Goal: Task Accomplishment & Management: Use online tool/utility

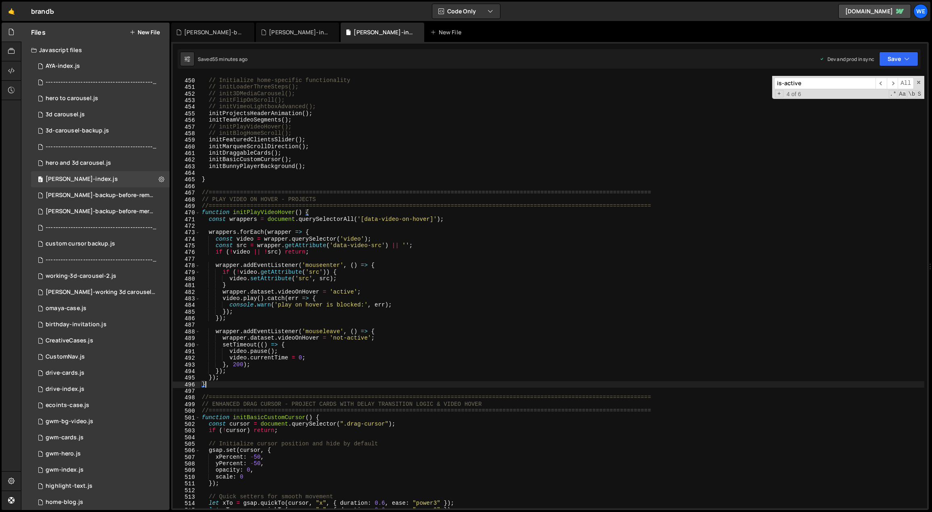
scroll to position [2094, 0]
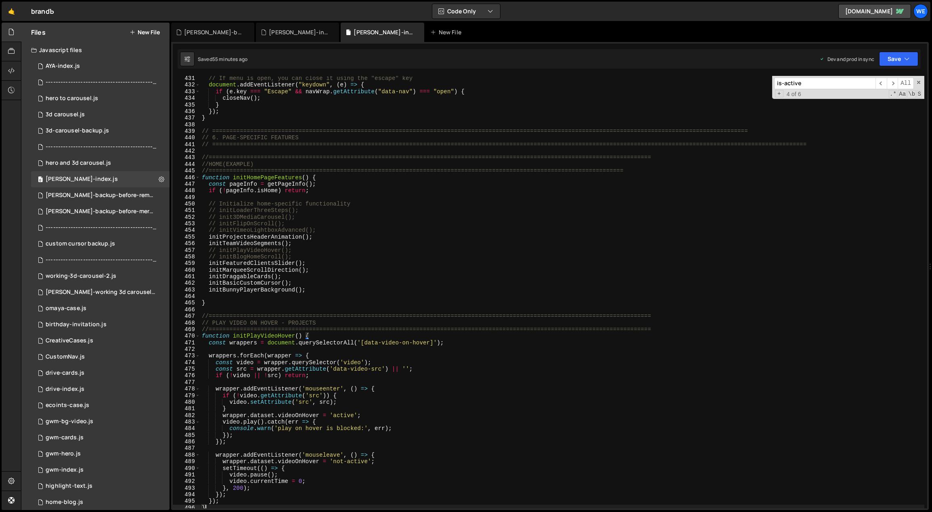
click at [309, 297] on div "// If menu is open, you can close it using the "escape" key document . addEvent…" at bounding box center [562, 298] width 724 height 446
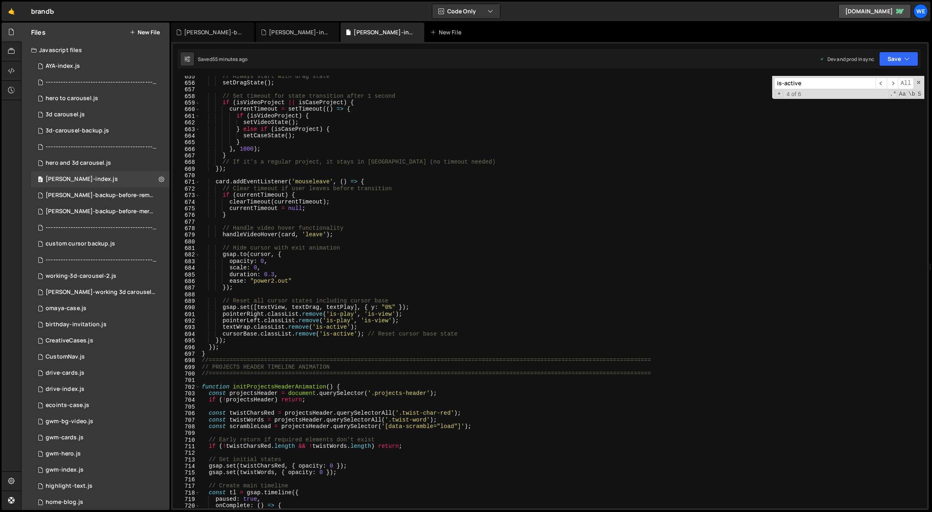
scroll to position [3397, 0]
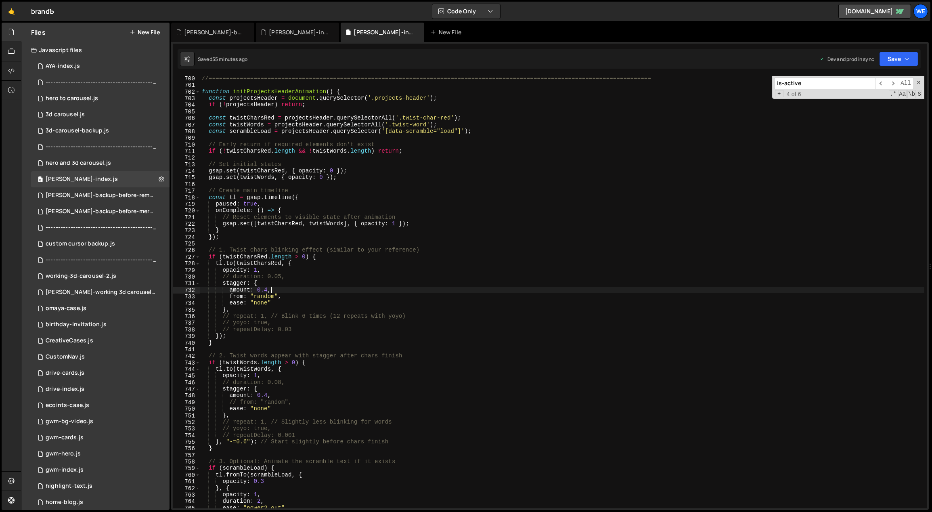
click at [307, 289] on div "//=============================================================================…" at bounding box center [562, 298] width 724 height 446
type textarea "amount: 0.4,"
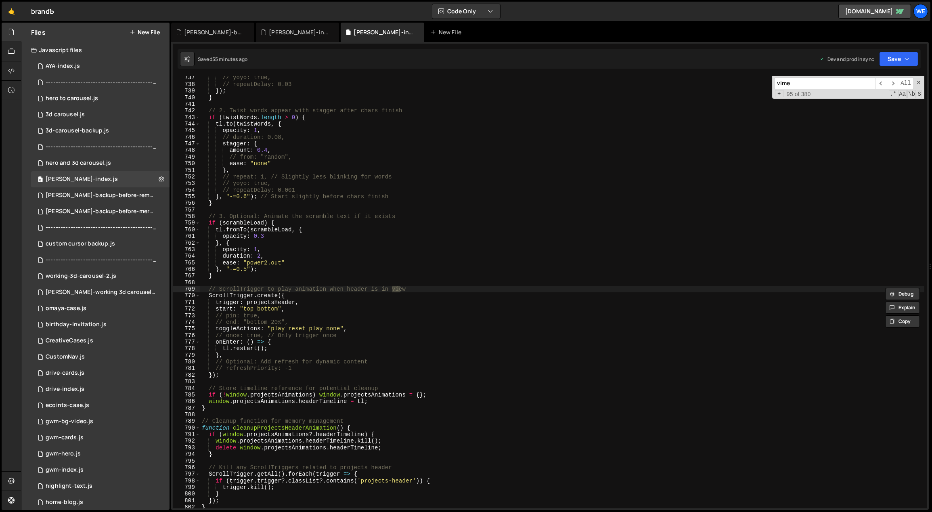
scroll to position [8262, 0]
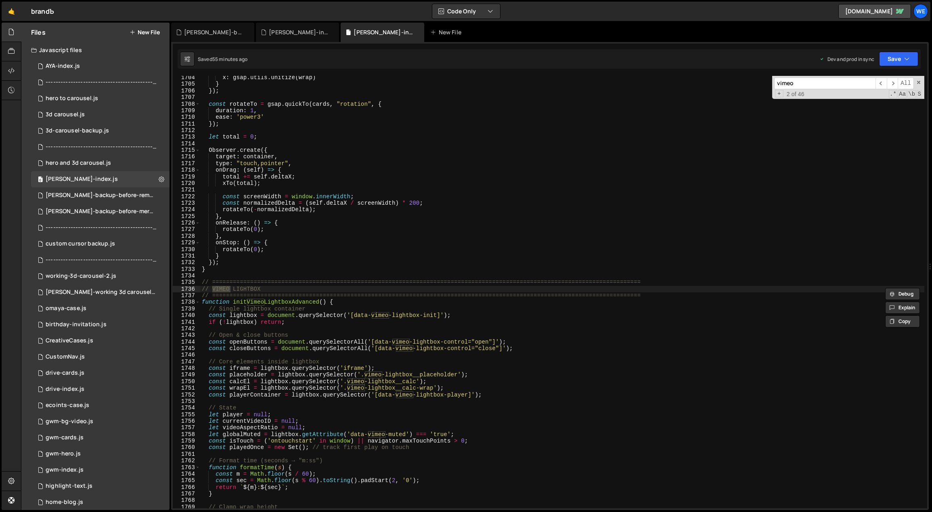
type input "vimeo"
click at [367, 325] on div "x : gsap . utils . unitize ( wrap ) } }) ; const rotateTo = gsap . quickTo ( ca…" at bounding box center [562, 297] width 724 height 446
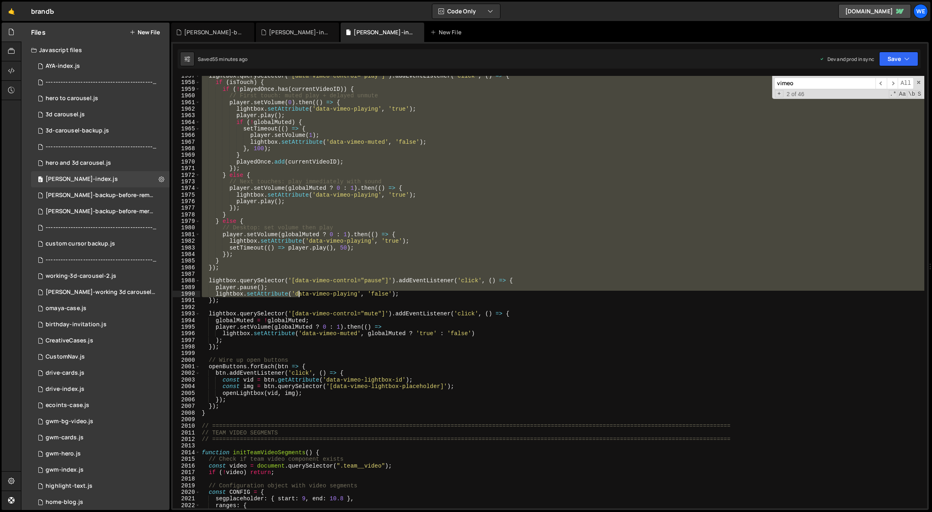
scroll to position [9489, 0]
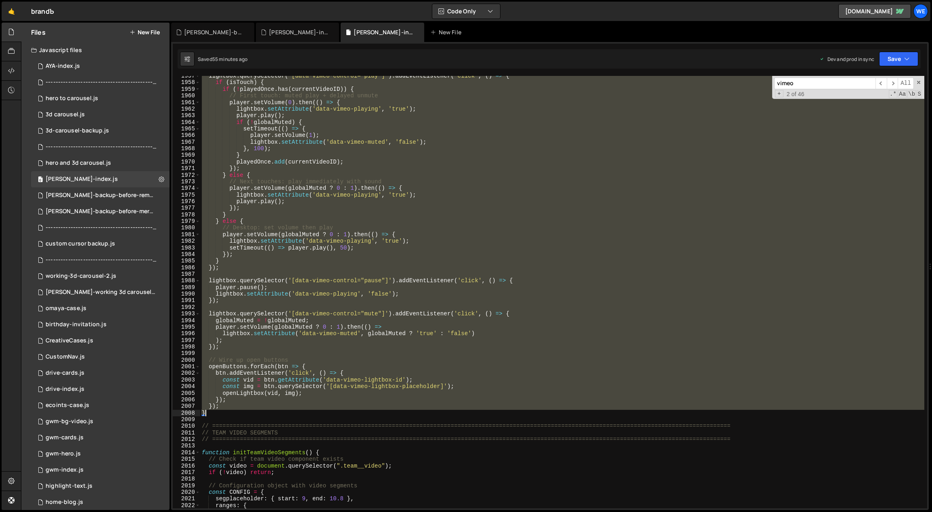
drag, startPoint x: 204, startPoint y: 301, endPoint x: 230, endPoint y: 413, distance: 114.7
click at [230, 413] on div "lightbox . querySelector ( '[data-vimeo-control="play"]' ) . addEventListener (…" at bounding box center [562, 296] width 724 height 446
paste textarea "});"
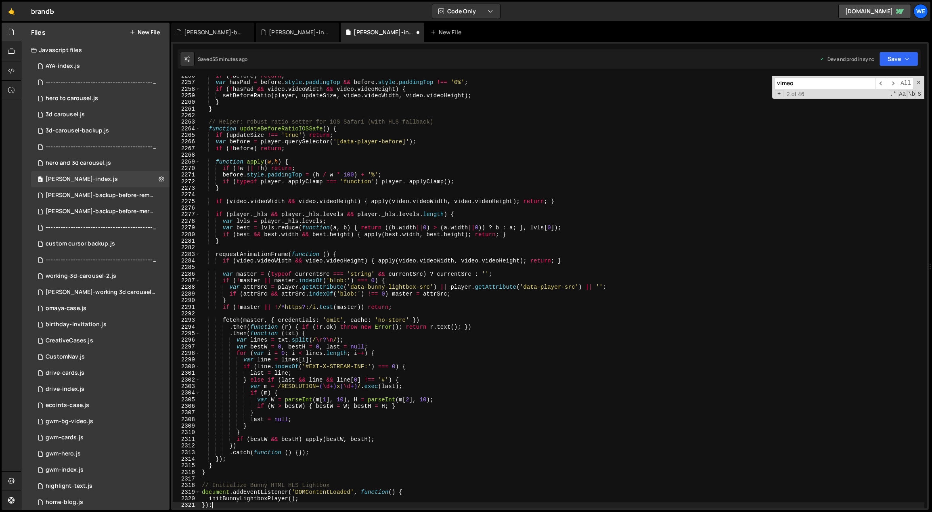
scroll to position [9837, 0]
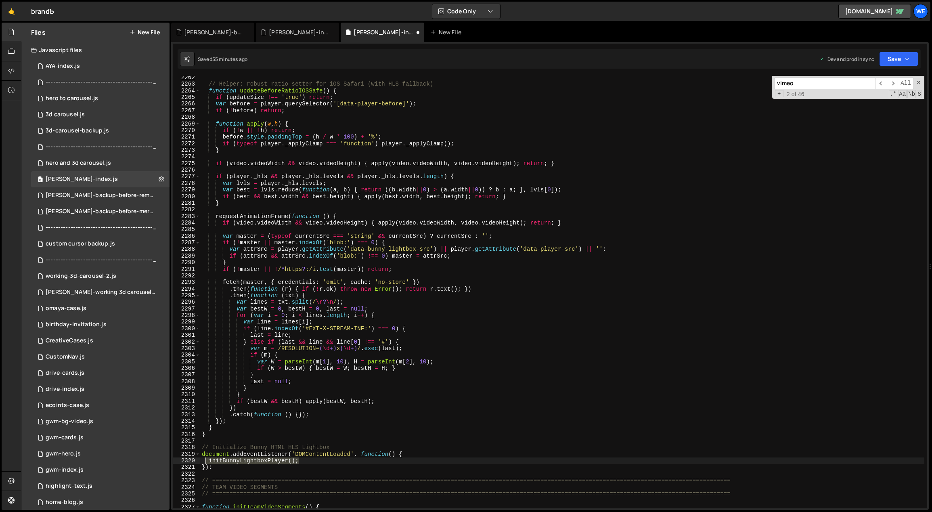
drag, startPoint x: 301, startPoint y: 461, endPoint x: 206, endPoint y: 463, distance: 94.8
click at [206, 463] on div "// Helper: robust ratio setter for iOS Safari (with HLS fallback) function upda…" at bounding box center [562, 297] width 724 height 446
type textarea "initBunnyLightboxPlayer();"
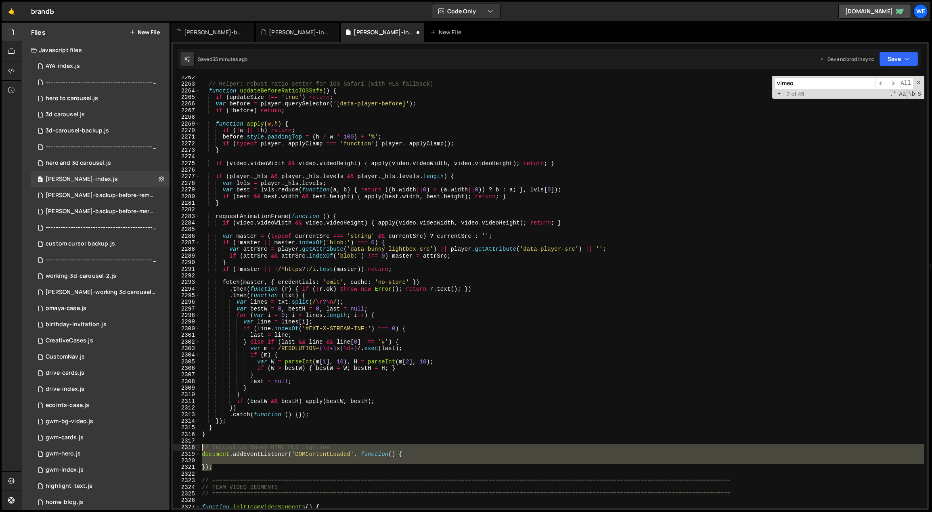
drag, startPoint x: 204, startPoint y: 459, endPoint x: 199, endPoint y: 449, distance: 11.2
click at [199, 449] on div "2262 2263 2264 2265 2266 2267 2268 2269 2270 2271 2272 2273 2274 2275 2276 2277…" at bounding box center [550, 292] width 754 height 432
type textarea "// Initialize Bunny HTML HLS Lightbox document.addEventListener('DOMContentLoad…"
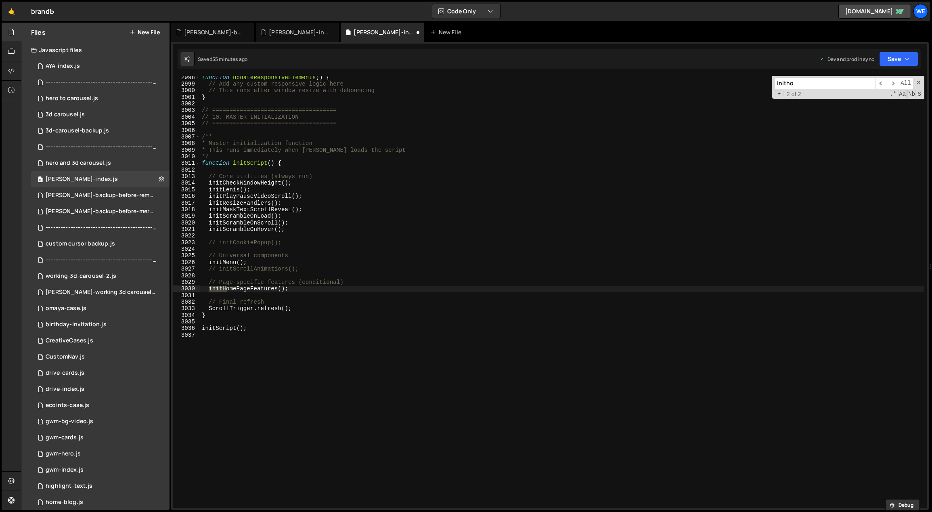
scroll to position [12790, 0]
type input "inithomepa"
click at [884, 82] on span "​" at bounding box center [880, 83] width 11 height 12
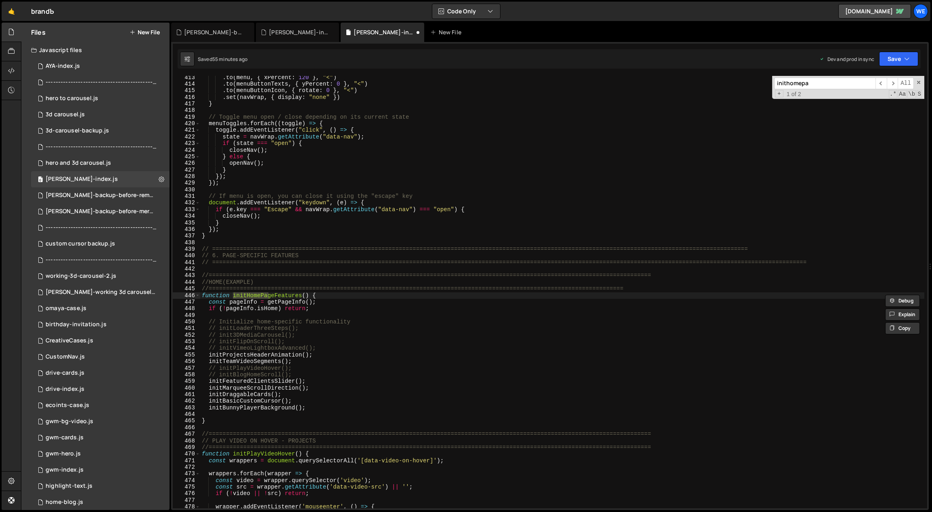
drag, startPoint x: 322, startPoint y: 397, endPoint x: 320, endPoint y: 393, distance: 4.2
click at [322, 397] on div ". to ( menu , { xPercent : 120 } , "<" ) . to ( menuButtonTexts , { yPercent : …" at bounding box center [562, 297] width 724 height 446
click at [324, 348] on div ". to ( menu , { xPercent : 120 } , "<" ) . to ( menuButtonTexts , { yPercent : …" at bounding box center [562, 297] width 724 height 446
type textarea "// initVimeoLightboxAdvanced();"
paste textarea "initBunnyLightboxPlayer();"
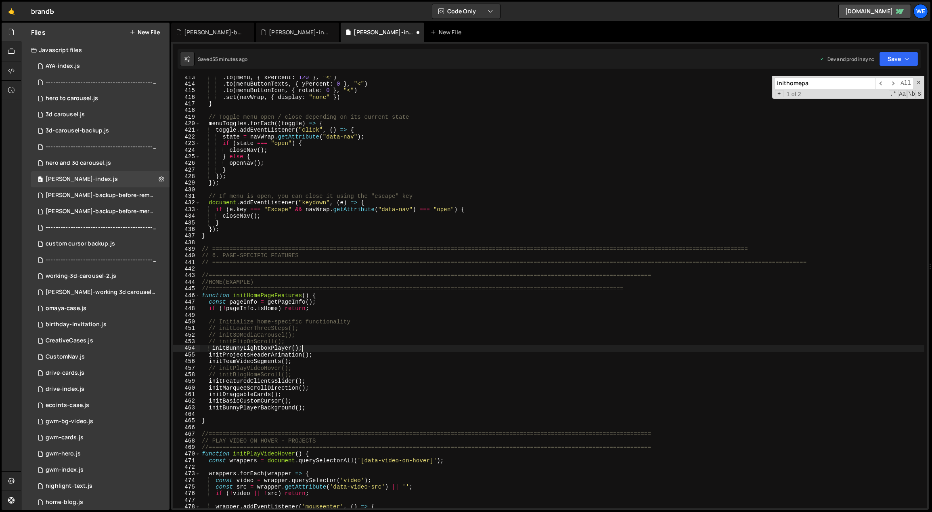
type textarea "initBunnyLightboxPlayer();"
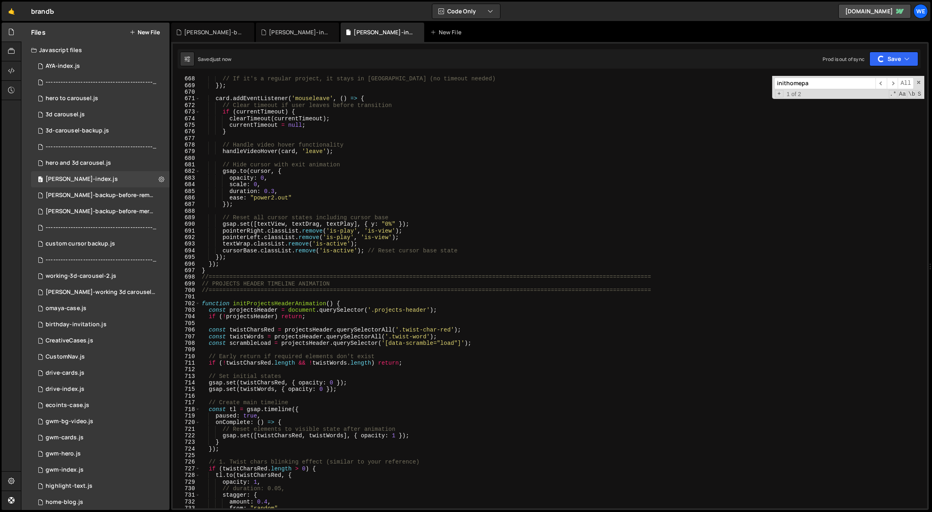
scroll to position [3001, 0]
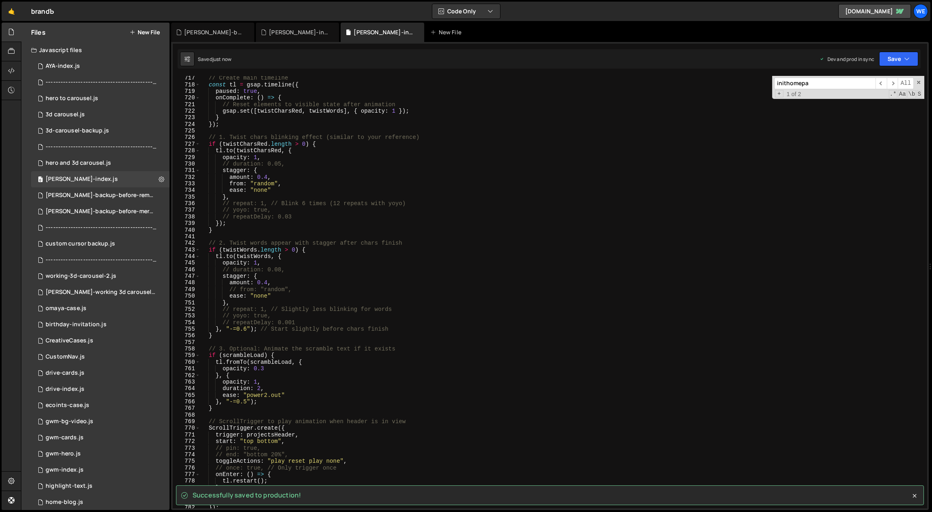
click at [829, 91] on div "+ 1 of 2 .* Aa \b S" at bounding box center [848, 94] width 148 height 6
type input "i"
type textarea "initProjectsHeaderAnimation();"
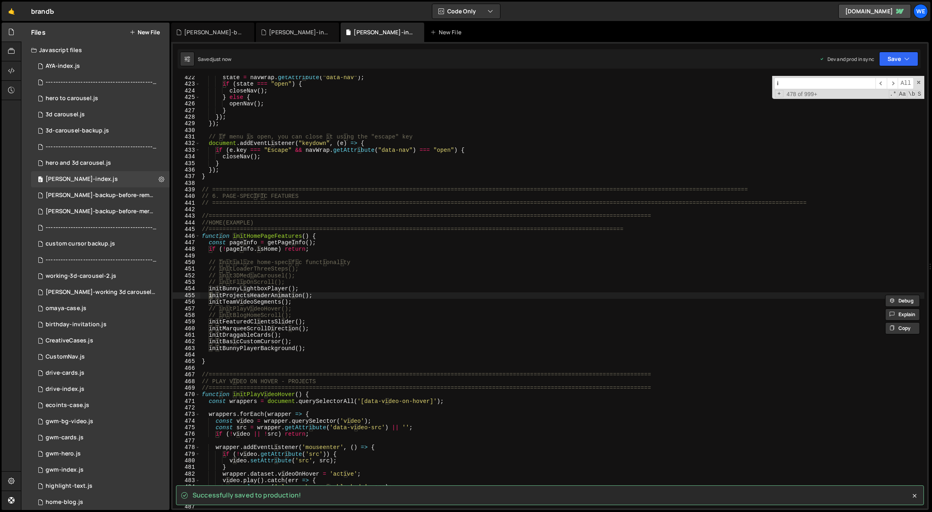
scroll to position [1769, 0]
type input "initb"
type textarea "// initBlogHomeScroll();"
type input "initbu"
type textarea "initBunnyPlayerBackground();"
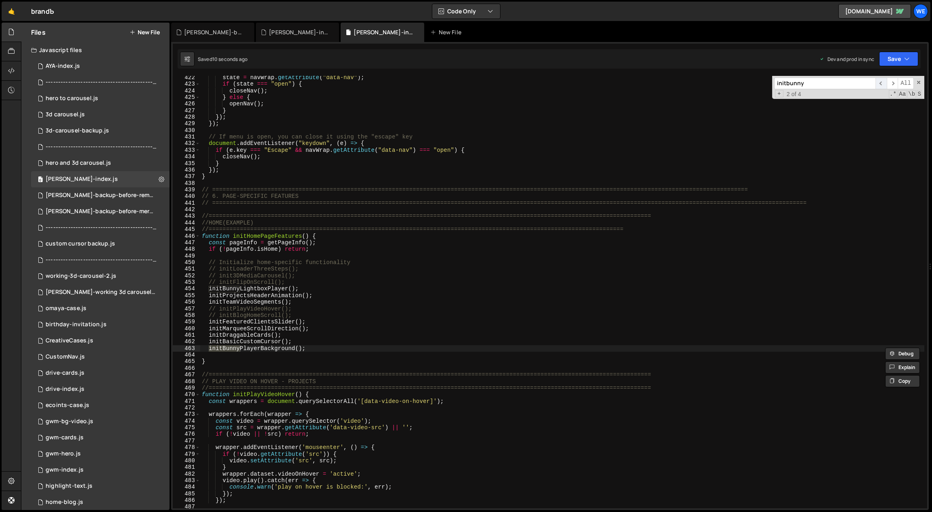
type input "initbunny"
click at [885, 82] on span "​" at bounding box center [880, 83] width 11 height 12
click at [890, 81] on span "​" at bounding box center [892, 83] width 11 height 12
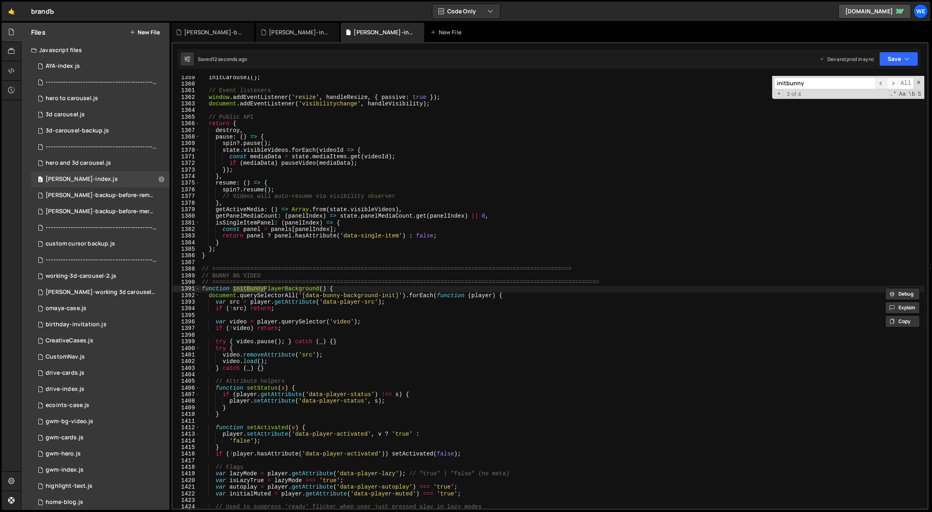
click at [878, 82] on span "​" at bounding box center [880, 83] width 11 height 12
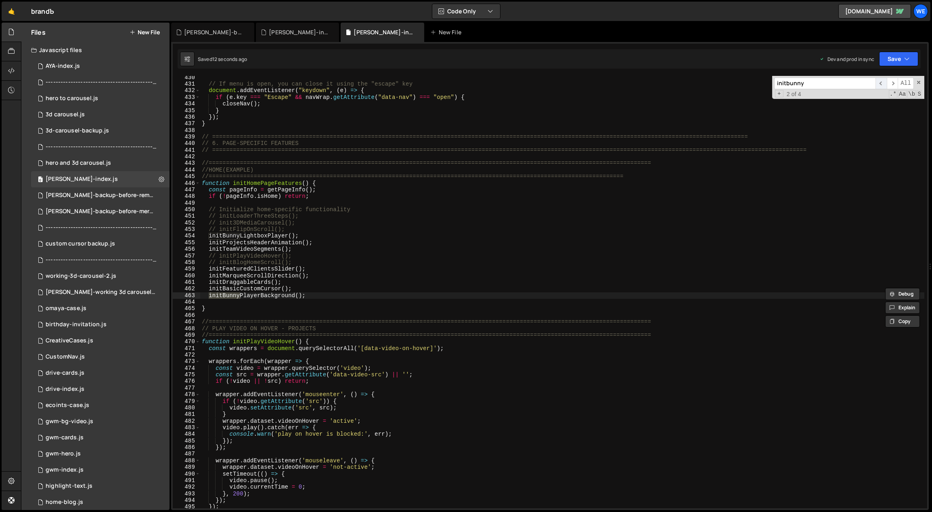
scroll to position [1802, 0]
click at [893, 83] on span "​" at bounding box center [892, 83] width 11 height 12
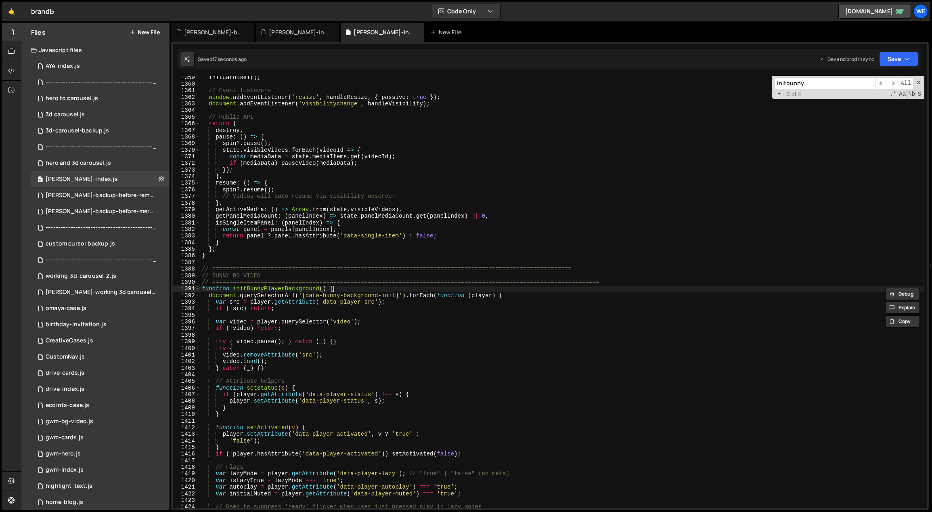
click at [373, 291] on div "initCarousel ( ) ; // Event listeners window . addEventListener ( 'resize' , ha…" at bounding box center [562, 297] width 724 height 446
click at [893, 82] on span "​" at bounding box center [892, 83] width 11 height 12
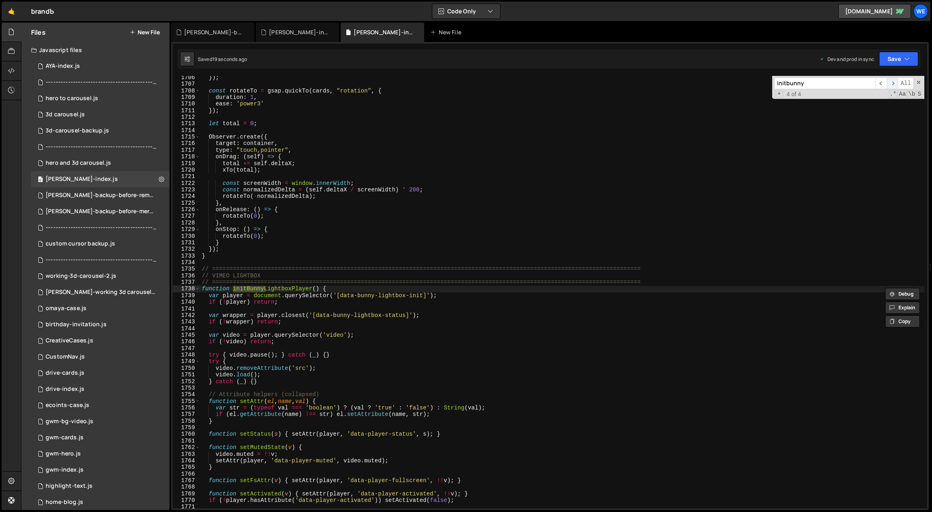
scroll to position [7134, 0]
drag, startPoint x: 266, startPoint y: 275, endPoint x: 211, endPoint y: 276, distance: 54.9
click at [212, 275] on div "}) ; const rotateTo = gsap . quickTo ( cards , "rotation" , { duration : 1 , ea…" at bounding box center [562, 297] width 724 height 446
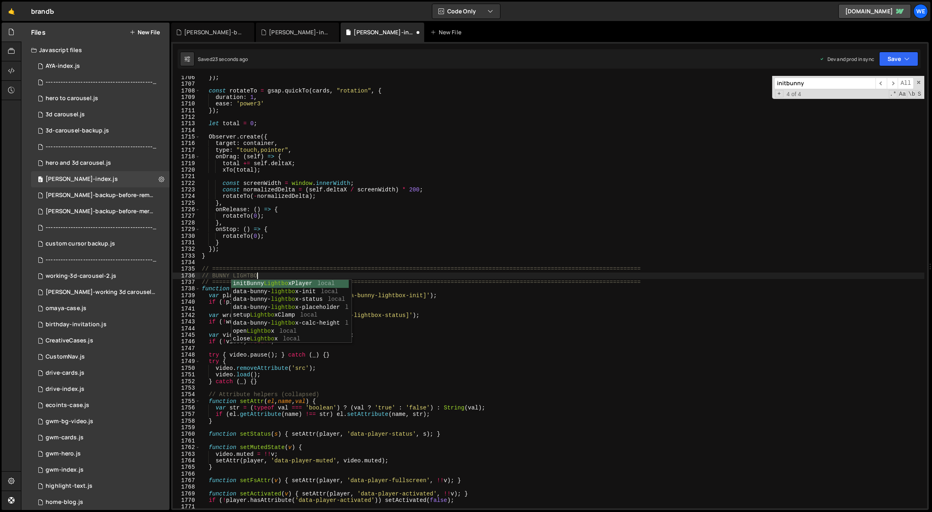
scroll to position [0, 4]
click at [376, 252] on div "}) ; const rotateTo = gsap . quickTo ( cards , "rotation" , { duration : 1 , ea…" at bounding box center [562, 297] width 724 height 446
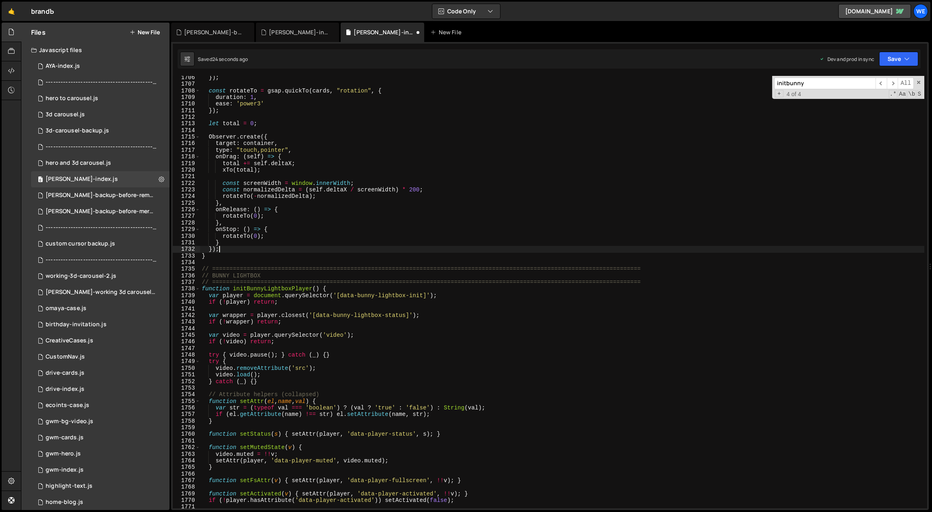
scroll to position [0, 0]
type textarea "});"
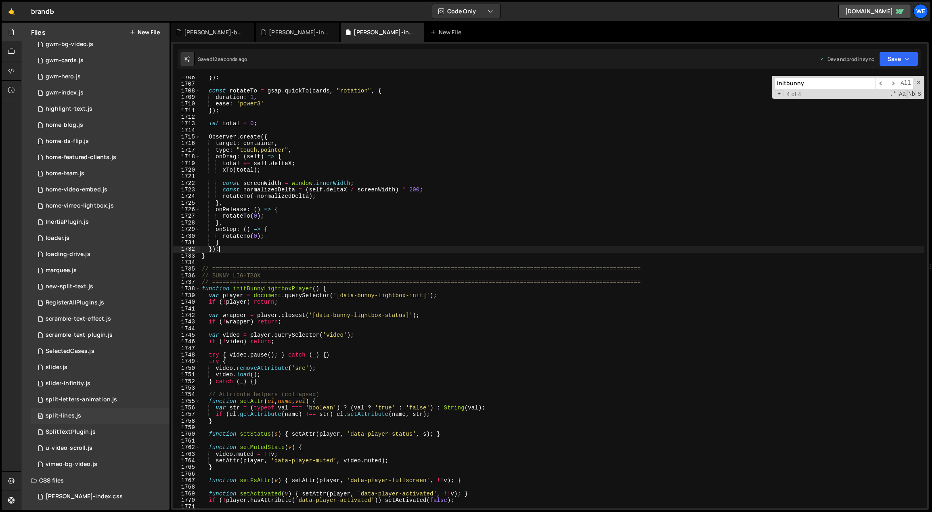
scroll to position [444, 0]
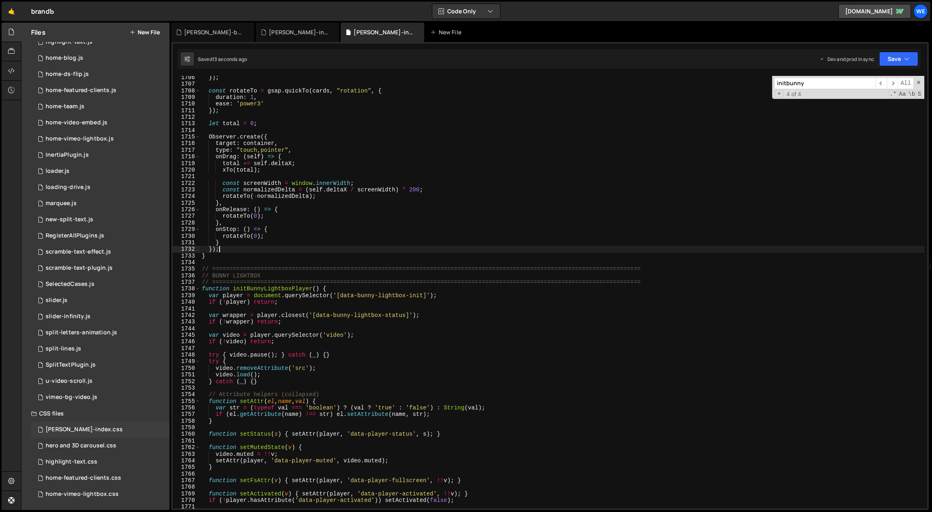
click at [79, 428] on div "branda-index.css" at bounding box center [84, 429] width 77 height 7
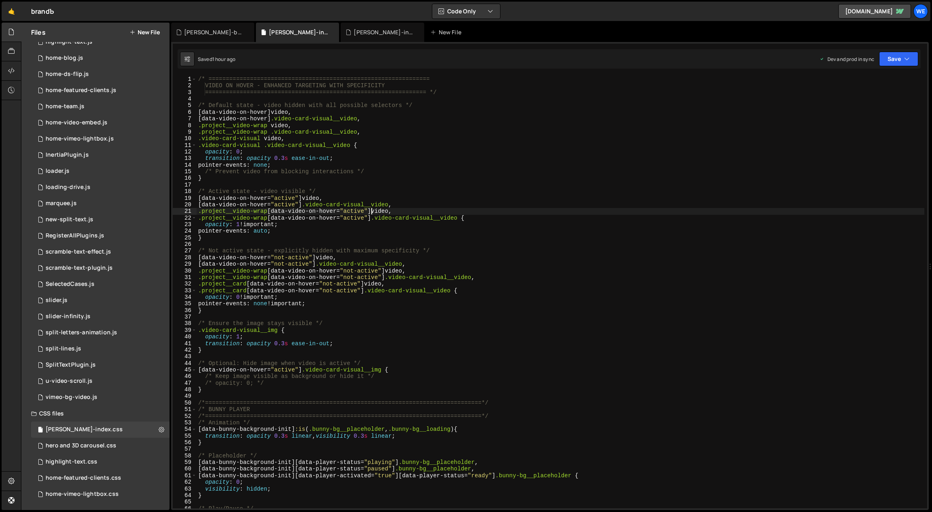
click at [372, 208] on div "/* ================================================================ VIDEO ON HO…" at bounding box center [561, 299] width 728 height 446
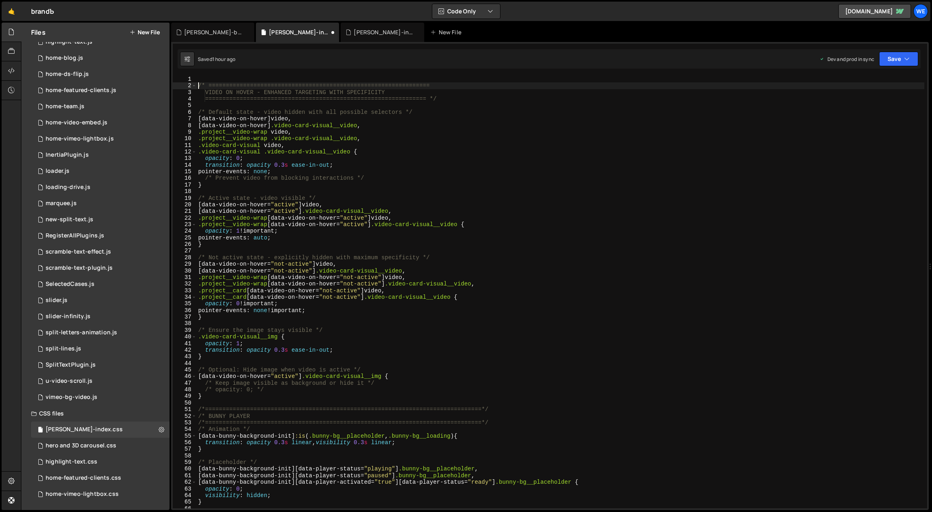
type textarea "/* ================================================================"
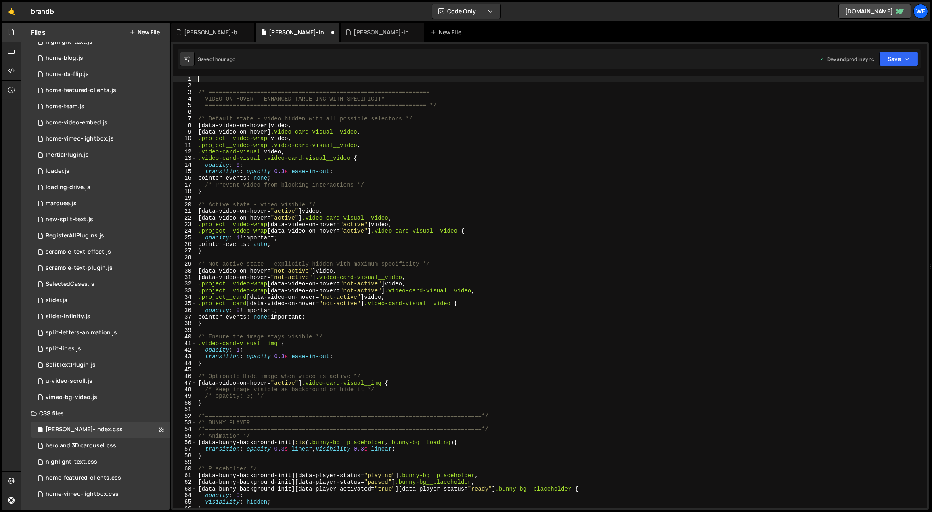
paste textarea "}"
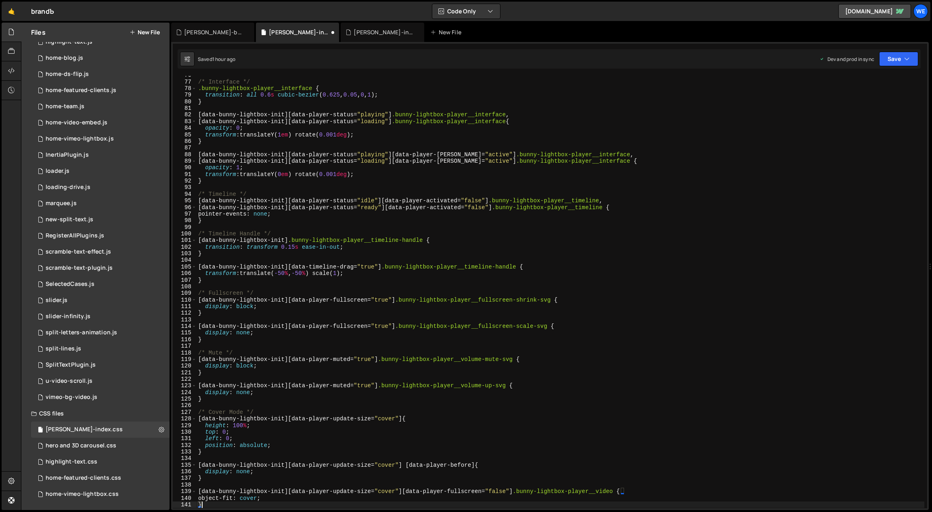
scroll to position [638, 0]
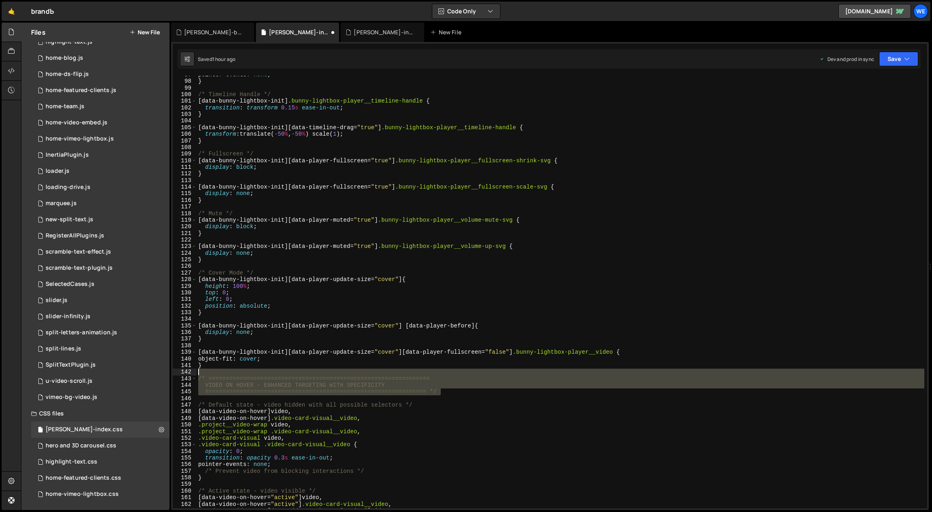
drag, startPoint x: 380, startPoint y: 391, endPoint x: 190, endPoint y: 371, distance: 190.3
click at [193, 373] on div "} 97 98 99 100 101 102 103 104 105 106 107 108 109 110 111 112 113 114 115 116 …" at bounding box center [550, 292] width 754 height 432
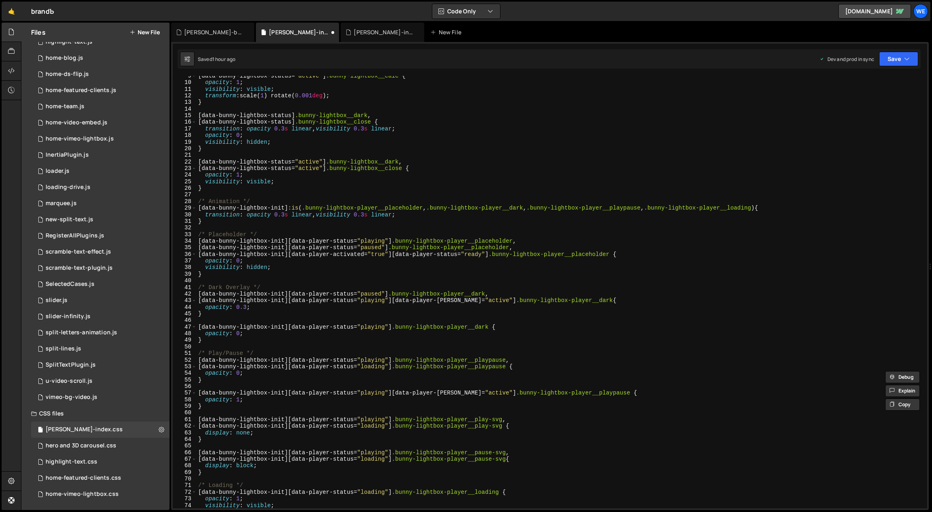
scroll to position [0, 0]
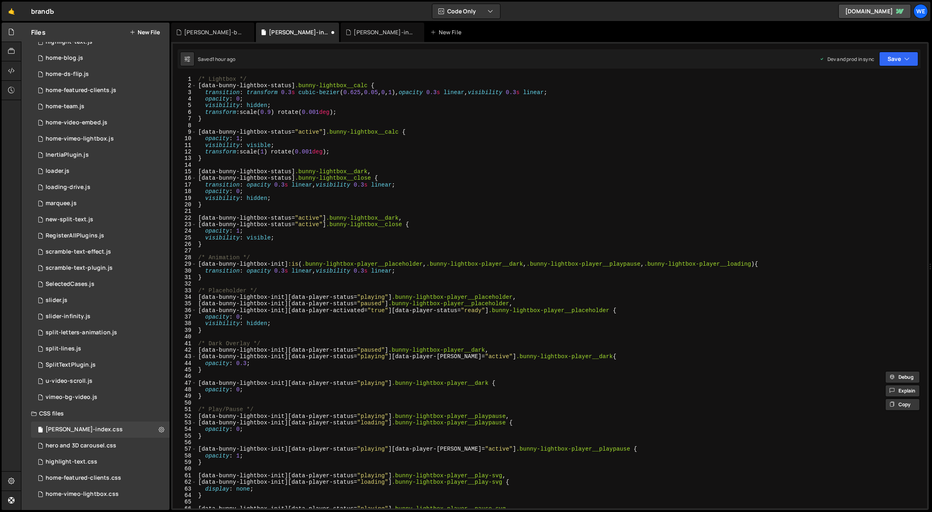
click at [228, 75] on div "}); 1706 1707 1708 1709 1710 1711 1712 1713 1714 1715 1716 1717 1718 1719 1720 …" at bounding box center [549, 276] width 757 height 468
click at [287, 79] on div "/* Lightbox */ [ data-bunny-lightbox-status ] .bunny-lightbox__calc { transitio…" at bounding box center [561, 299] width 728 height 446
type textarea "/* Lightbox */"
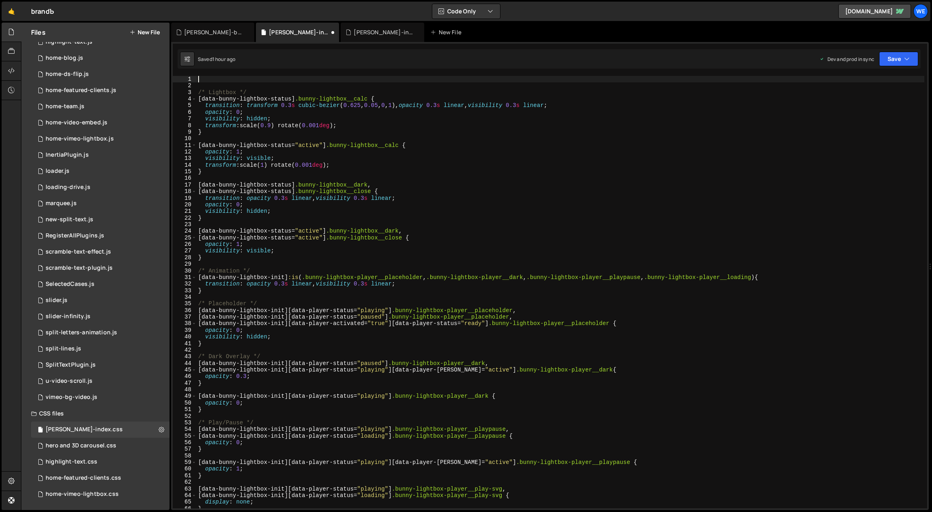
paste textarea "================================================================ */"
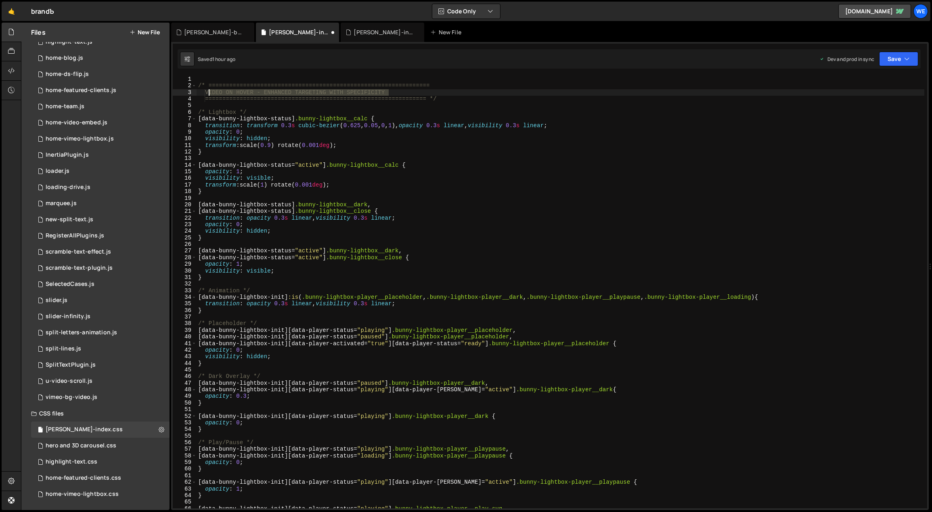
drag, startPoint x: 339, startPoint y: 93, endPoint x: 208, endPoint y: 92, distance: 131.1
click at [208, 92] on div "/* ================================================================ VIDEO ON HO…" at bounding box center [561, 299] width 728 height 446
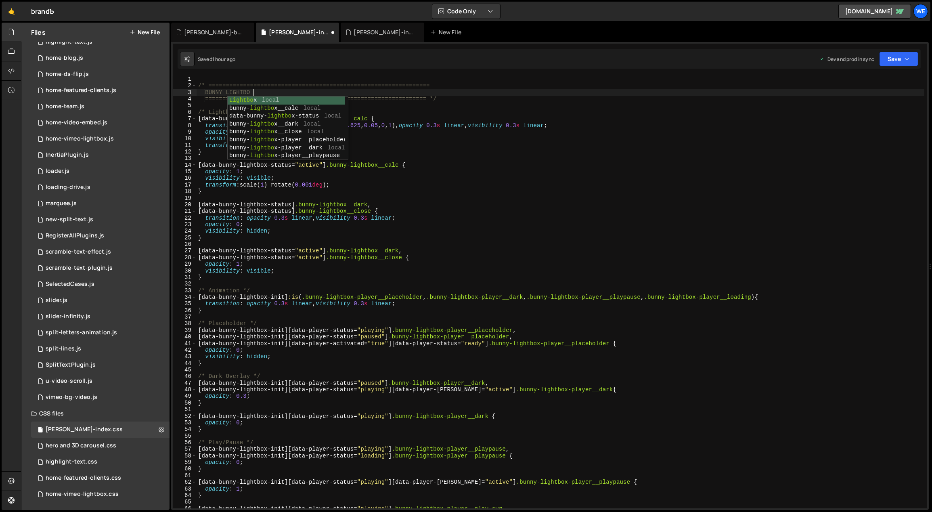
scroll to position [0, 4]
click at [561, 139] on div "/* ================================================================ BUNNY LIGHT…" at bounding box center [561, 299] width 728 height 446
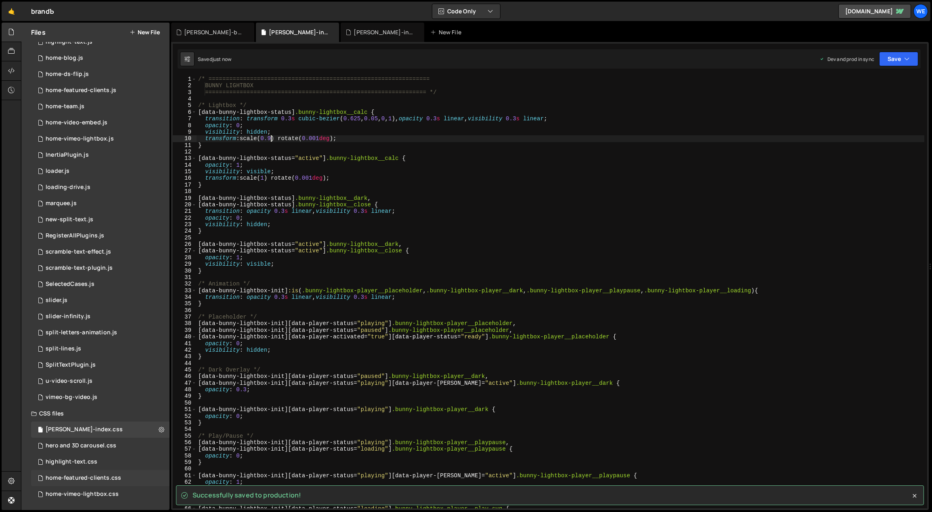
type textarea "transform: scale(0.9) rotate(0.001deg);"
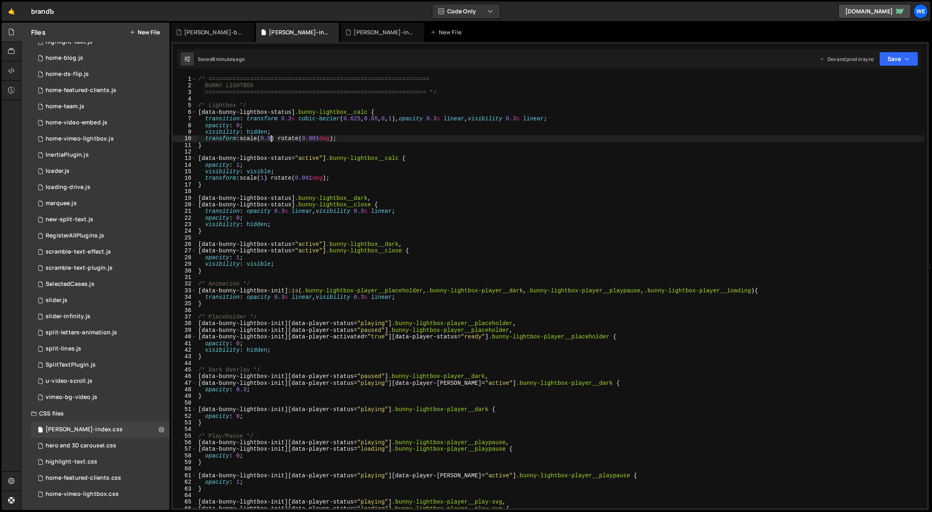
click at [353, 309] on div "/* ================================================================ BUNNY LIGHT…" at bounding box center [561, 299] width 728 height 446
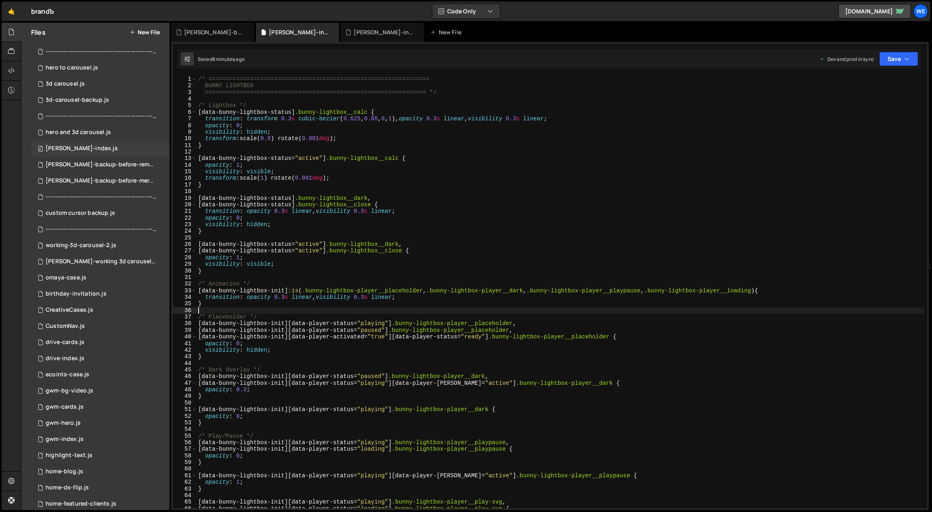
scroll to position [0, 0]
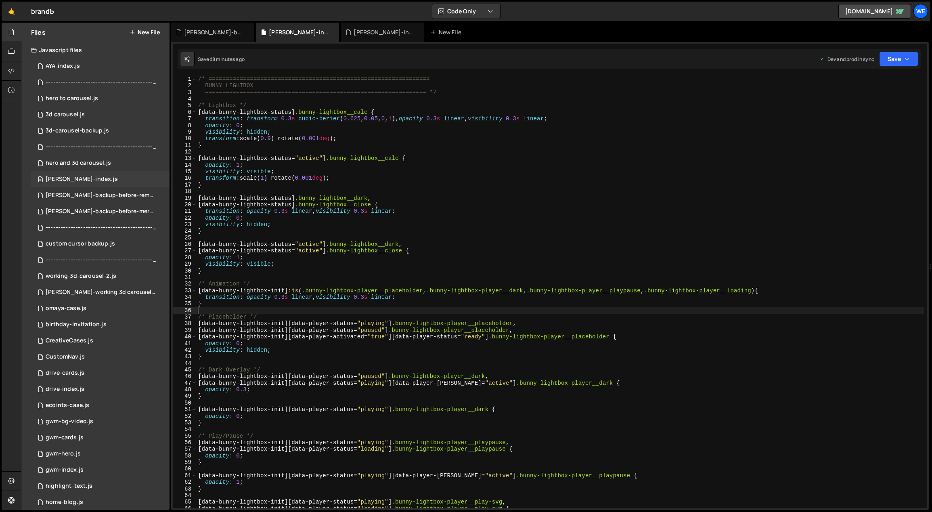
click at [75, 180] on div "branda-index.js" at bounding box center [82, 179] width 72 height 7
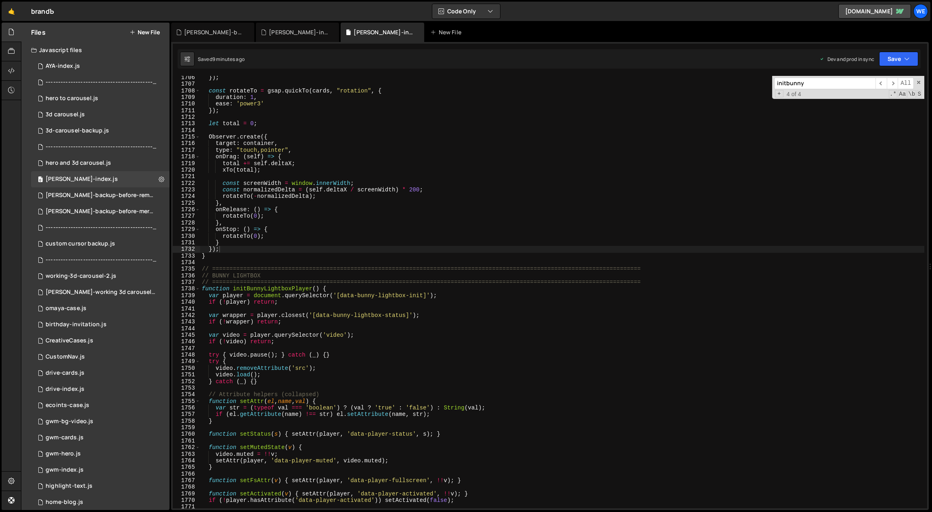
click at [538, 250] on div "}) ; const rotateTo = gsap . quickTo ( cards , "rotation" , { duration : 1 , ea…" at bounding box center [562, 297] width 724 height 446
click at [330, 289] on div "}) ; const rotateTo = gsap . quickTo ( cards , "rotation" , { duration : 1 , ea…" at bounding box center [562, 297] width 724 height 446
type textarea "function initBunnyLightboxPlayer() {"
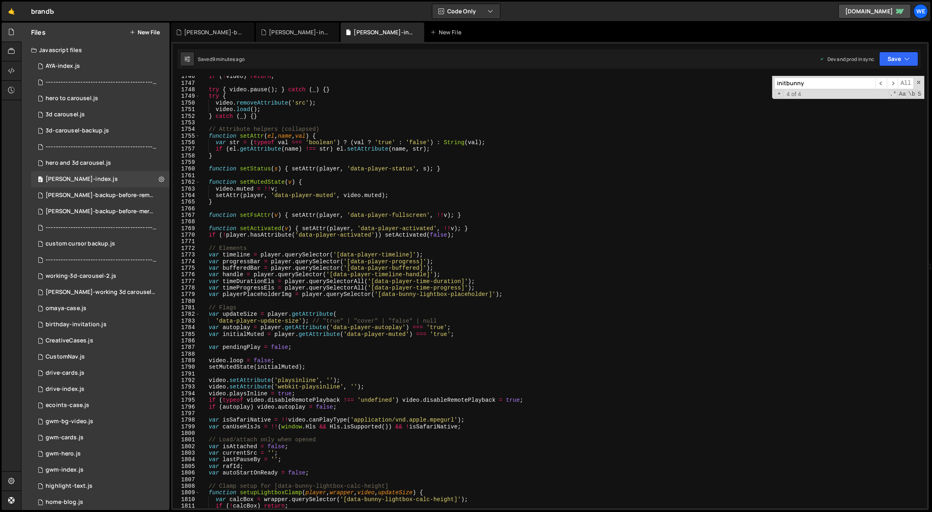
scroll to position [7207, 0]
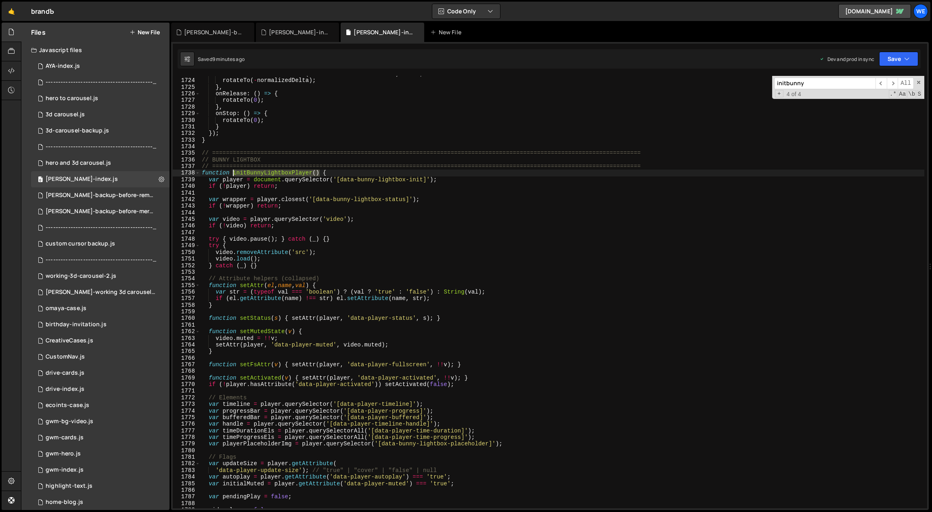
drag, startPoint x: 319, startPoint y: 171, endPoint x: 233, endPoint y: 173, distance: 86.0
click at [233, 173] on div "const normalizedDelta = ( self . deltaX / screenWidth ) * 200 ; rotateTo ( - no…" at bounding box center [562, 294] width 724 height 446
type input "initBunnyLightboxPlayer()"
click at [882, 82] on span "​" at bounding box center [880, 83] width 11 height 12
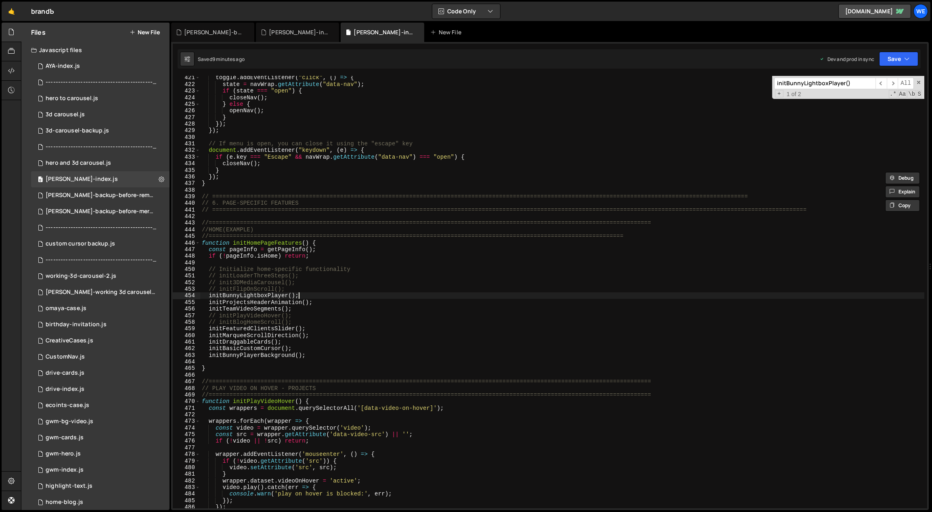
click at [321, 296] on div "toggle . addEventListener ( "click" , ( ) => { state = navWrap . getAttribute (…" at bounding box center [562, 297] width 724 height 446
drag, startPoint x: 295, startPoint y: 295, endPoint x: 207, endPoint y: 295, distance: 87.2
click at [208, 294] on div "toggle . addEventListener ( "click" , ( ) => { state = navWrap . getAttribute (…" at bounding box center [562, 297] width 724 height 446
click at [893, 83] on span "​" at bounding box center [892, 83] width 11 height 12
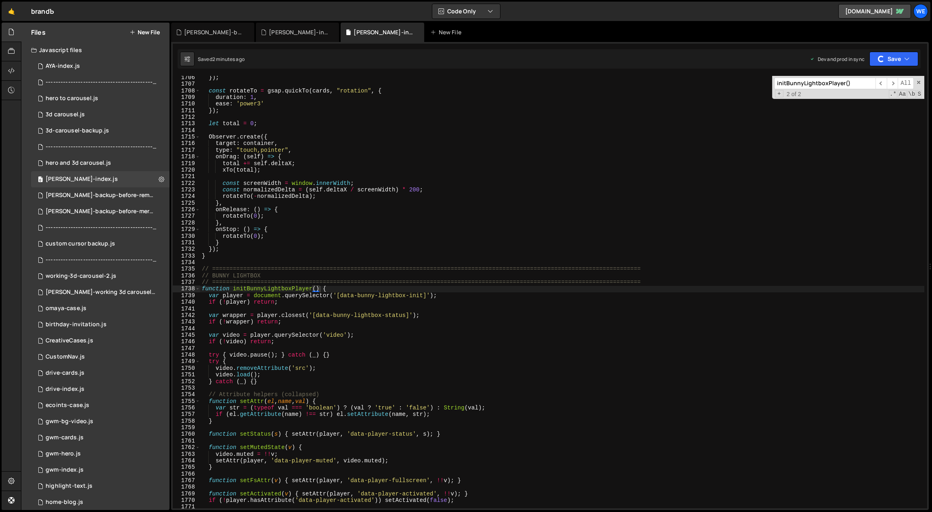
type textarea "function initBunnyLightboxPlayer() {"
click at [367, 289] on div "}) ; const rotateTo = gsap . quickTo ( cards , "rotation" , { duration : 1 , ea…" at bounding box center [562, 297] width 724 height 446
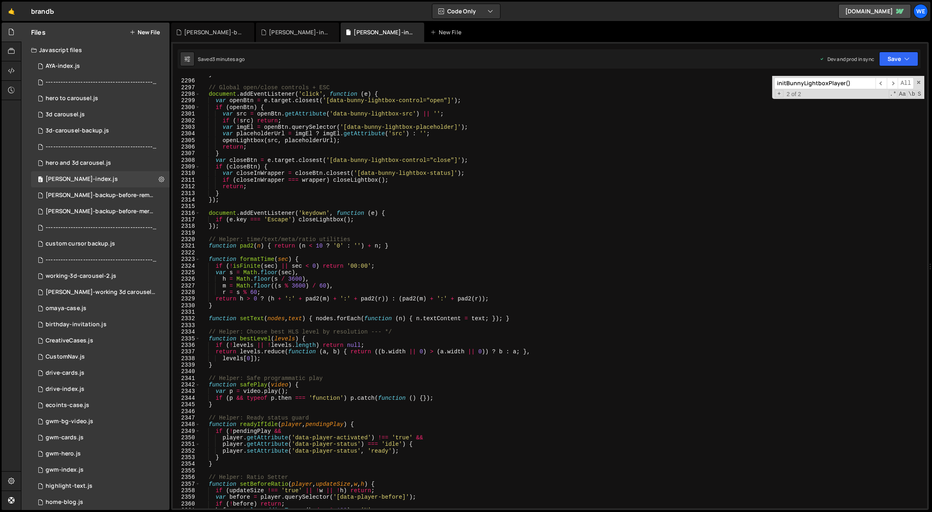
scroll to position [444, 0]
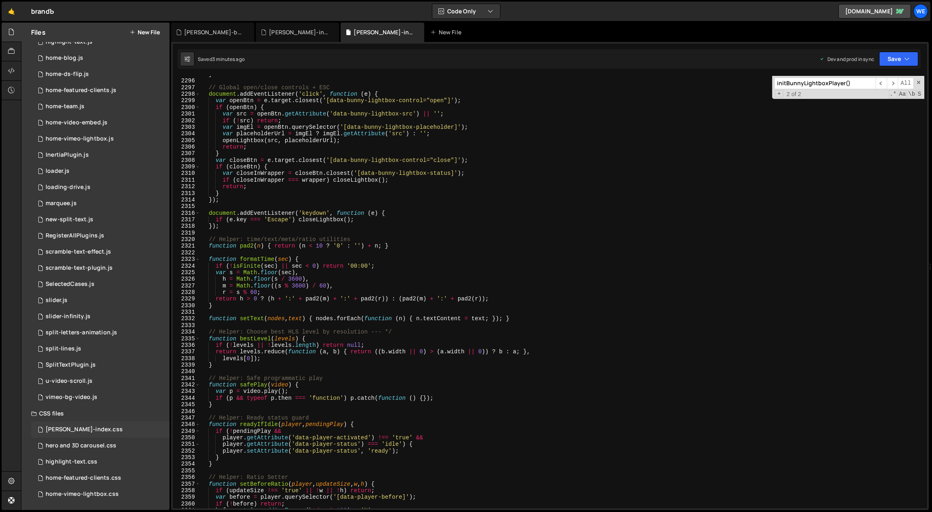
click at [88, 427] on div "branda-index.css" at bounding box center [84, 429] width 77 height 7
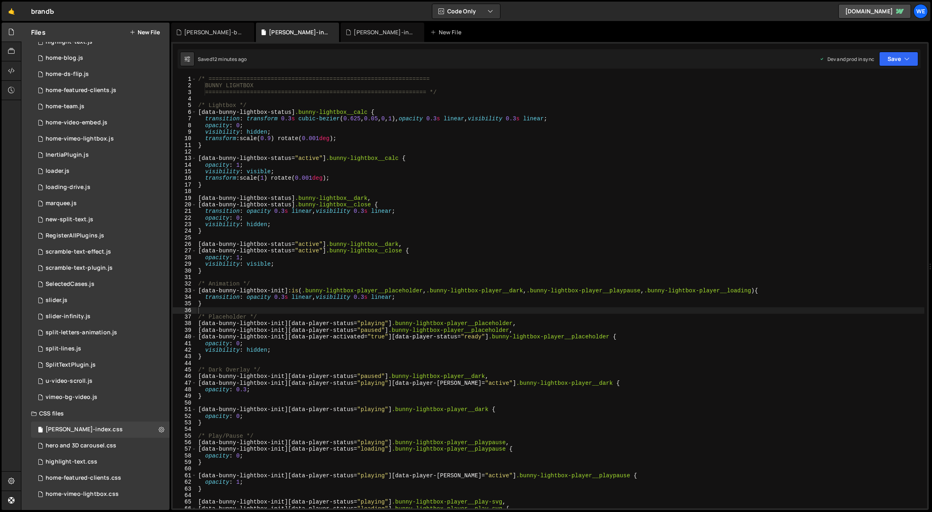
type textarea "opacity: 0;"
click at [491, 218] on div "/* ================================================================ BUNNY LIGHT…" at bounding box center [561, 299] width 728 height 446
click at [499, 235] on div "/* ================================================================ BUNNY LIGHT…" at bounding box center [561, 299] width 728 height 446
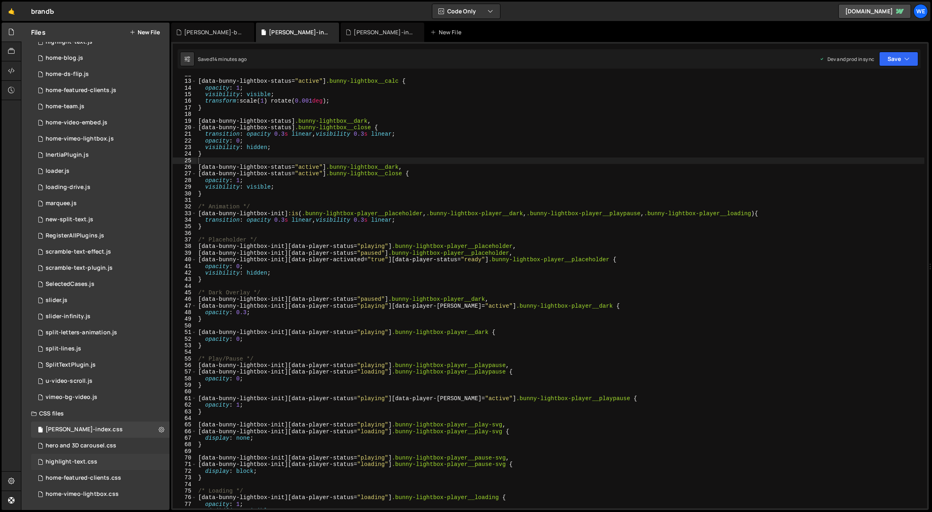
click at [77, 458] on div "highlight-text.css" at bounding box center [72, 461] width 52 height 7
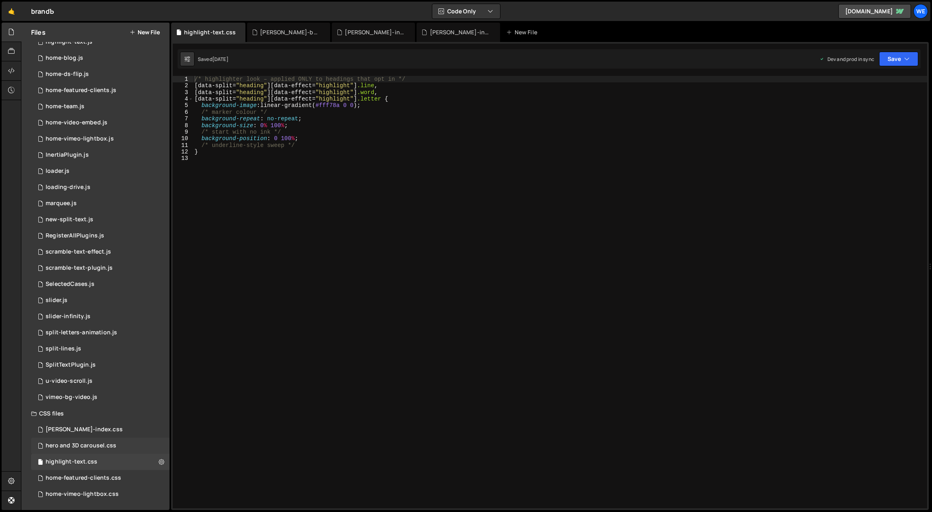
click at [84, 447] on div "hero and 3D carousel.css" at bounding box center [81, 445] width 71 height 7
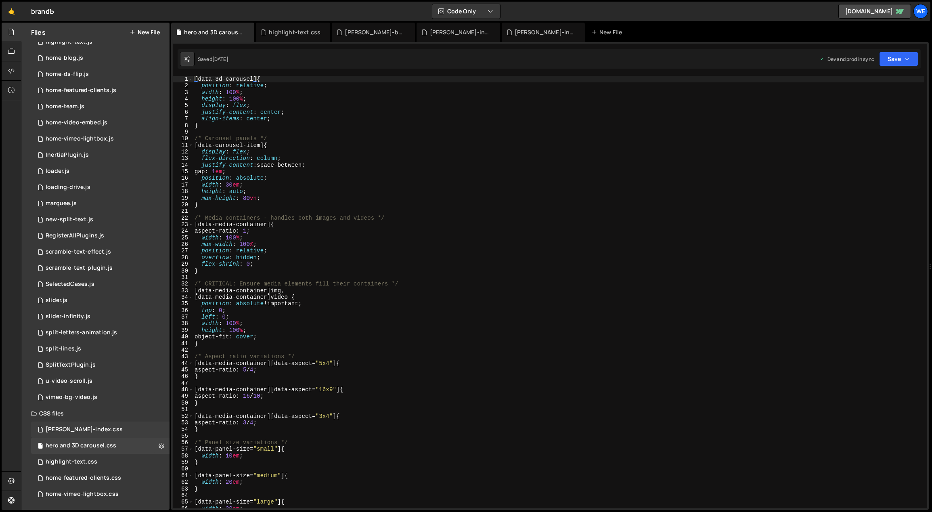
click at [96, 431] on div "branda-index.css 0" at bounding box center [100, 429] width 138 height 16
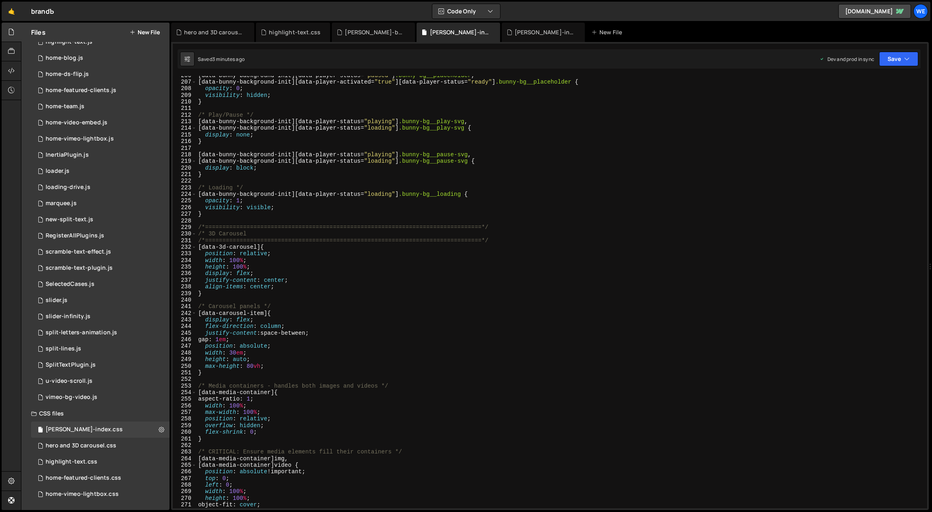
scroll to position [1357, 0]
click at [106, 444] on div "hero and 3D carousel.css" at bounding box center [81, 445] width 71 height 7
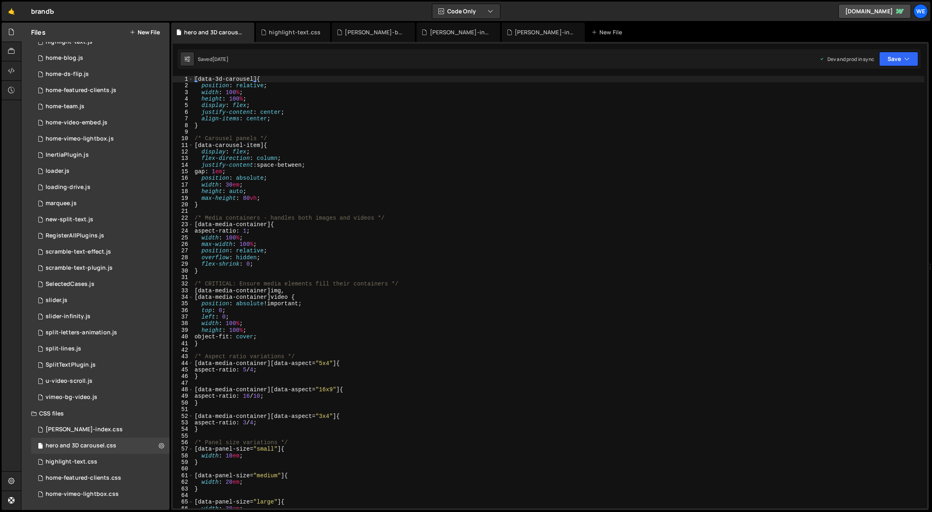
scroll to position [295, 0]
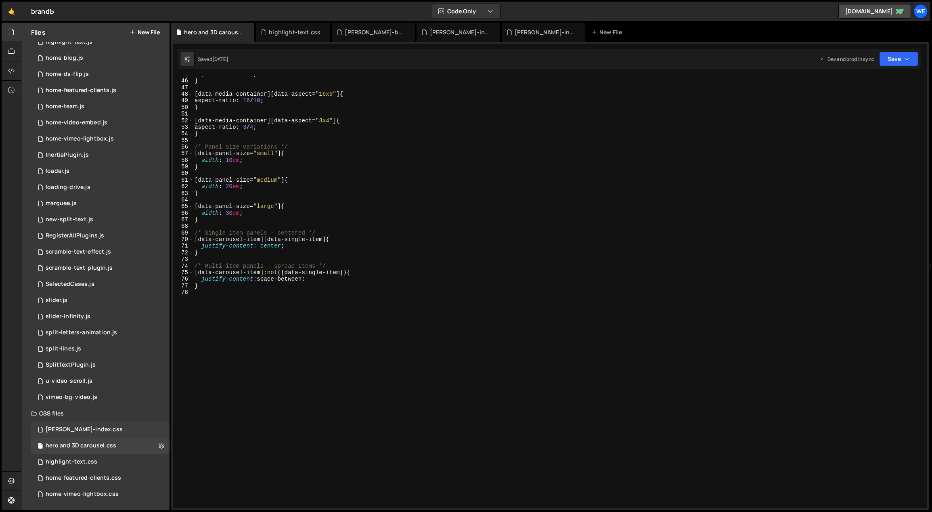
click at [67, 432] on div "branda-index.css" at bounding box center [84, 429] width 77 height 7
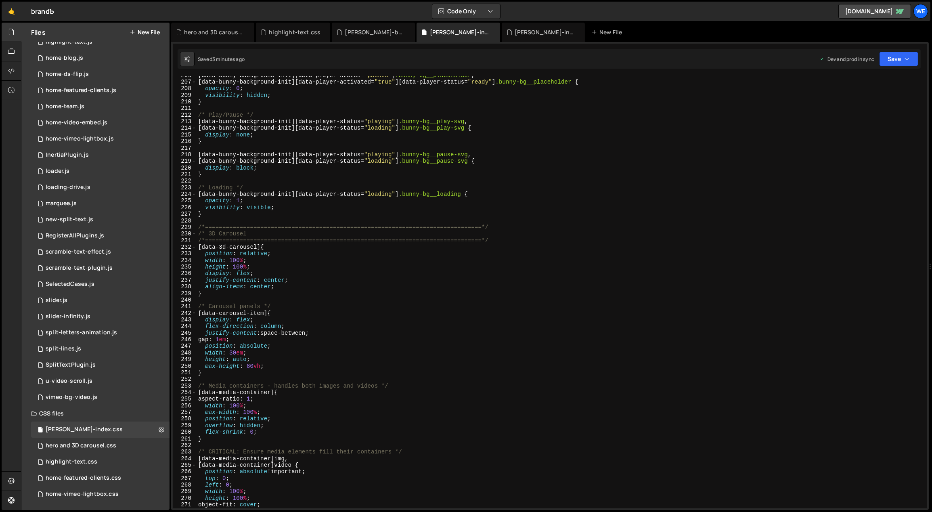
scroll to position [1574, 0]
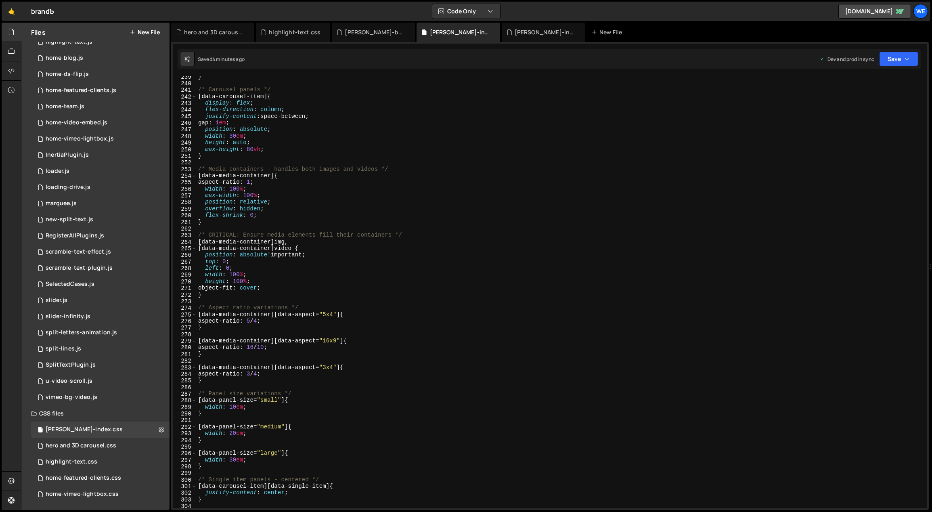
type textarea "}"
click at [329, 381] on div "} /* Carousel panels */ [ data-carousel-item ] { display : flex ; flex-directio…" at bounding box center [561, 296] width 728 height 446
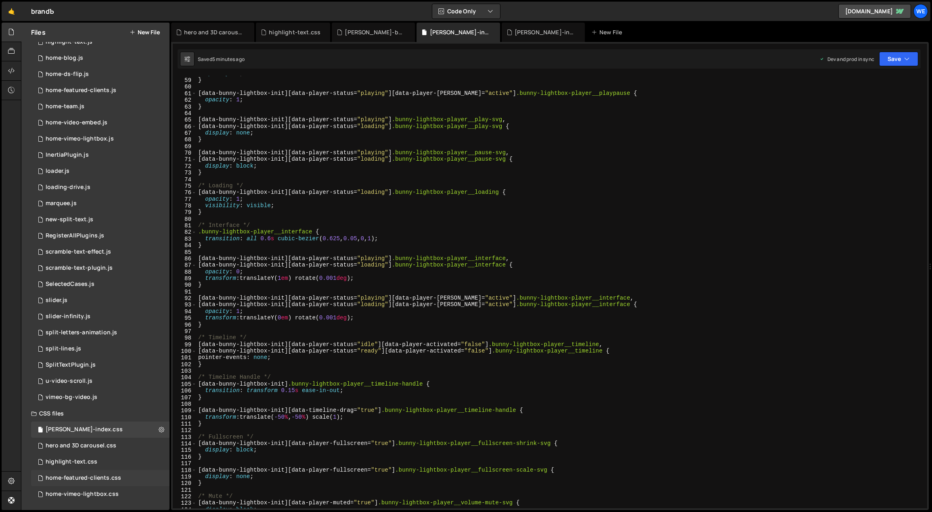
scroll to position [382, 0]
click at [93, 447] on div "hero and 3D carousel.css" at bounding box center [81, 445] width 71 height 7
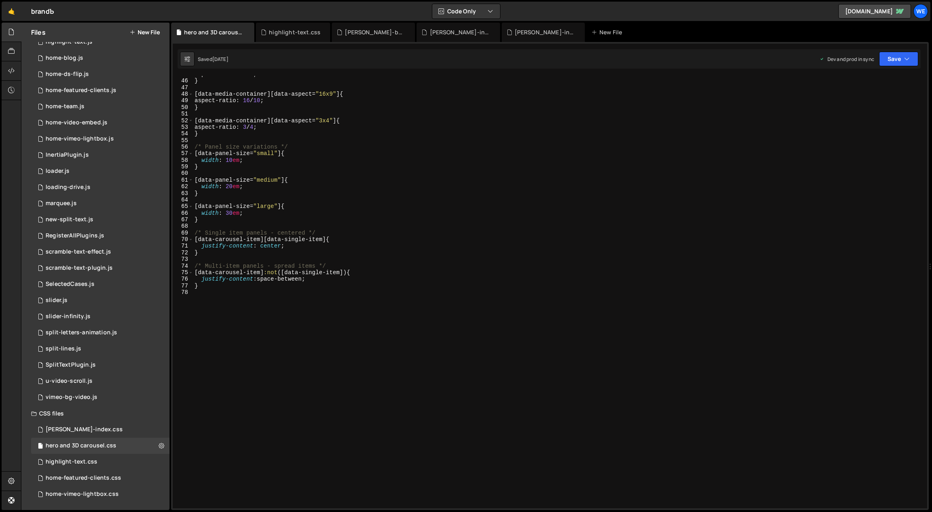
click at [441, 258] on div "aspect-ratio : 5 / 4 ; } [ data-media-container ][ data-aspect = " 16x9 " ] { a…" at bounding box center [559, 294] width 732 height 446
click at [86, 428] on div "branda-index.css" at bounding box center [84, 429] width 77 height 7
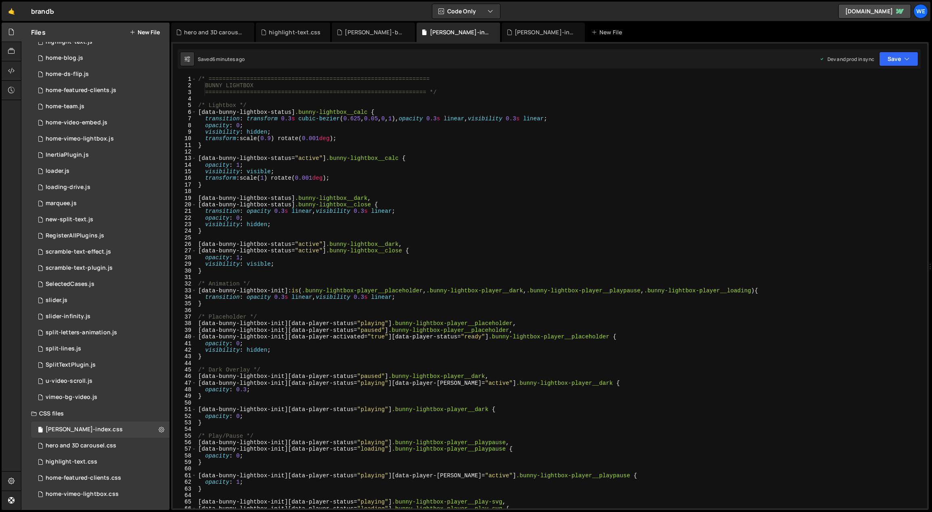
scroll to position [0, 0]
click at [462, 182] on div "/* ================================================================ BUNNY LIGHT…" at bounding box center [561, 299] width 728 height 446
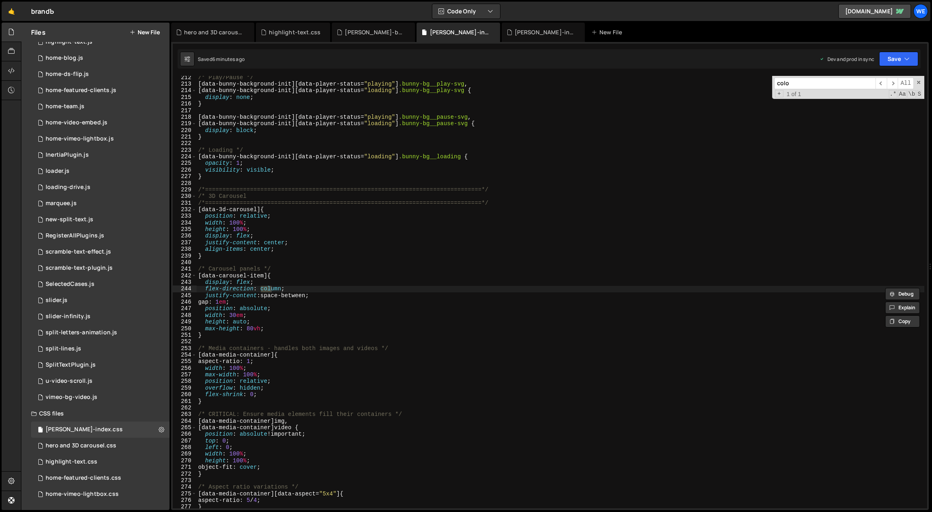
scroll to position [1395, 0]
type input "color"
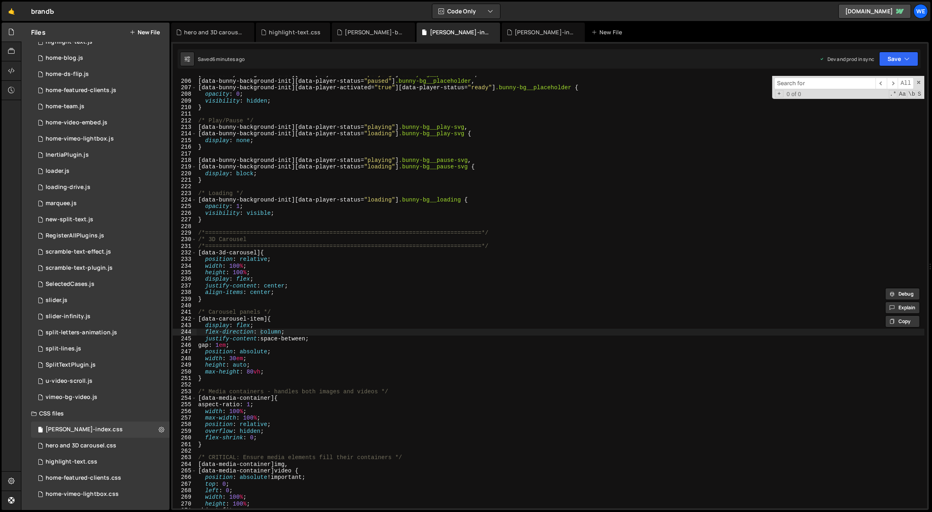
scroll to position [1183, 0]
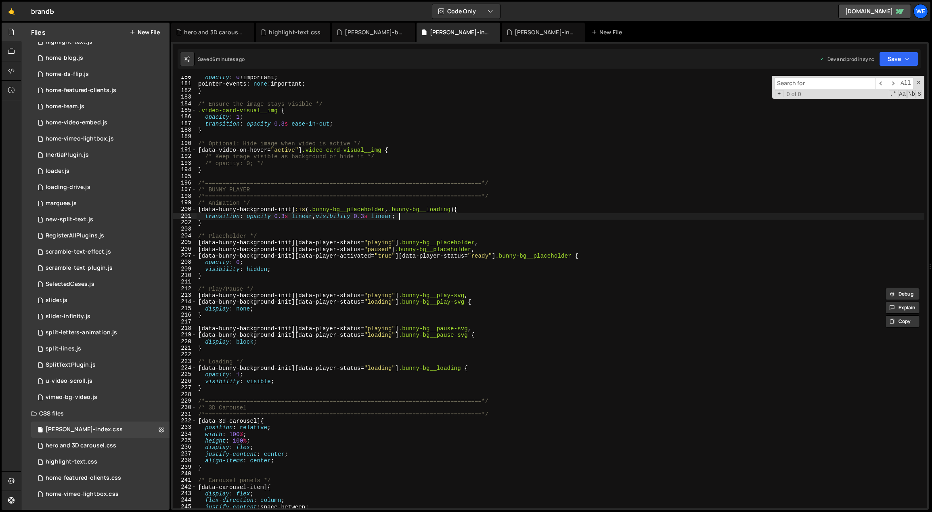
click at [502, 216] on div "opacity : 0 !important ; pointer-events : none !important ; } /* Ensure the ima…" at bounding box center [561, 297] width 728 height 446
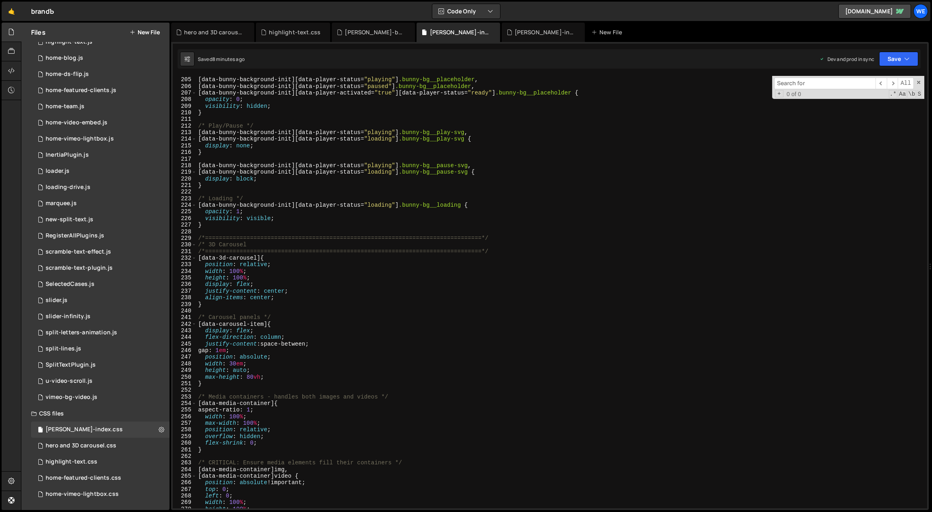
scroll to position [1453, 0]
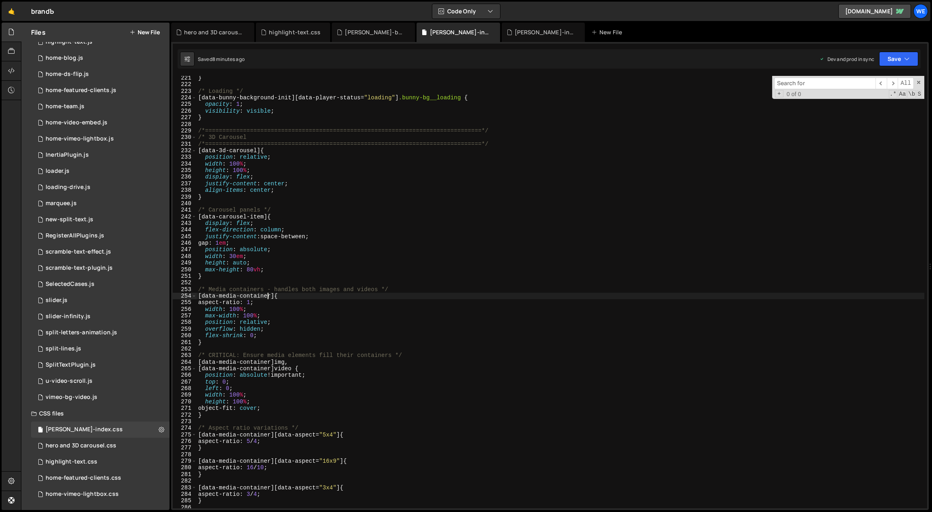
click at [267, 297] on div "} /* Loading */ [ data-bunny-background-init ][ data-player-status = " loading …" at bounding box center [561, 298] width 728 height 446
click at [251, 255] on div "} /* Loading */ [ data-bunny-background-init ][ data-player-status = " loading …" at bounding box center [561, 298] width 728 height 446
click at [272, 255] on div "} /* Loading */ [ data-bunny-background-init ][ data-player-status = " loading …" at bounding box center [561, 298] width 728 height 446
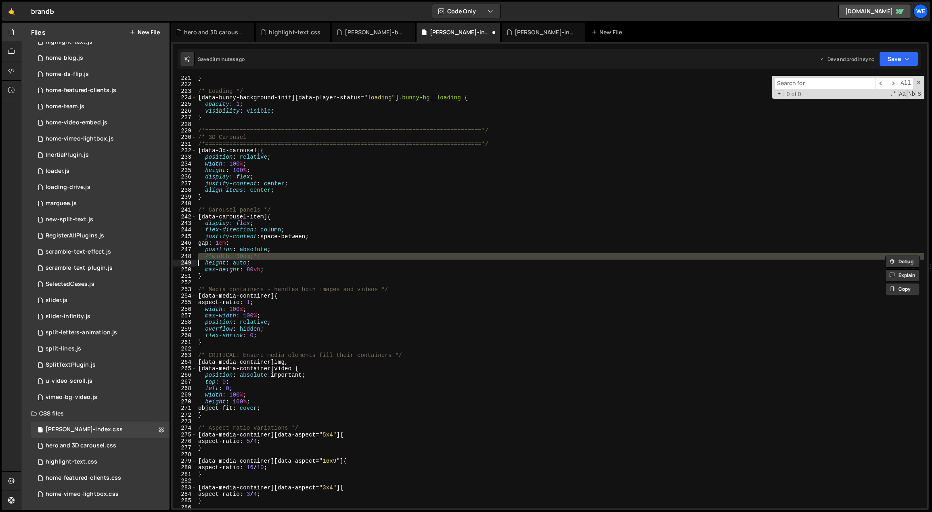
click at [272, 255] on div "} /* Loading */ [ data-bunny-background-init ][ data-player-status = " loading …" at bounding box center [561, 298] width 728 height 446
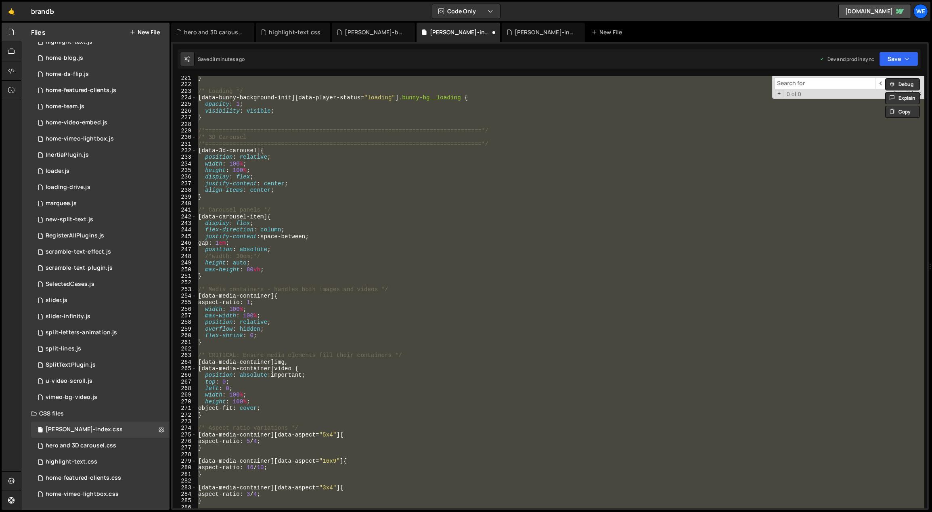
scroll to position [0, 0]
click at [276, 256] on div "} /* Loading */ [ data-bunny-background-init ][ data-player-status = " loading …" at bounding box center [561, 292] width 728 height 432
type textarea "/*width: 30em;*/"
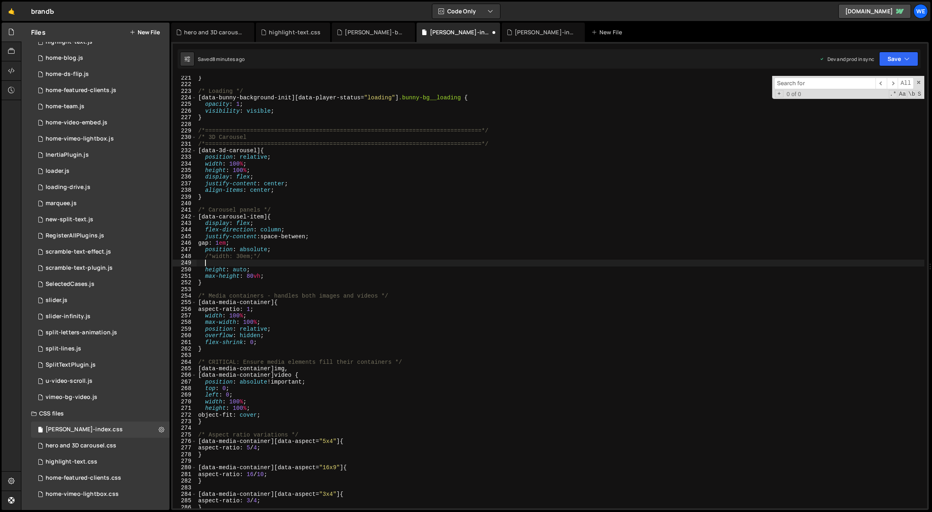
paste textarea
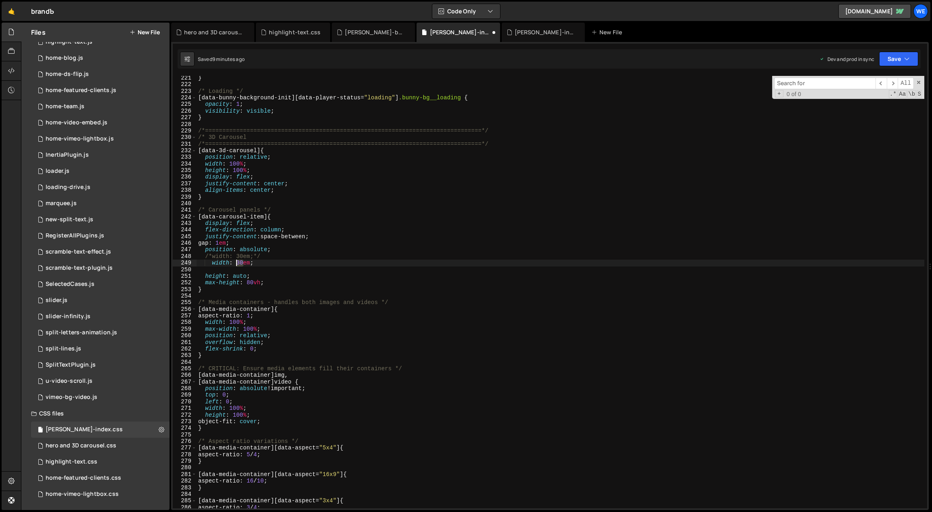
drag, startPoint x: 242, startPoint y: 262, endPoint x: 235, endPoint y: 263, distance: 6.6
click at [235, 263] on div "} /* Loading */ [ data-bunny-background-init ][ data-player-status = " loading …" at bounding box center [561, 298] width 728 height 446
click at [281, 264] on div "} /* Loading */ [ data-bunny-background-init ][ data-player-status = " loading …" at bounding box center [561, 298] width 728 height 446
click at [244, 261] on div "} /* Loading */ [ data-bunny-background-init ][ data-player-status = " loading …" at bounding box center [561, 298] width 728 height 446
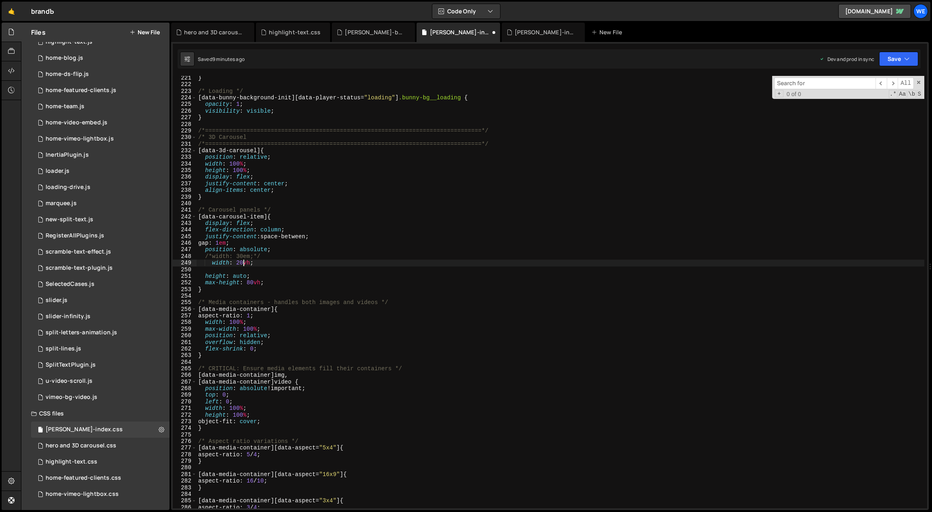
click at [249, 261] on div "} /* Loading */ [ data-bunny-background-init ][ data-player-status = " loading …" at bounding box center [561, 298] width 728 height 446
drag, startPoint x: 262, startPoint y: 263, endPoint x: 255, endPoint y: 263, distance: 6.9
click at [255, 263] on div "} /* Loading */ [ data-bunny-background-init ][ data-player-status = " loading …" at bounding box center [561, 298] width 728 height 446
click at [240, 261] on div "} /* Loading */ [ data-bunny-background-init ][ data-player-status = " loading …" at bounding box center [561, 298] width 728 height 446
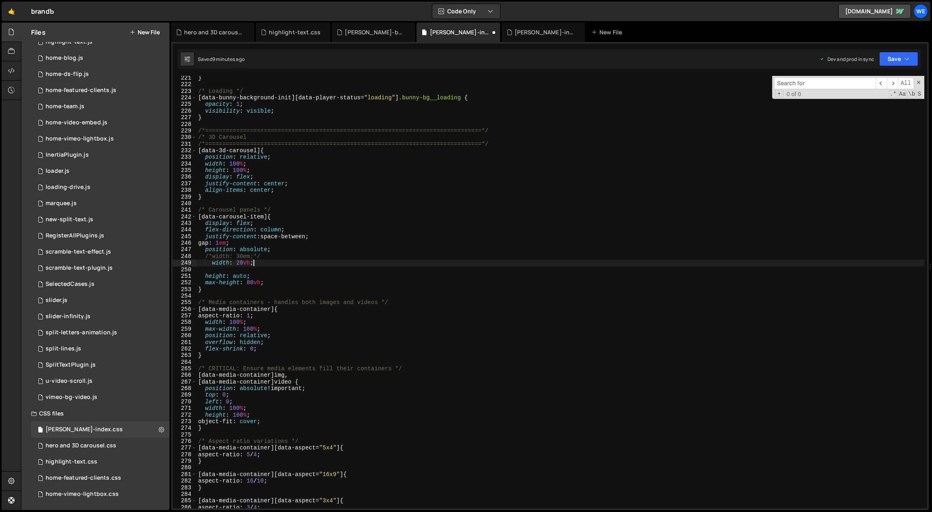
click at [257, 263] on div "} /* Loading */ [ data-bunny-background-init ][ data-player-status = " loading …" at bounding box center [561, 298] width 728 height 446
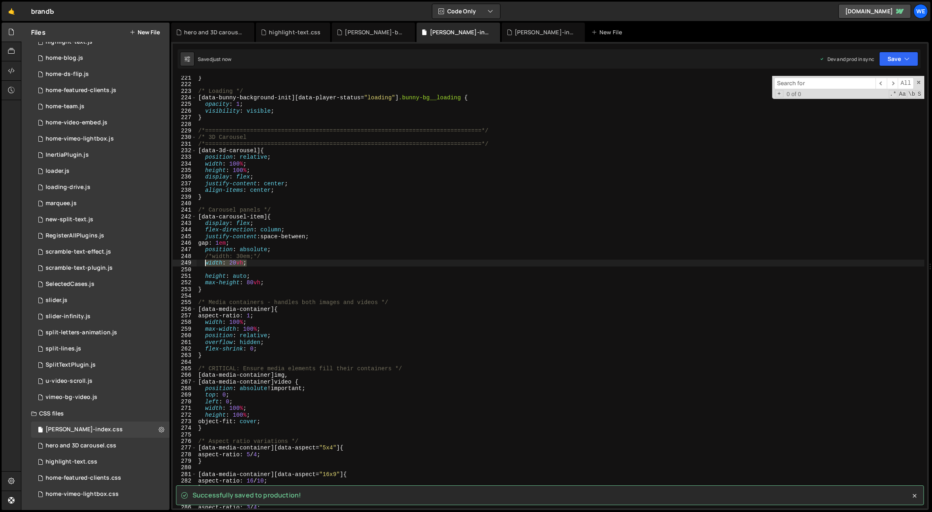
drag, startPoint x: 253, startPoint y: 263, endPoint x: 204, endPoint y: 263, distance: 49.2
click at [204, 263] on div "} /* Loading */ [ data-bunny-background-init ][ data-player-status = " loading …" at bounding box center [561, 298] width 728 height 446
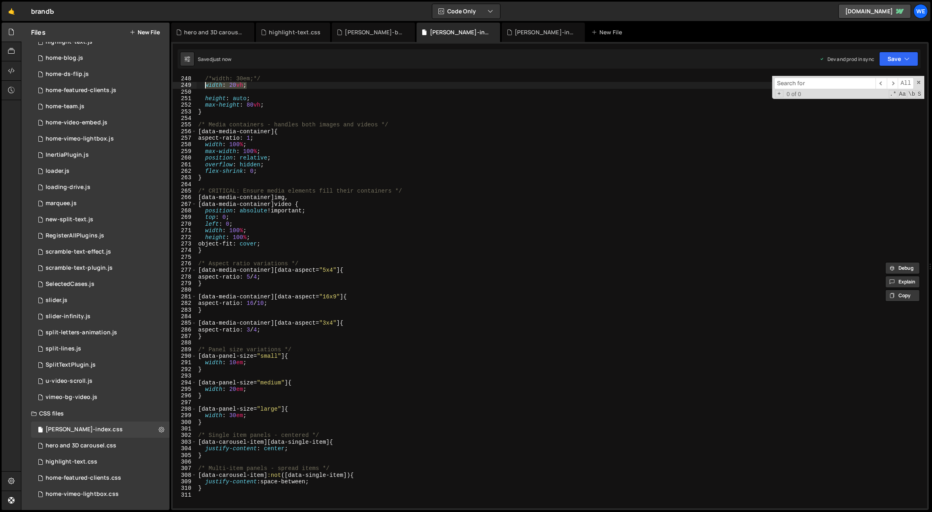
scroll to position [1631, 0]
click at [257, 390] on div "/*width: 30em;*/ width : 20 vh ; height : auto ; max-height : 80 vh ; } /* Medi…" at bounding box center [561, 298] width 728 height 446
type textarea "width: 20em;"
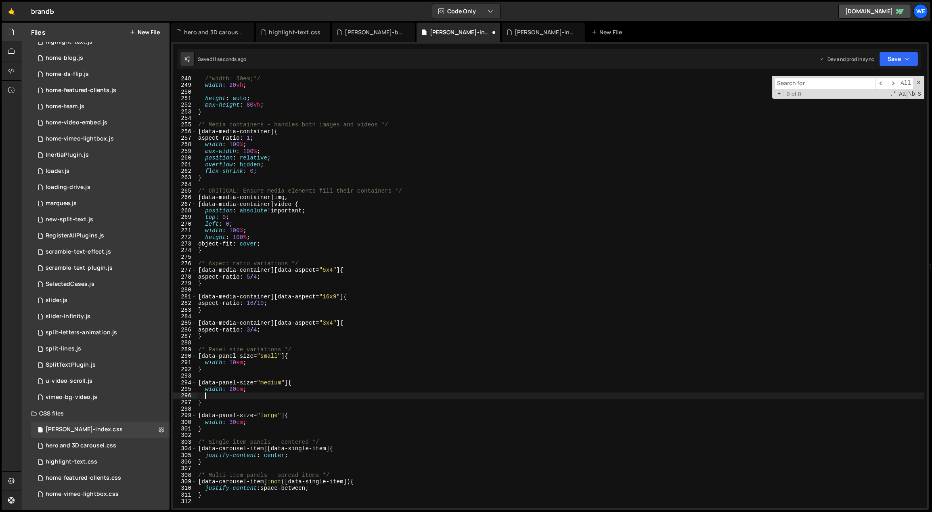
paste textarea "width: 20vh;"
click at [259, 389] on div "/*width: 30em;*/ width : 20 vh ; height : auto ; max-height : 80 vh ; } /* Medi…" at bounding box center [561, 298] width 728 height 446
click at [254, 396] on div "/*width: 30em;*/ width : 20 vh ; height : auto ; max-height : 80 vh ; } /* Medi…" at bounding box center [561, 298] width 728 height 446
click at [251, 423] on div "/*width: 30em;*/ width : 20 vh ; height : auto ; max-height : 80 vh ; } /* Medi…" at bounding box center [561, 298] width 728 height 446
type textarea "width: 30em;"
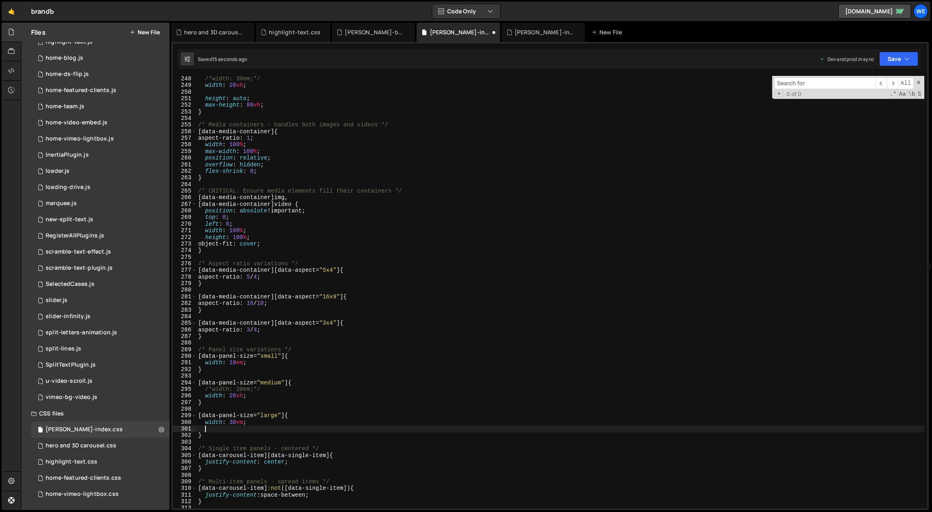
paste textarea "width: 20vh;"
click at [257, 369] on div "/*width: 30em;*/ width : 20 vh ; height : auto ; max-height : 80 vh ; } /* Medi…" at bounding box center [561, 298] width 728 height 446
click at [229, 394] on div "/*width: 30em;*/ width : 20 vh ; height : auto ; max-height : 80 vh ; } /* Medi…" at bounding box center [561, 298] width 728 height 446
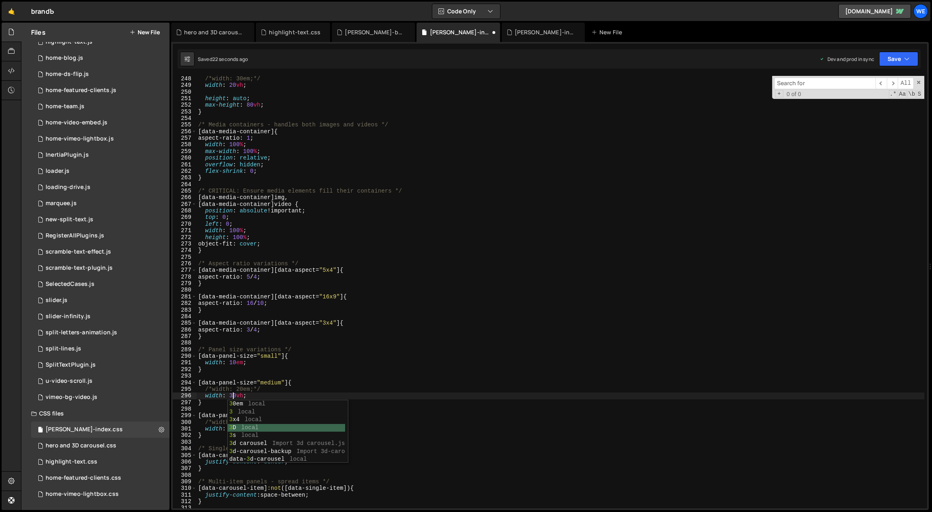
drag, startPoint x: 230, startPoint y: 428, endPoint x: 221, endPoint y: 428, distance: 9.7
click at [221, 428] on body "Projects Community Library Blog We Projects Your Teams Account Upgrade Logout" at bounding box center [466, 256] width 932 height 512
click at [221, 428] on div "/*width: 30em;*/ width : 20 vh ; height : auto ; max-height : 80 vh ; } /* Medi…" at bounding box center [561, 298] width 728 height 446
click at [229, 429] on div "/*width: 30em;*/ width : 20 vh ; height : auto ; max-height : 80 vh ; } /* Medi…" at bounding box center [561, 298] width 728 height 446
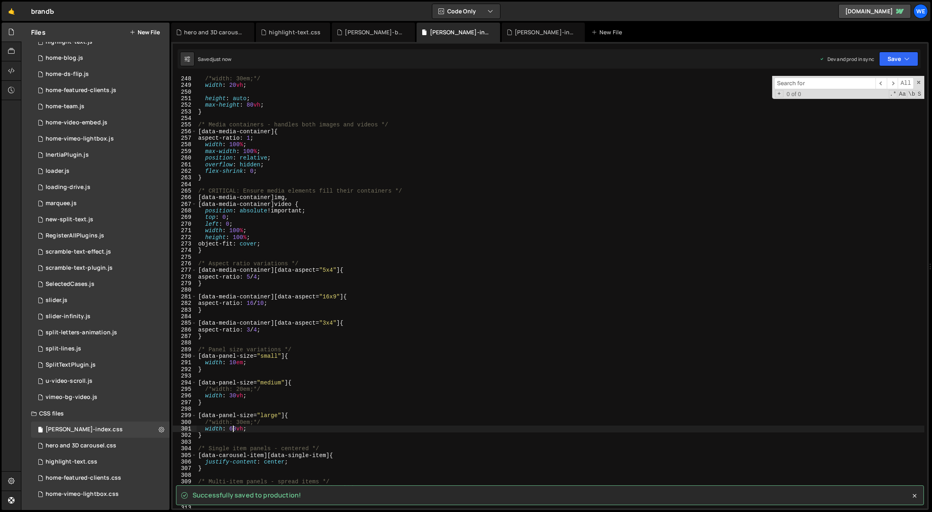
type textarea "width: 60vh;"
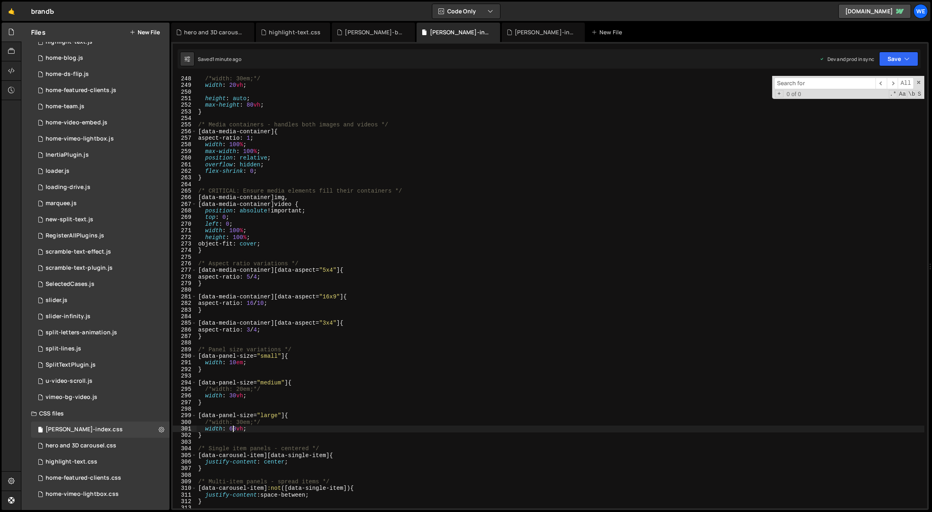
click at [269, 379] on div "/*width: 30em;*/ width : 20 vh ; height : auto ; max-height : 80 vh ; } /* Medi…" at bounding box center [561, 298] width 728 height 446
click at [233, 400] on div "/*width: 30em;*/ width : 20 vh ; height : auto ; max-height : 80 vh ; } /* Medi…" at bounding box center [561, 298] width 728 height 446
click at [232, 397] on div "/*width: 30em;*/ width : 20 vh ; height : auto ; max-height : 80 vh ; } /* Medi…" at bounding box center [561, 298] width 728 height 446
click at [229, 427] on div "/*width: 30em;*/ width : 20 vh ; height : auto ; max-height : 80 vh ; } /* Medi…" at bounding box center [561, 298] width 728 height 446
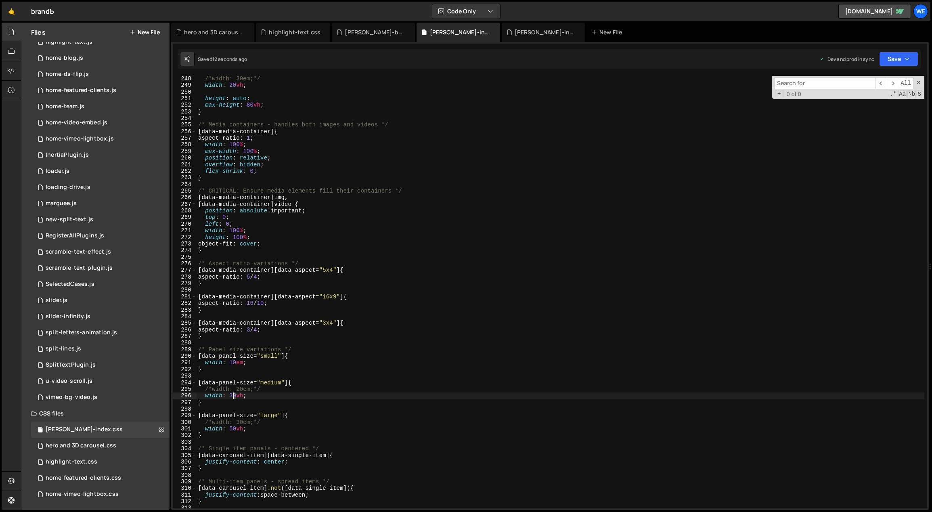
drag, startPoint x: 234, startPoint y: 395, endPoint x: 229, endPoint y: 396, distance: 5.3
click at [229, 396] on div "/*width: 30em;*/ width : 20 vh ; height : auto ; max-height : 80 vh ; } /* Medi…" at bounding box center [561, 298] width 728 height 446
drag, startPoint x: 235, startPoint y: 395, endPoint x: 230, endPoint y: 394, distance: 4.5
click at [230, 394] on div "/*width: 30em;*/ width : 20 vh ; height : auto ; max-height : 80 vh ; } /* Medi…" at bounding box center [561, 298] width 728 height 446
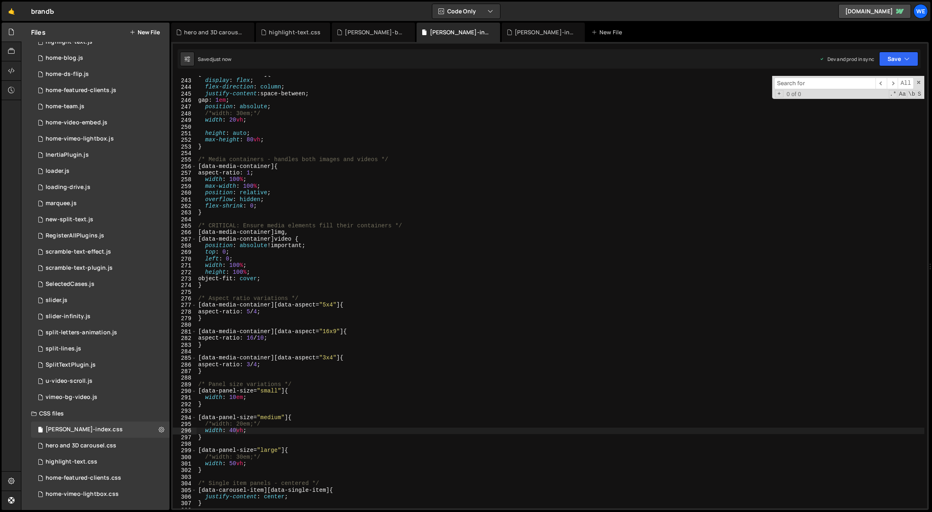
scroll to position [1596, 0]
click at [246, 141] on div "[ data-carousel-item ] { display : flex ; flex-direction : column ; justify-con…" at bounding box center [561, 294] width 728 height 446
type textarea "max-height: 60vh;"
click at [276, 124] on div "[ data-carousel-item ] { display : flex ; flex-direction : column ; justify-con…" at bounding box center [561, 294] width 728 height 446
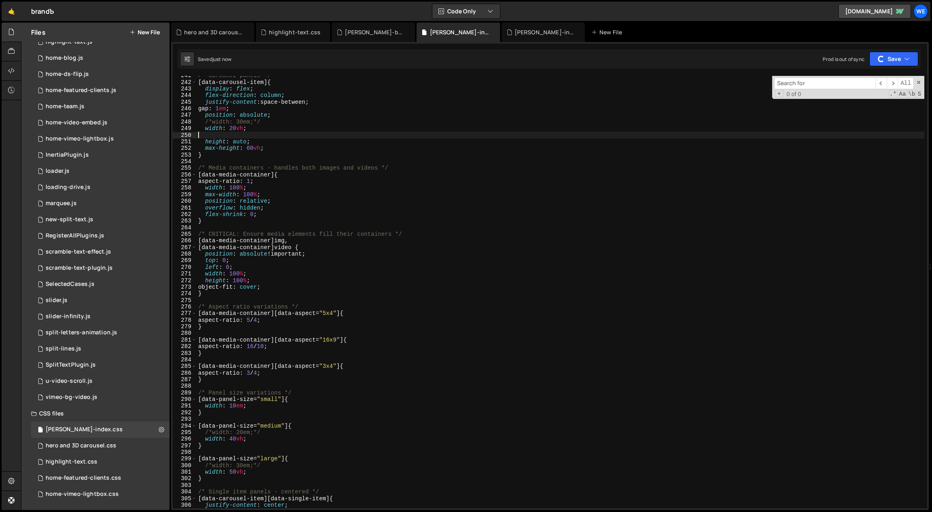
scroll to position [1549, 0]
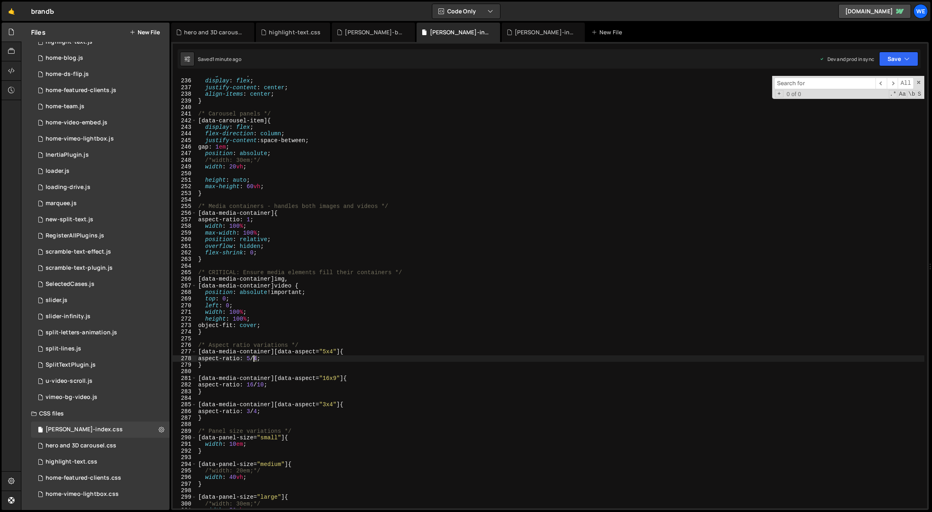
drag, startPoint x: 257, startPoint y: 357, endPoint x: 252, endPoint y: 358, distance: 5.3
click at [253, 358] on div "height : 100 % ; display : flex ; justify-content : center ; align-items : cent…" at bounding box center [561, 294] width 728 height 446
click at [261, 358] on div "height : 100 % ; display : flex ; justify-content : center ; align-items : cent…" at bounding box center [561, 294] width 728 height 446
click at [269, 412] on div "height : 100 % ; display : flex ; justify-content : center ; align-items : cent…" at bounding box center [561, 294] width 728 height 446
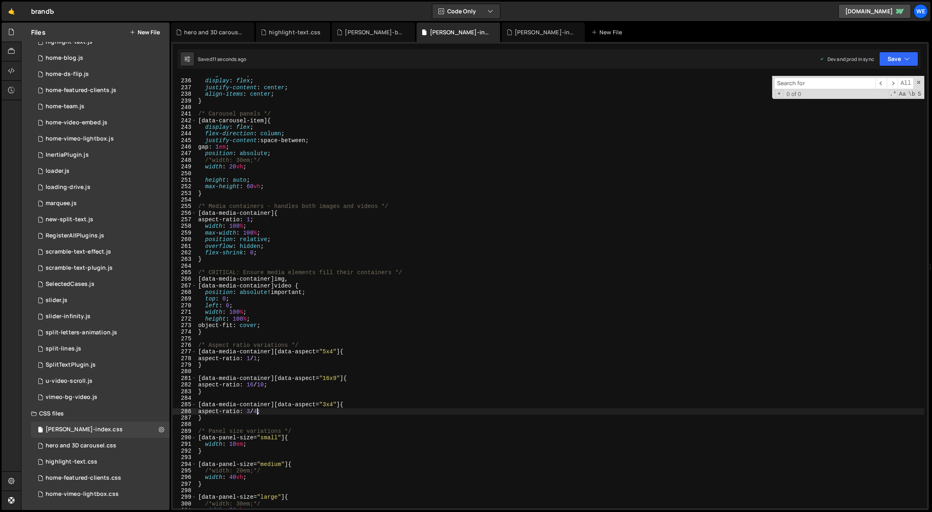
click at [253, 410] on div "height : 100 % ; display : flex ; justify-content : center ; align-items : cent…" at bounding box center [561, 294] width 728 height 446
click at [262, 410] on div "height : 100 % ; display : flex ; justify-content : center ; align-items : cent…" at bounding box center [561, 294] width 728 height 446
click at [322, 430] on div "height : 100 % ; display : flex ; justify-content : center ; align-items : cent…" at bounding box center [561, 294] width 728 height 446
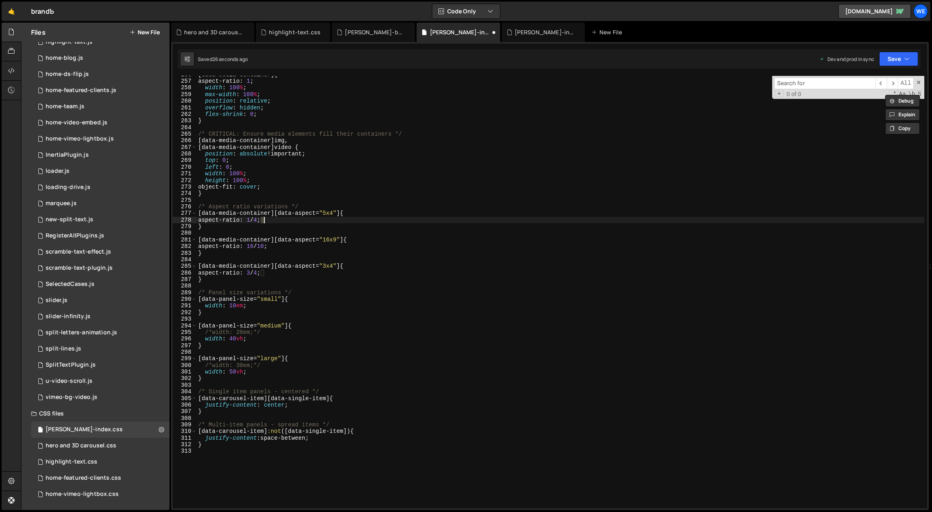
scroll to position [1688, 0]
click at [401, 375] on div "[ data-media-container ] { aspect-ratio : 1 ; width : 100 % ; max-width : 100 %…" at bounding box center [561, 294] width 728 height 446
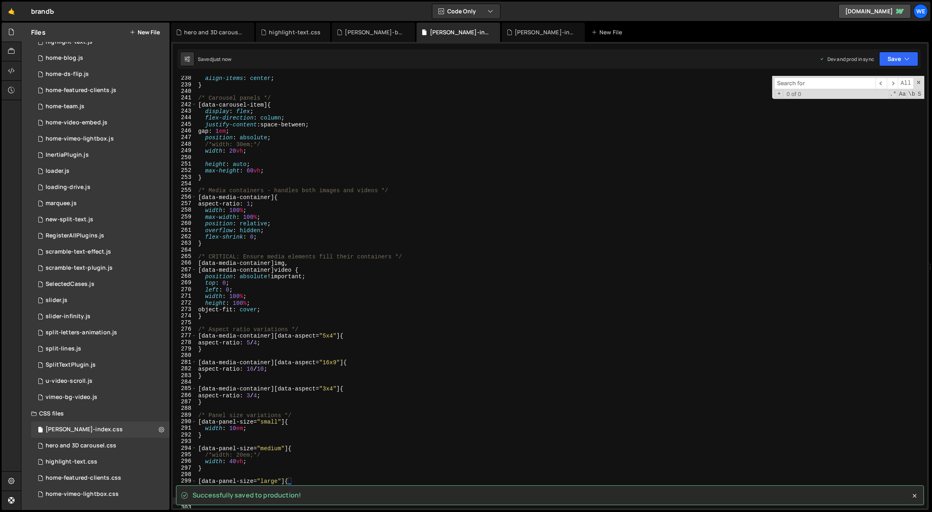
scroll to position [1566, 0]
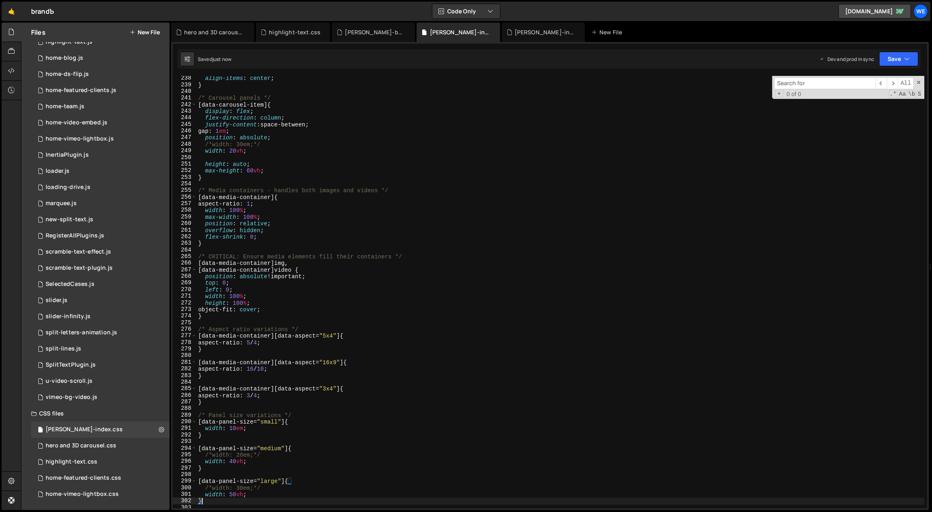
click at [306, 151] on div "align-items : center ; } /* Carousel panels */ [ data-carousel-item ] { display…" at bounding box center [561, 298] width 728 height 446
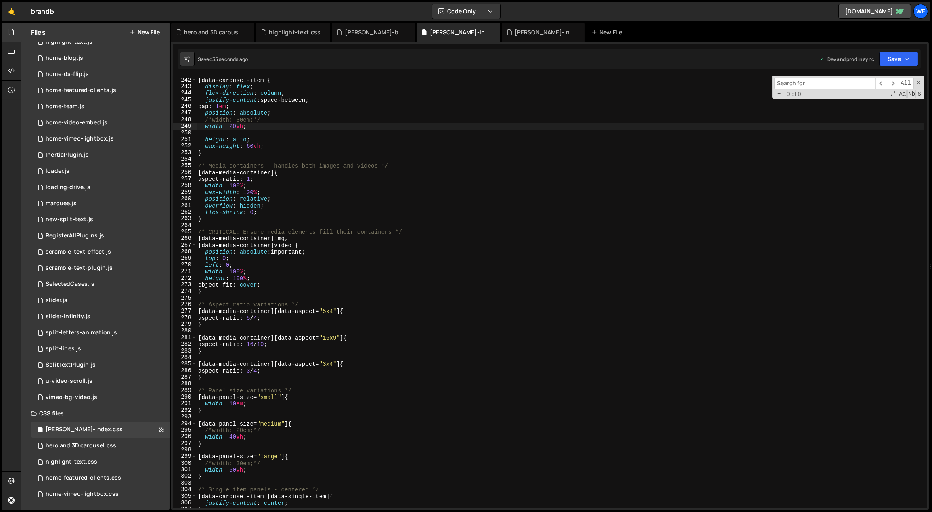
scroll to position [1590, 0]
click at [230, 469] on div "/* Carousel panels */ [ data-carousel-item ] { display : flex ; flex-direction …" at bounding box center [561, 293] width 728 height 446
click at [253, 125] on div "/* Carousel panels */ [ data-carousel-item ] { display : flex ; flex-direction …" at bounding box center [561, 293] width 728 height 446
click at [233, 470] on div "/* Carousel panels */ [ data-carousel-item ] { display : flex ; flex-direction …" at bounding box center [561, 293] width 728 height 446
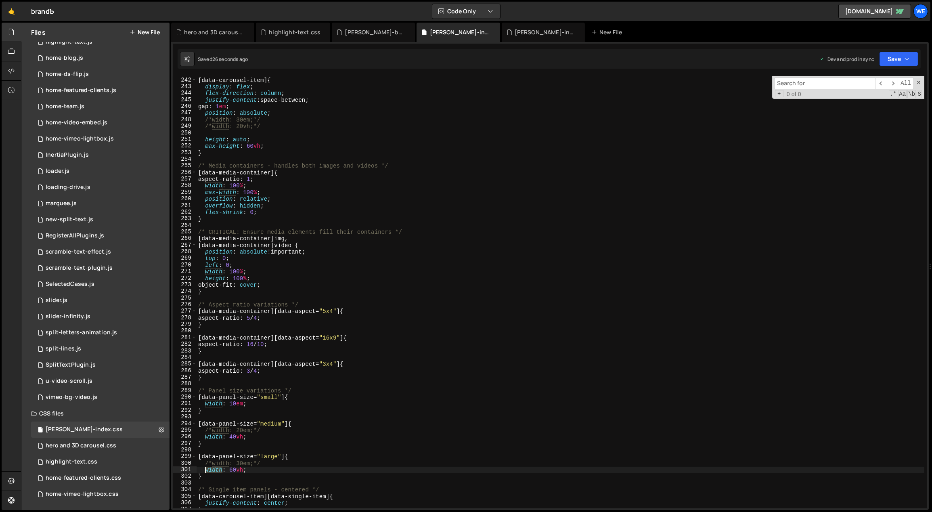
drag, startPoint x: 222, startPoint y: 470, endPoint x: 204, endPoint y: 472, distance: 17.8
click at [204, 472] on div "/* Carousel panels */ [ data-carousel-item ] { display : flex ; flex-direction …" at bounding box center [561, 293] width 728 height 446
click at [246, 469] on div "/* Carousel panels */ [ data-carousel-item ] { display : flex ; flex-direction …" at bounding box center [561, 293] width 728 height 446
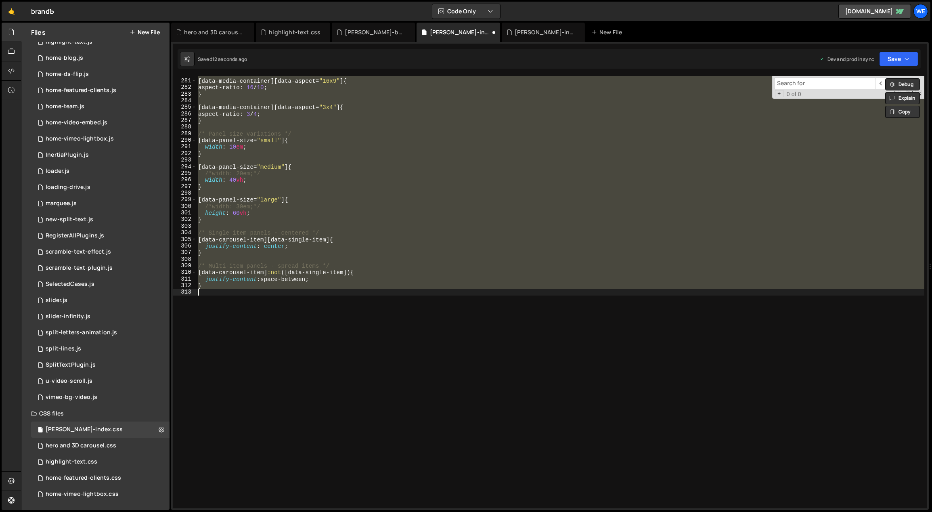
type textarea "width: 60vh;"
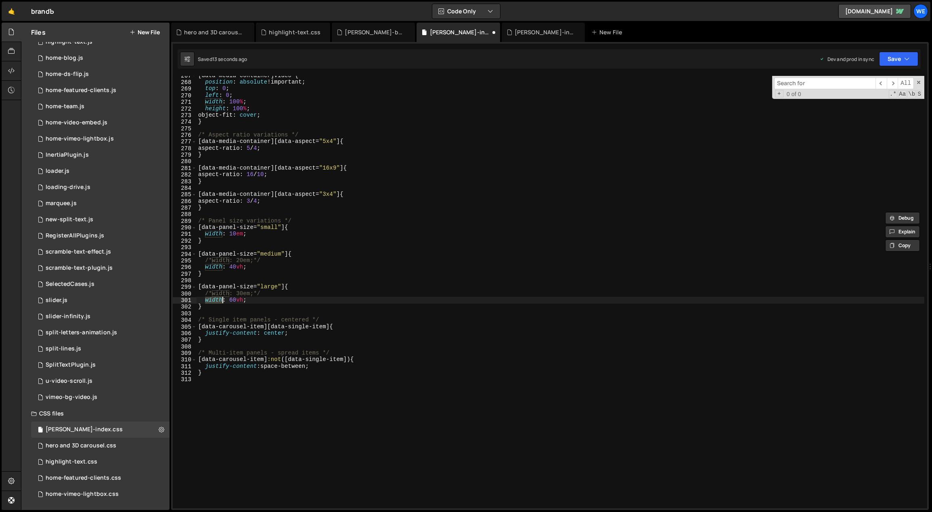
scroll to position [1760, 0]
click at [261, 447] on div "[ data-media-container ] video { position : absolute !important ; top : 0 ; lef…" at bounding box center [561, 295] width 728 height 446
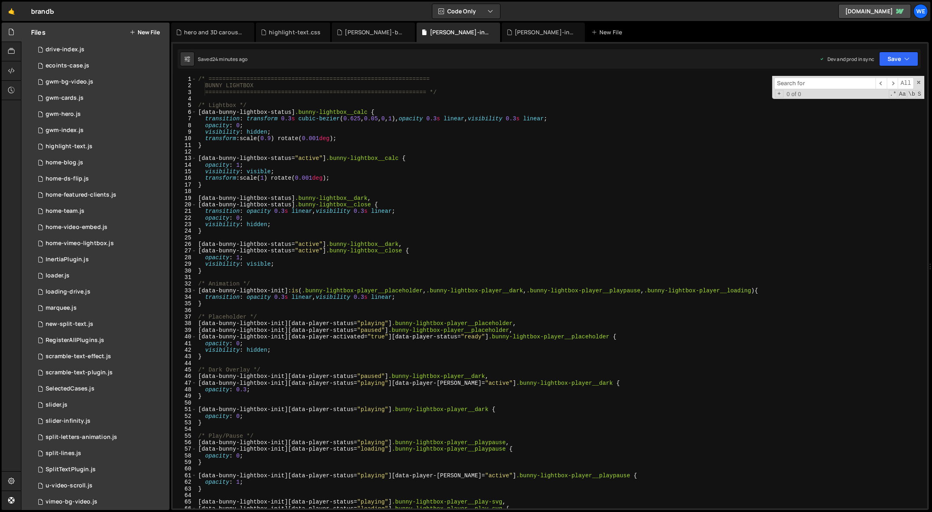
scroll to position [0, 0]
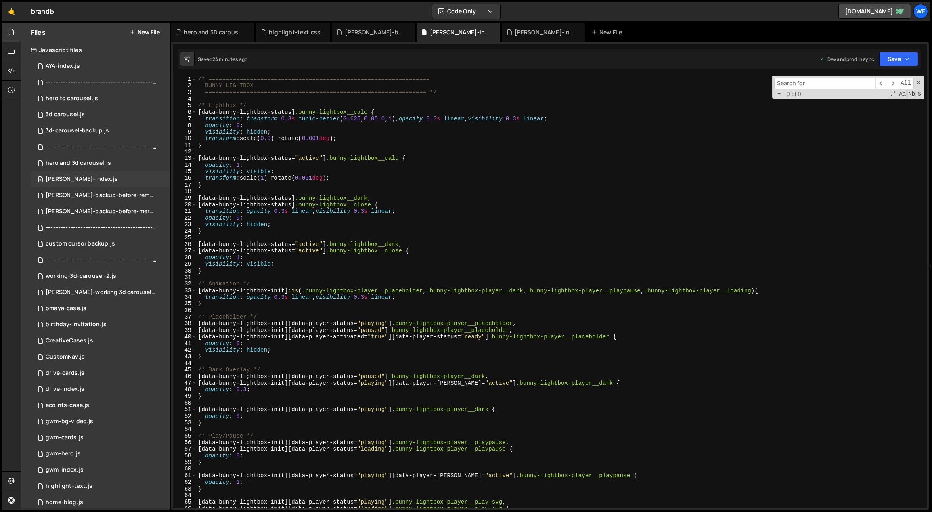
click at [88, 178] on div "branda-index.js" at bounding box center [82, 179] width 72 height 7
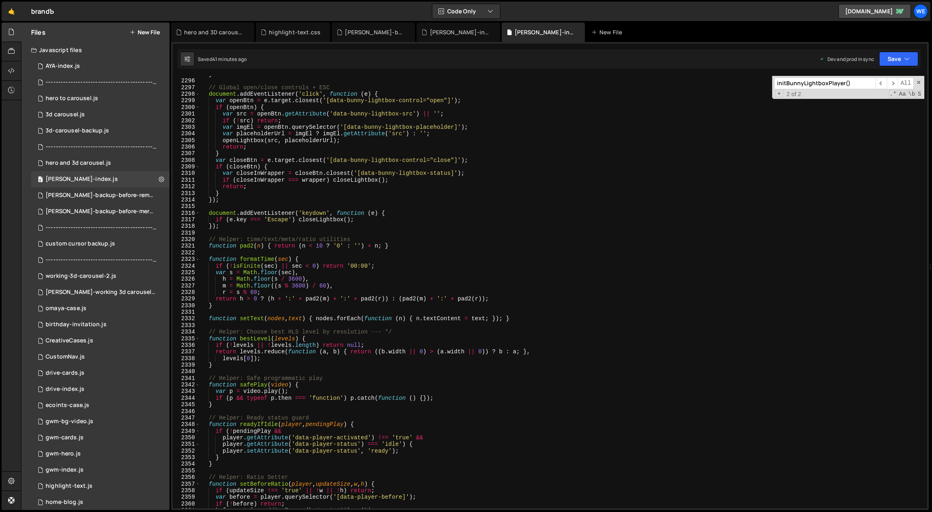
type textarea "}"
click at [376, 194] on div "} // Global open/close controls + ESC document . addEventListener ( 'click' , f…" at bounding box center [562, 294] width 724 height 446
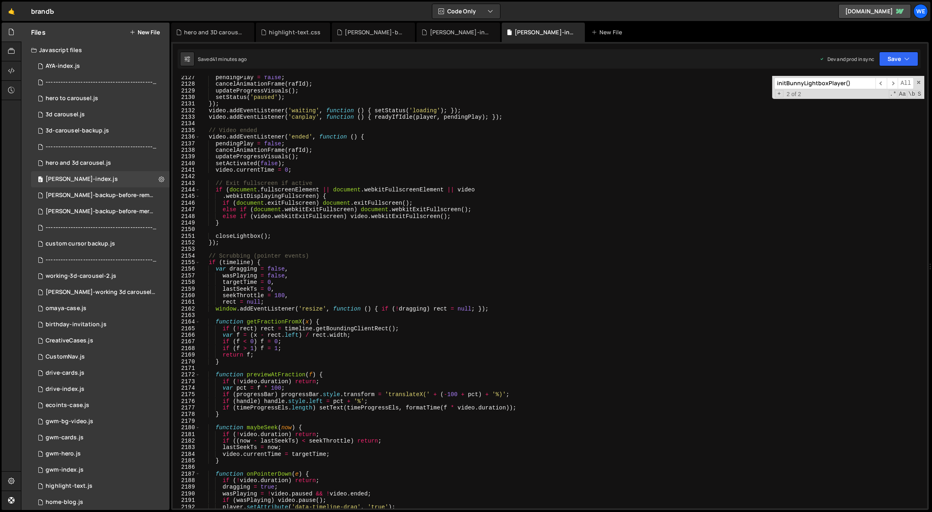
scroll to position [8704, 0]
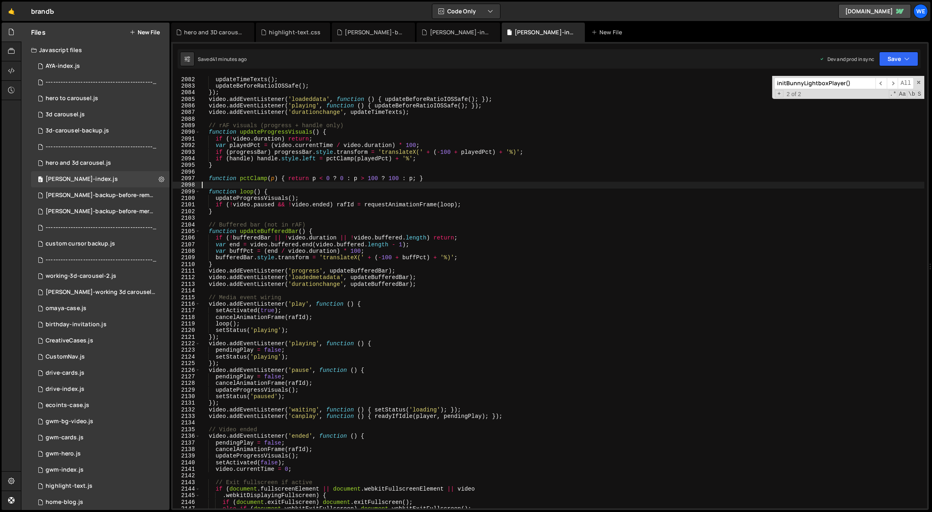
click at [339, 188] on div "video . addEventListener ( 'loadedmetadata' , function ( ) { updateTimeTexts ( …" at bounding box center [562, 292] width 724 height 446
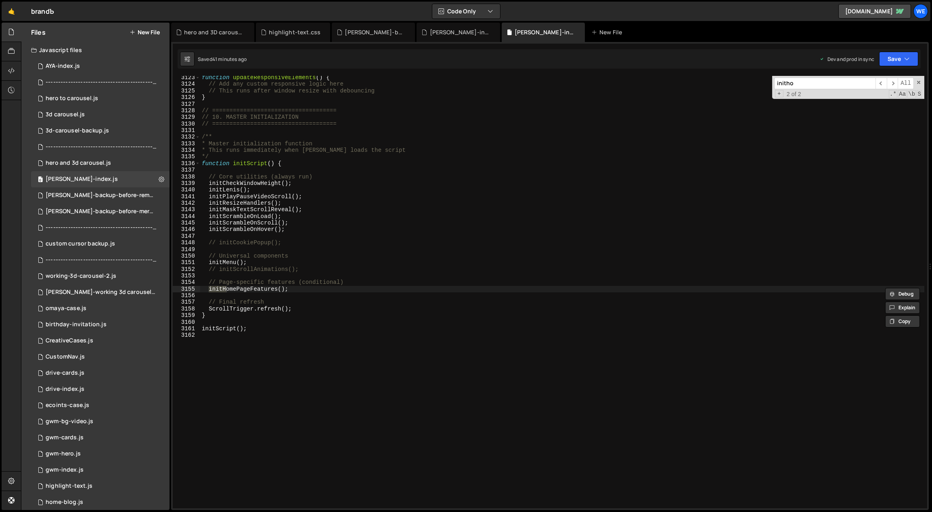
scroll to position [12790, 0]
type input "inithomepa"
click at [882, 88] on span "​" at bounding box center [880, 83] width 11 height 12
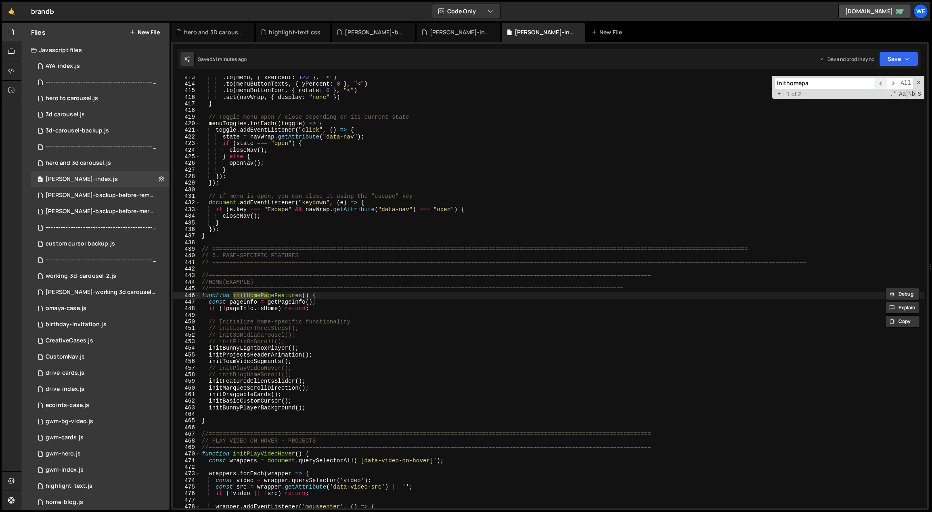
scroll to position [1731, 0]
type textarea "// initFlipOnScroll();"
click at [318, 339] on div ". to ( menu , { xPercent : 120 } , "<" ) . to ( menuButtonTexts , { yPercent : …" at bounding box center [562, 297] width 724 height 446
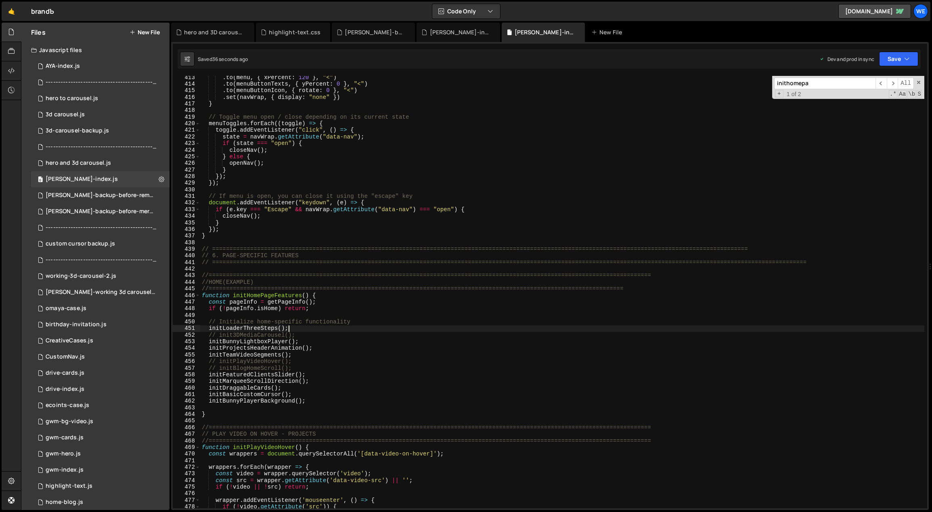
click at [356, 308] on div ". to ( menu , { xPercent : 120 } , "<" ) . to ( menuButtonTexts , { yPercent : …" at bounding box center [562, 297] width 724 height 446
click at [325, 324] on div ". to ( menu , { xPercent : 120 } , "<" ) . to ( menuButtonTexts , { yPercent : …" at bounding box center [562, 297] width 724 height 446
click at [324, 328] on div ". to ( menu , { xPercent : 120 } , "<" ) . to ( menuButtonTexts , { yPercent : …" at bounding box center [562, 297] width 724 height 446
type textarea "initLoaderThreeSteps();"
drag, startPoint x: 284, startPoint y: 326, endPoint x: 209, endPoint y: 327, distance: 75.1
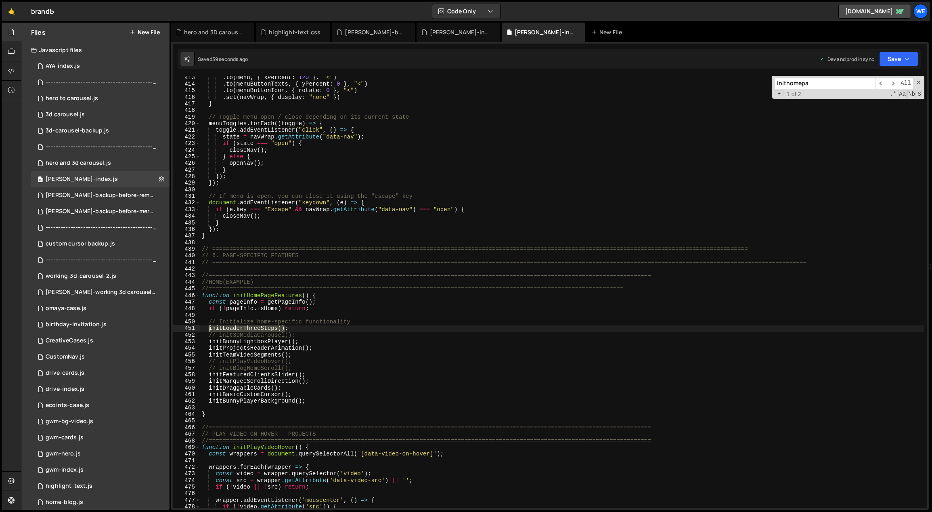
click at [209, 327] on div ". to ( menu , { xPercent : 120 } , "<" ) . to ( menuButtonTexts , { yPercent : …" at bounding box center [562, 297] width 724 height 446
type input "initLoaderThreeSteps()"
click at [893, 82] on span "​" at bounding box center [892, 83] width 11 height 12
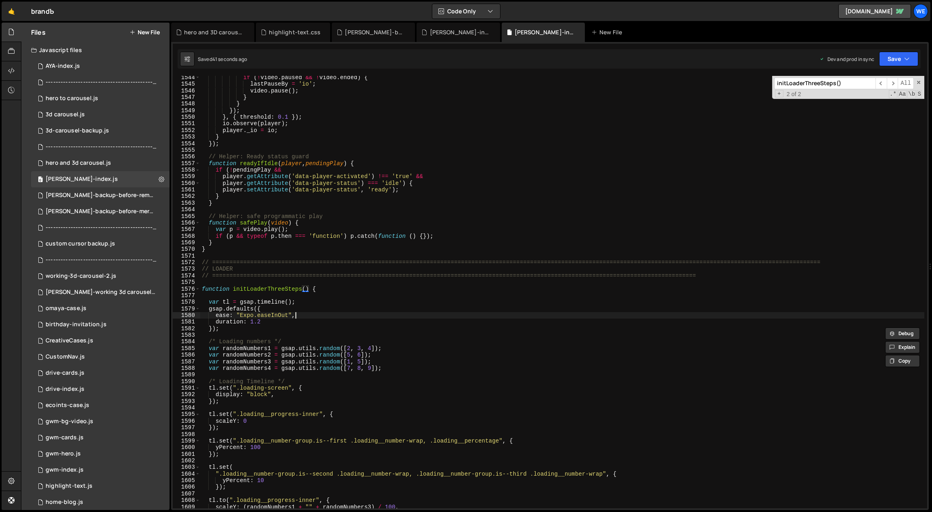
click at [422, 315] on div "if ( ! video . paused && ! video . ended ) { lastPauseBy = 'io' ; video . pause…" at bounding box center [562, 297] width 724 height 446
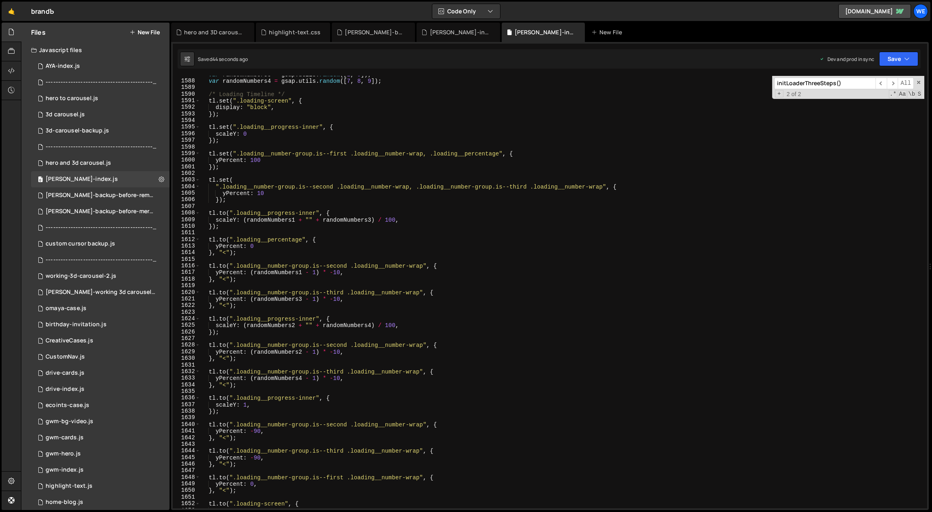
scroll to position [6824, 0]
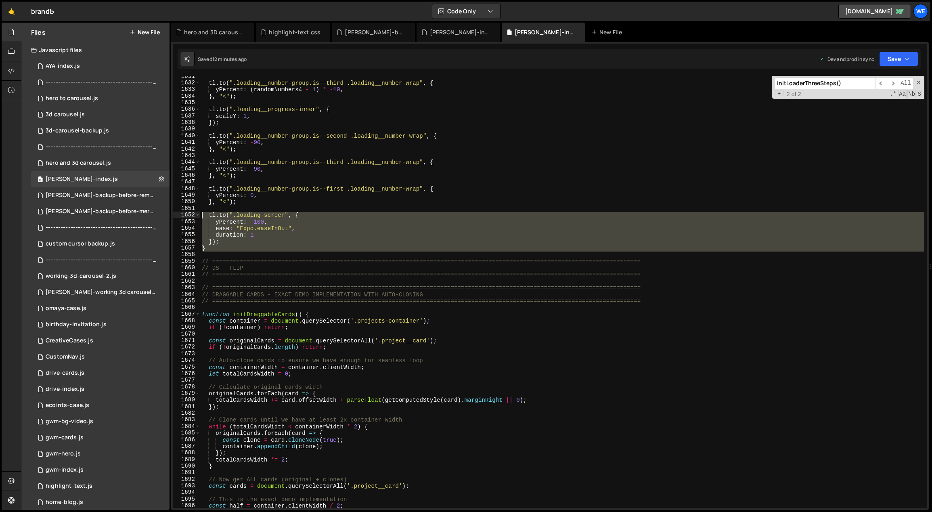
drag, startPoint x: 243, startPoint y: 251, endPoint x: 203, endPoint y: 214, distance: 54.5
click at [203, 214] on div "tl . to ( ".loading__number-group.is--third .loading__number-wrap" , { yPercent…" at bounding box center [562, 296] width 724 height 446
click at [230, 249] on div "tl . to ( ".loading__number-group.is--third .loading__number-wrap" , { yPercent…" at bounding box center [562, 292] width 724 height 432
drag, startPoint x: 215, startPoint y: 243, endPoint x: 209, endPoint y: 217, distance: 26.1
click at [209, 217] on div "tl . to ( ".loading__number-group.is--third .loading__number-wrap" , { yPercent…" at bounding box center [562, 296] width 724 height 446
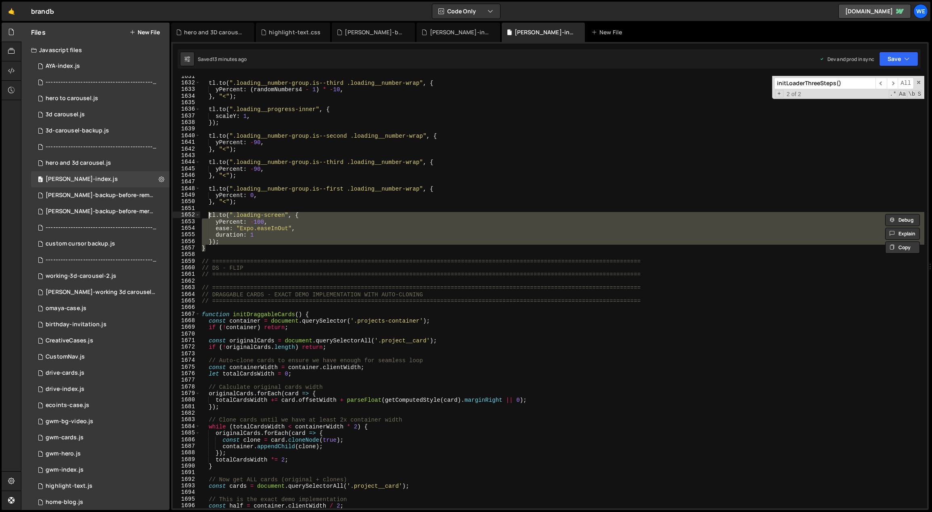
paste textarea "});"
click at [220, 242] on div "tl . to ( ".loading__number-group.is--third .loading__number-wrap" , { yPercent…" at bounding box center [562, 292] width 724 height 432
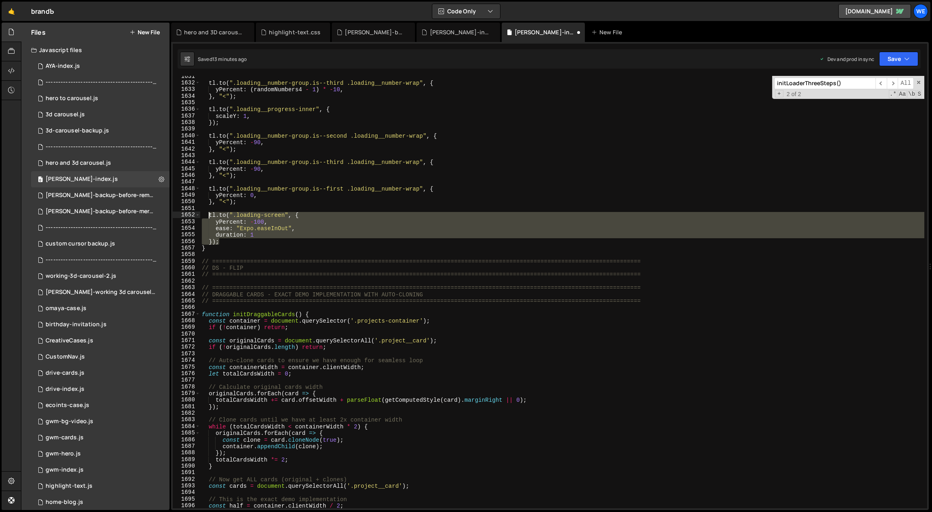
drag, startPoint x: 222, startPoint y: 240, endPoint x: 208, endPoint y: 215, distance: 28.7
click at [208, 215] on div "tl . to ( ".loading__number-group.is--third .loading__number-wrap" , { yPercent…" at bounding box center [562, 296] width 724 height 446
paste textarea "});"
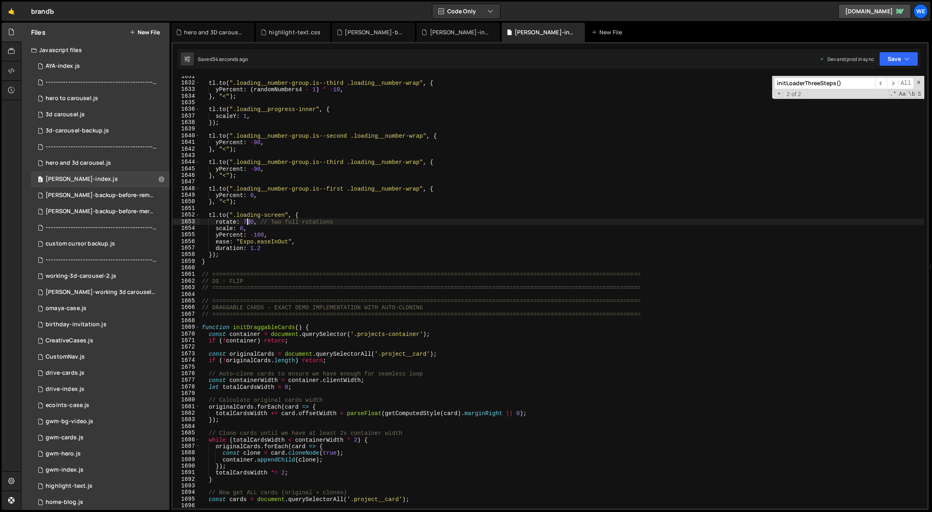
drag, startPoint x: 249, startPoint y: 221, endPoint x: 245, endPoint y: 221, distance: 4.4
click at [244, 221] on div "tl . to ( ".loading__number-group.is--third .loading__number-wrap" , { yPercent…" at bounding box center [562, 296] width 724 height 446
drag, startPoint x: 249, startPoint y: 220, endPoint x: 242, endPoint y: 221, distance: 7.8
click at [242, 221] on div "tl . to ( ".loading__number-group.is--third .loading__number-wrap" , { yPercent…" at bounding box center [562, 296] width 724 height 446
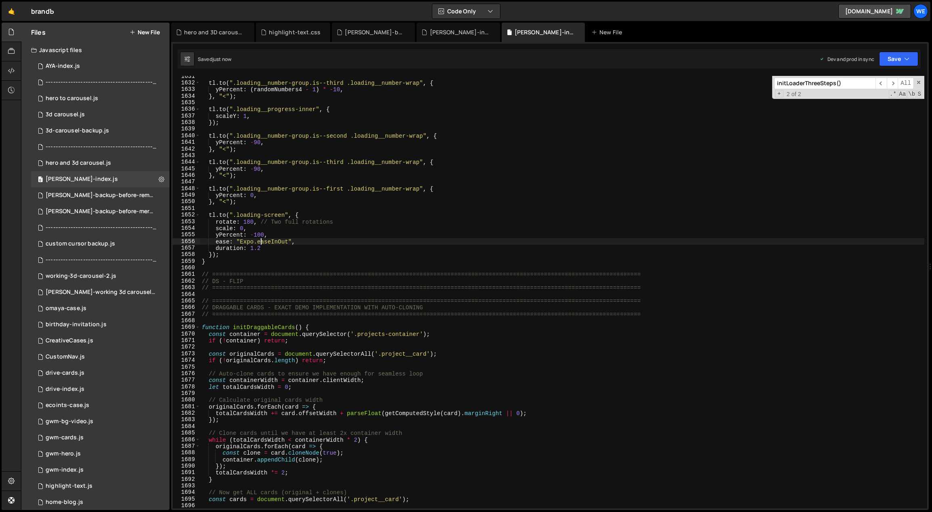
click at [259, 243] on div "tl . to ( ".loading__number-group.is--third .loading__number-wrap" , { yPercent…" at bounding box center [562, 296] width 724 height 446
click at [268, 234] on div "tl . to ( ".loading__number-group.is--third .loading__number-wrap" , { yPercent…" at bounding box center [562, 296] width 724 height 446
click at [251, 227] on div "tl . to ( ".loading__number-group.is--third .loading__number-wrap" , { yPercent…" at bounding box center [562, 296] width 724 height 446
type textarea "// scale: 0,"
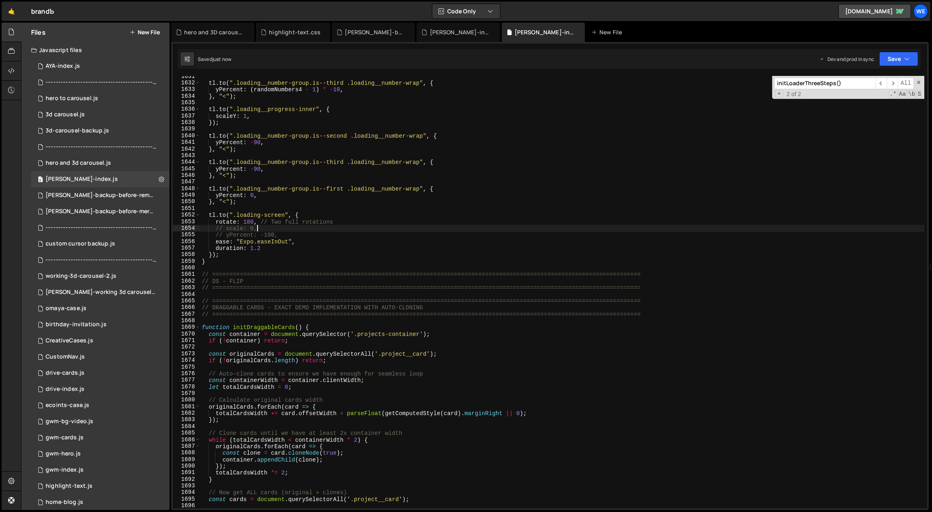
click at [271, 226] on div "tl . to ( ".loading__number-group.is--third .loading__number-wrap" , { yPercent…" at bounding box center [562, 296] width 724 height 446
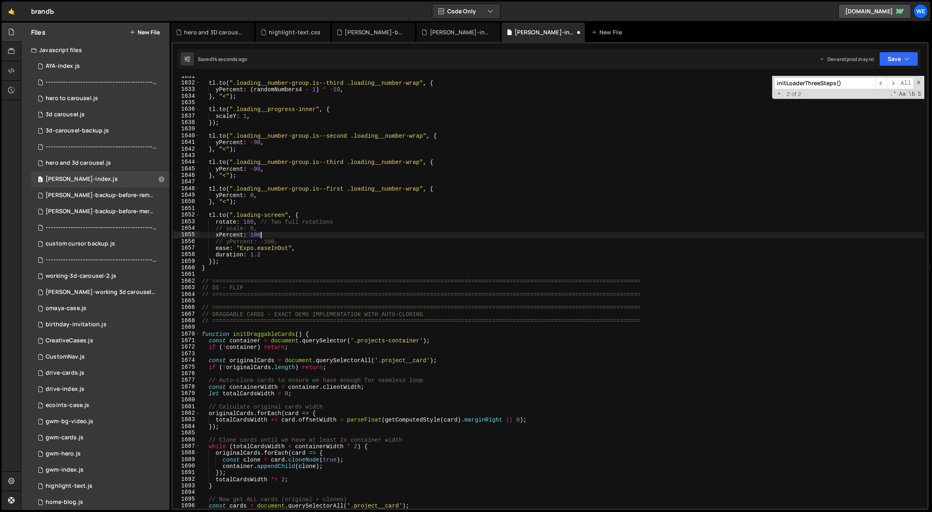
scroll to position [0, 4]
click at [251, 230] on div "tl . to ( ".loading__number-group.is--third .loading__number-wrap" , { yPercent…" at bounding box center [562, 296] width 724 height 446
click at [250, 228] on div "tl . to ( ".loading__number-group.is--third .loading__number-wrap" , { yPercent…" at bounding box center [562, 296] width 724 height 446
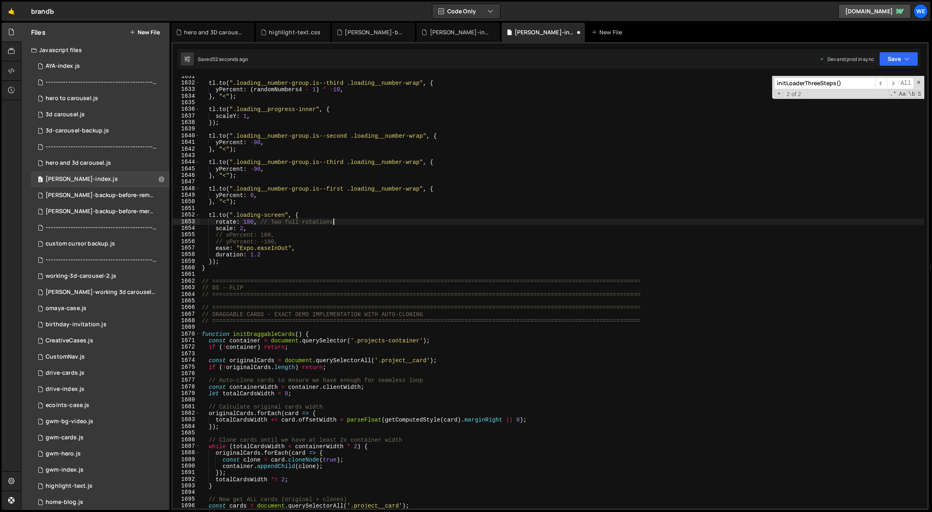
click at [338, 219] on div "tl . to ( ".loading__number-group.is--third .loading__number-wrap" , { yPercent…" at bounding box center [562, 296] width 724 height 446
type textarea "scale: 2,"
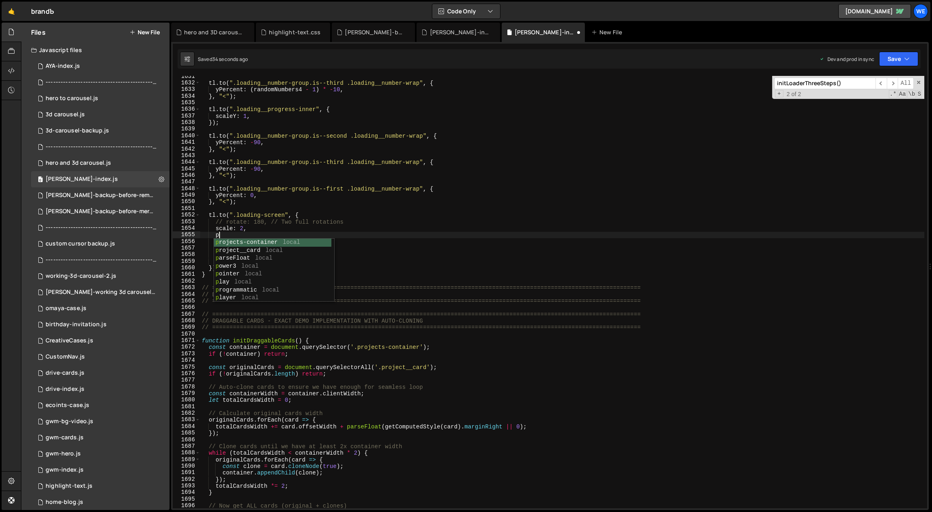
scroll to position [0, 0]
type textarea "p"
click at [242, 224] on div "tl . to ( ".loading__number-group.is--third .loading__number-wrap" , { yPercent…" at bounding box center [562, 296] width 724 height 446
click at [293, 261] on div "tl . to ( ".loading__number-group.is--third .loading__number-wrap" , { yPercent…" at bounding box center [562, 296] width 724 height 446
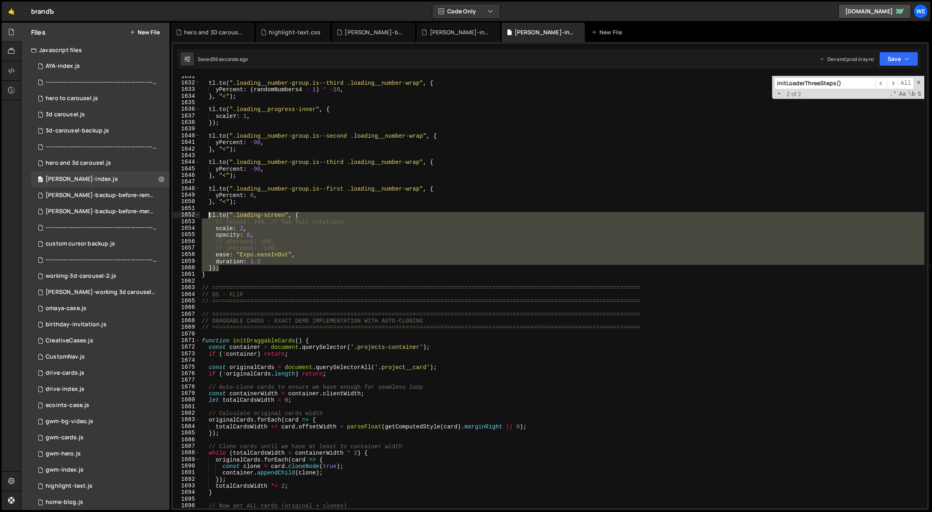
drag, startPoint x: 219, startPoint y: 268, endPoint x: 207, endPoint y: 214, distance: 55.3
click at [207, 214] on div "tl . to ( ".loading__number-group.is--third .loading__number-wrap" , { yPercent…" at bounding box center [562, 296] width 724 height 446
click at [226, 268] on div "tl . to ( ".loading__number-group.is--third .loading__number-wrap" , { yPercent…" at bounding box center [562, 292] width 724 height 432
drag, startPoint x: 215, startPoint y: 268, endPoint x: 209, endPoint y: 213, distance: 55.7
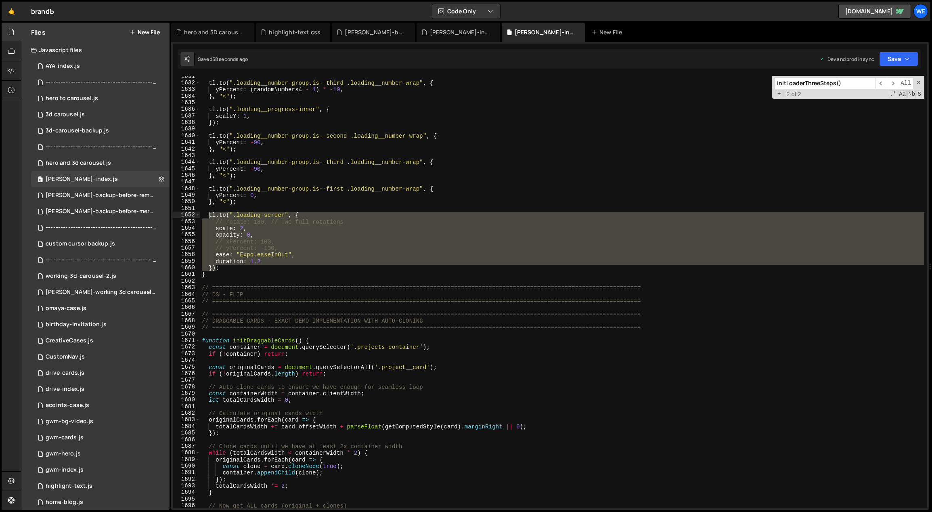
click at [209, 213] on div "tl . to ( ".loading__number-group.is--third .loading__number-wrap" , { yPercent…" at bounding box center [562, 296] width 724 height 446
click at [214, 268] on div "tl . to ( ".loading__number-group.is--third .loading__number-wrap" , { yPercent…" at bounding box center [562, 292] width 724 height 432
drag, startPoint x: 222, startPoint y: 268, endPoint x: 220, endPoint y: 254, distance: 14.3
click at [209, 214] on div "tl . to ( ".loading__number-group.is--third .loading__number-wrap" , { yPercent…" at bounding box center [562, 296] width 724 height 446
click at [226, 270] on div "tl . to ( ".loading__number-group.is--third .loading__number-wrap" , { yPercent…" at bounding box center [562, 292] width 724 height 432
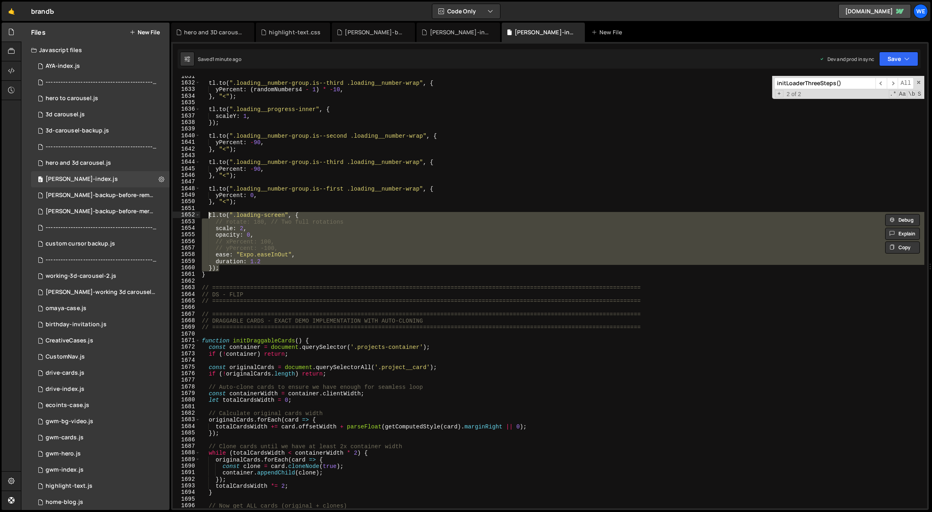
type textarea "});"
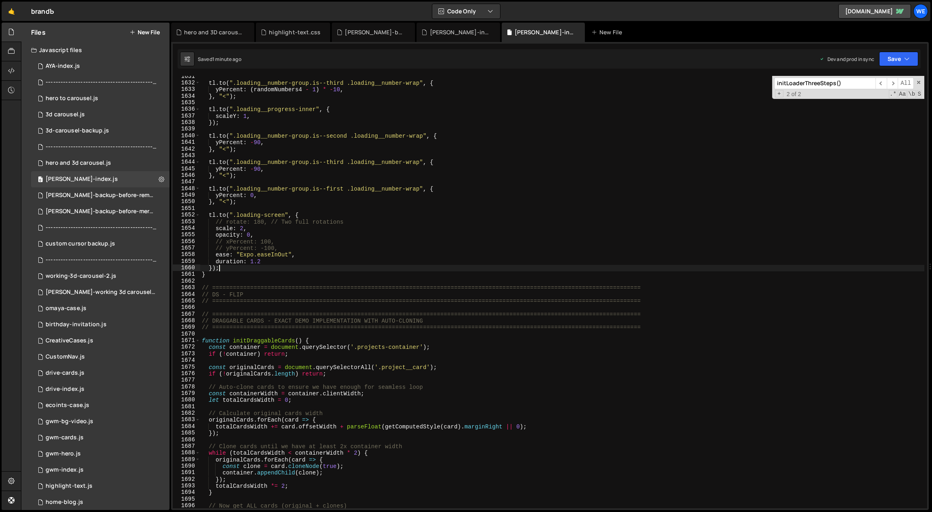
paste textarea
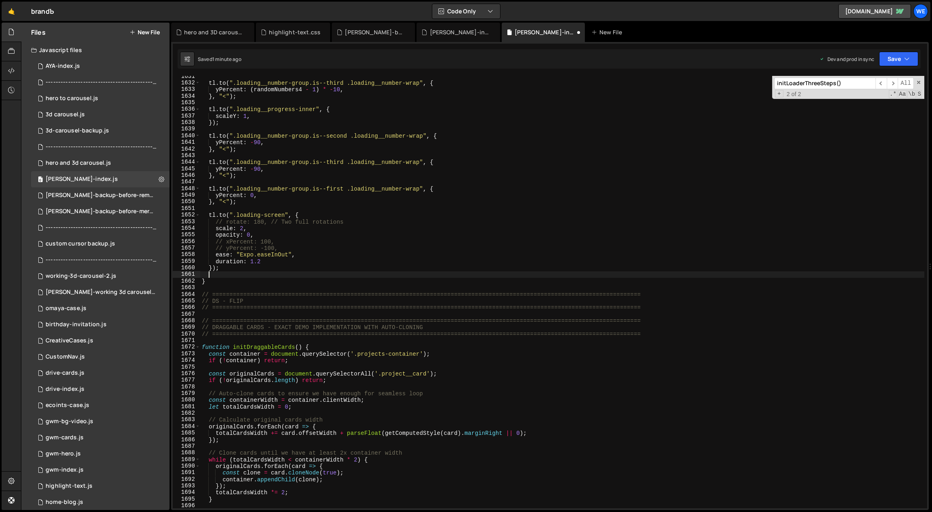
scroll to position [0, 0]
paste textarea "});"
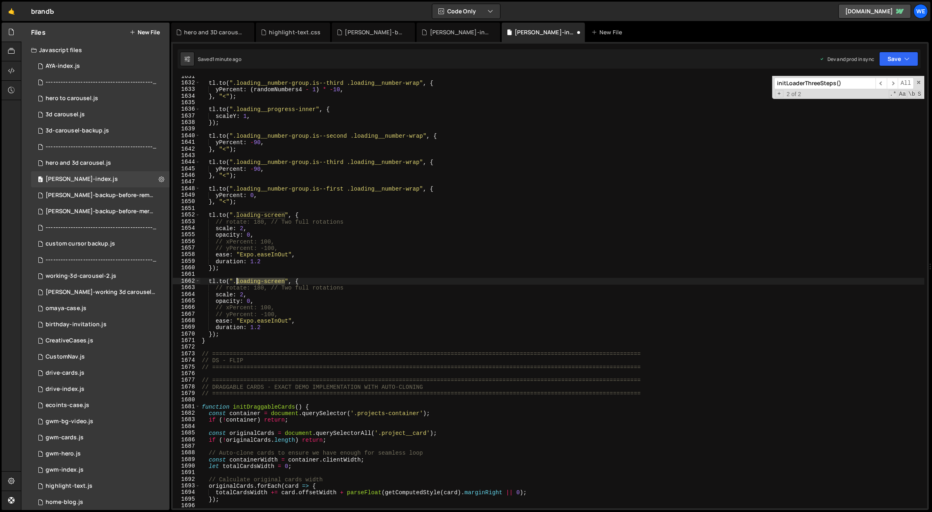
drag, startPoint x: 284, startPoint y: 281, endPoint x: 236, endPoint y: 282, distance: 48.4
click at [236, 282] on div "tl . to ( ".loading__number-group.is--third .loading__number-wrap" , { yPercent…" at bounding box center [562, 296] width 724 height 446
paste textarea "branda-logo"
drag, startPoint x: 235, startPoint y: 295, endPoint x: 214, endPoint y: 295, distance: 21.4
click at [214, 295] on div "tl . to ( ".loading__number-group.is--third .loading__number-wrap" , { yPercent…" at bounding box center [562, 296] width 724 height 446
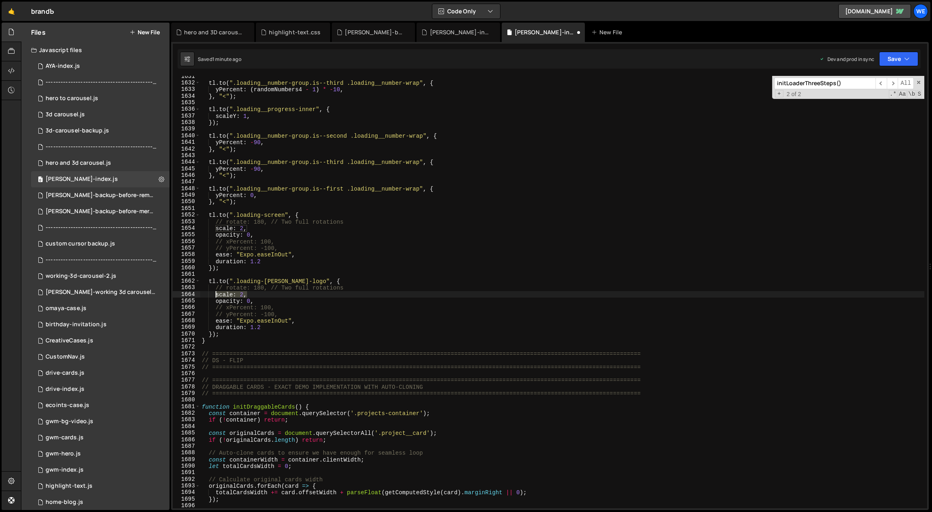
type textarea "scale: 2,"
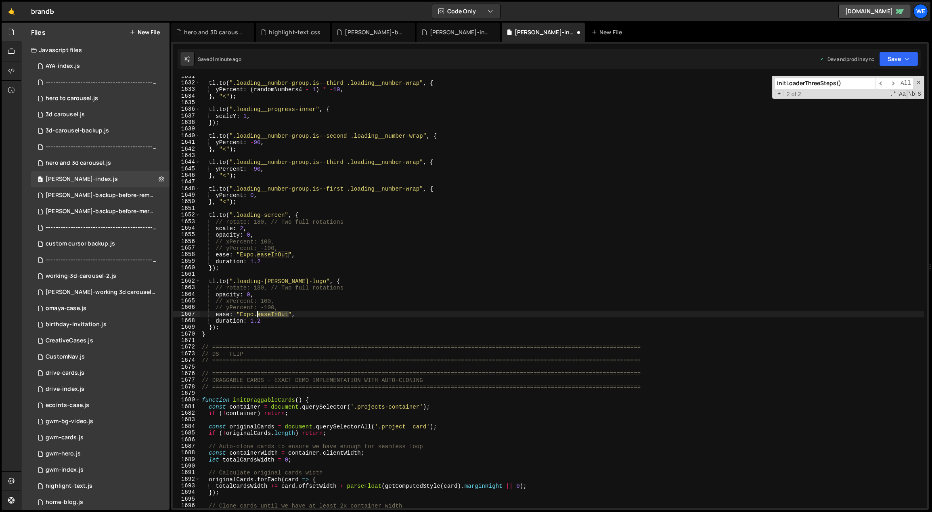
drag, startPoint x: 287, startPoint y: 314, endPoint x: 258, endPoint y: 313, distance: 29.1
click at [258, 313] on div "tl . to ( ".loading__number-group.is--third .loading__number-wrap" , { yPercent…" at bounding box center [562, 296] width 724 height 446
click at [264, 309] on div "tl . to ( ".loading__number-group.is--third .loading__number-wrap" , { yPercent…" at bounding box center [562, 296] width 724 height 446
click at [278, 319] on div "tl . to ( ".loading__number-group.is--third .loading__number-wrap" , { yPercent…" at bounding box center [562, 296] width 724 height 446
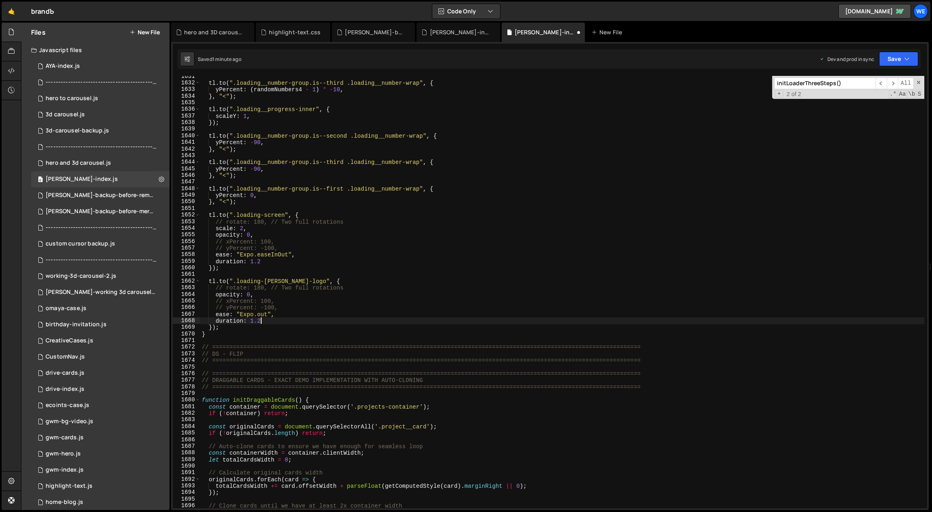
scroll to position [0, 4]
drag, startPoint x: 266, startPoint y: 320, endPoint x: 250, endPoint y: 321, distance: 15.3
click at [250, 321] on div "tl . to ( ".loading__number-group.is--third .loading__number-wrap" , { yPercent…" at bounding box center [562, 296] width 724 height 446
click at [213, 326] on div "tl . to ( ".loading__number-group.is--third .loading__number-wrap" , { yPercent…" at bounding box center [562, 296] width 724 height 446
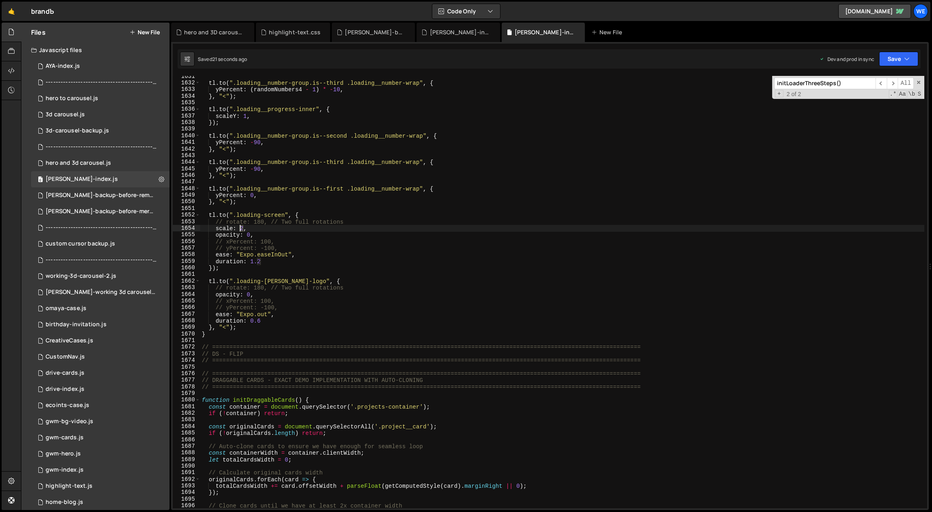
click at [239, 228] on div "tl . to ( ".loading__number-group.is--third .loading__number-wrap" , { yPercent…" at bounding box center [562, 296] width 724 height 446
click at [281, 312] on div "tl . to ( ".loading__number-group.is--third .loading__number-wrap" , { yPercent…" at bounding box center [562, 296] width 724 height 446
click at [259, 321] on div "tl . to ( ".loading__number-group.is--third .loading__number-wrap" , { yPercent…" at bounding box center [562, 296] width 724 height 446
click at [257, 262] on div "tl . to ( ".loading__number-group.is--third .loading__number-wrap" , { yPercent…" at bounding box center [562, 296] width 724 height 446
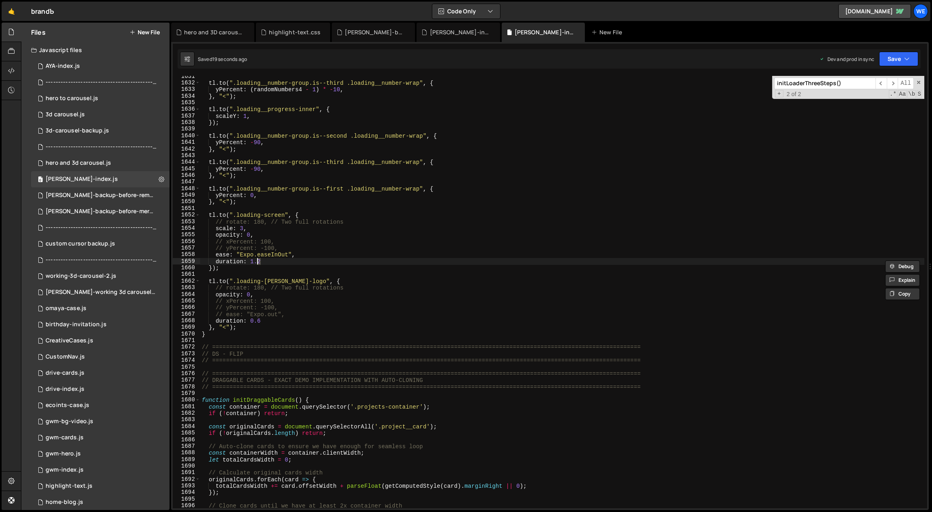
scroll to position [0, 4]
click at [417, 302] on div "tl . to ( ".loading__number-group.is--third .loading__number-wrap" , { yPercent…" at bounding box center [562, 296] width 724 height 446
click at [275, 320] on div "tl . to ( ".loading__number-group.is--third .loading__number-wrap" , { yPercent…" at bounding box center [562, 296] width 724 height 446
click at [262, 266] on div "tl . to ( ".loading__number-group.is--third .loading__number-wrap" , { yPercent…" at bounding box center [562, 296] width 724 height 446
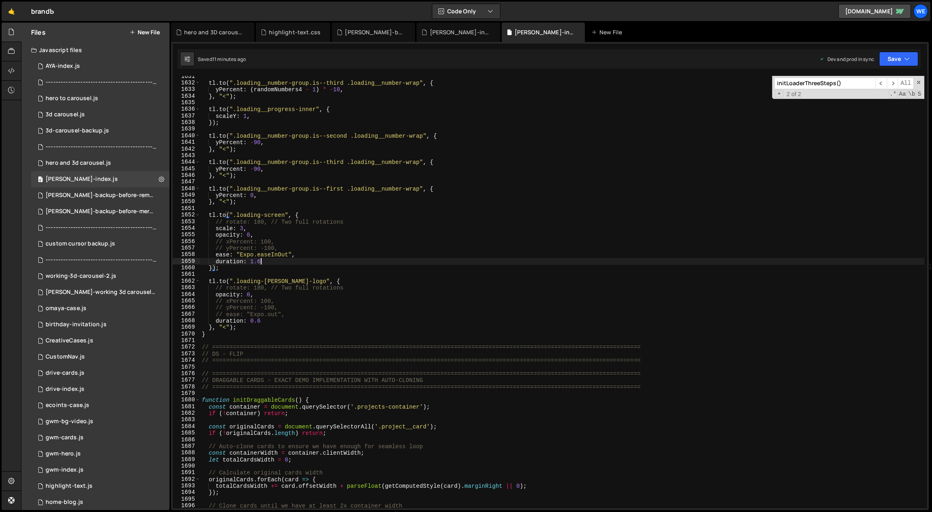
click at [291, 260] on div "tl . to ( ".loading__number-group.is--third .loading__number-wrap" , { yPercent…" at bounding box center [562, 296] width 724 height 446
type textarea "duration: 1.6,"
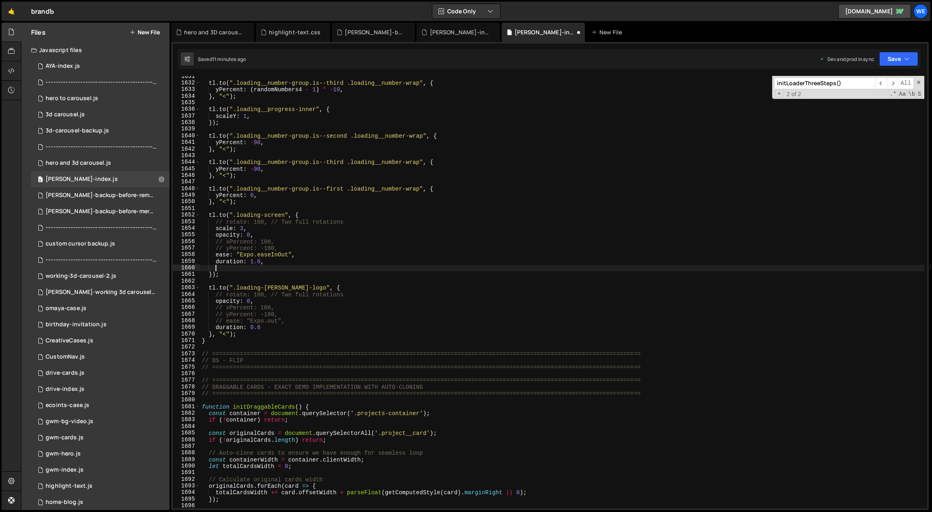
paste textarea "});"
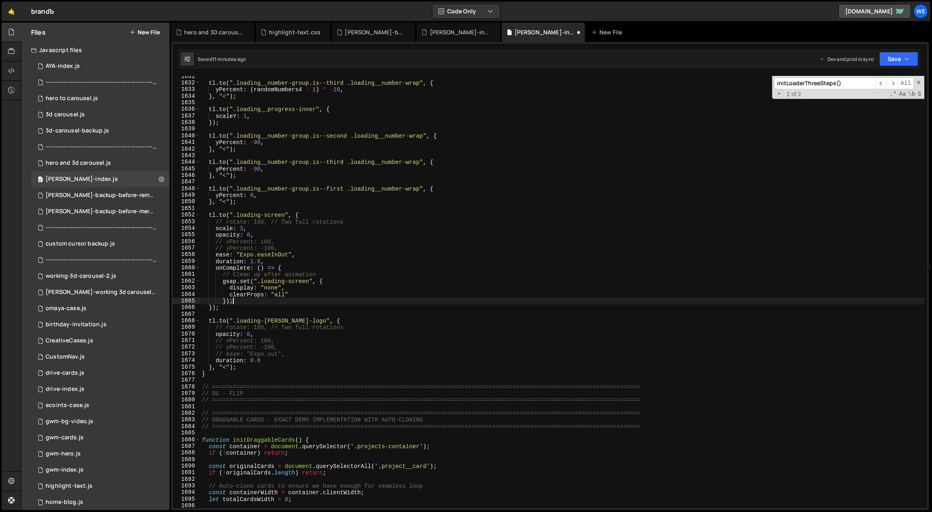
type textarea "});"
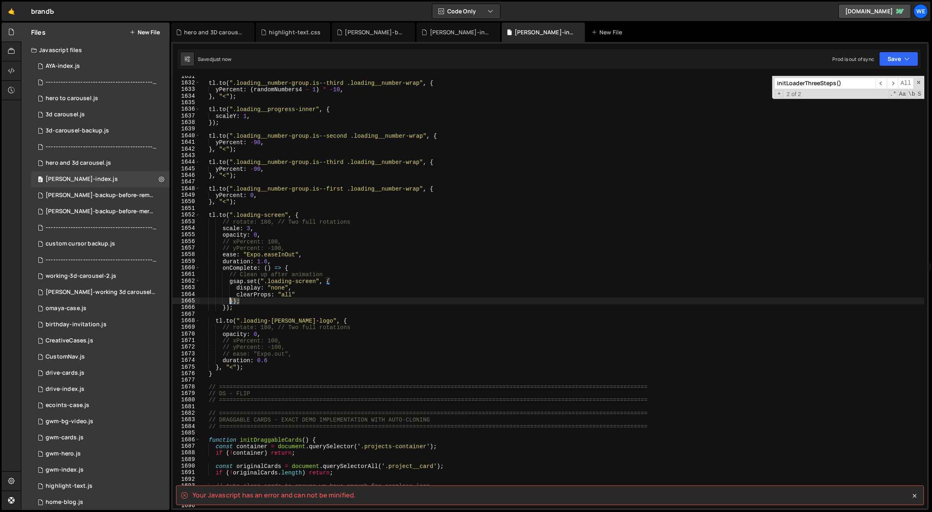
drag, startPoint x: 240, startPoint y: 302, endPoint x: 229, endPoint y: 301, distance: 11.8
click at [229, 301] on div "tl . to ( ".loading__number-group.is--third .loading__number-wrap" , { yPercent…" at bounding box center [562, 296] width 724 height 446
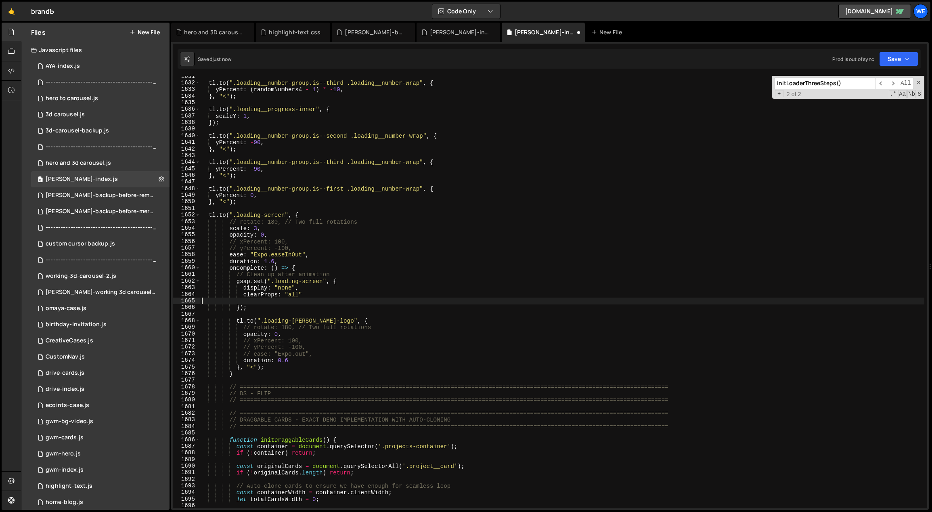
scroll to position [0, 0]
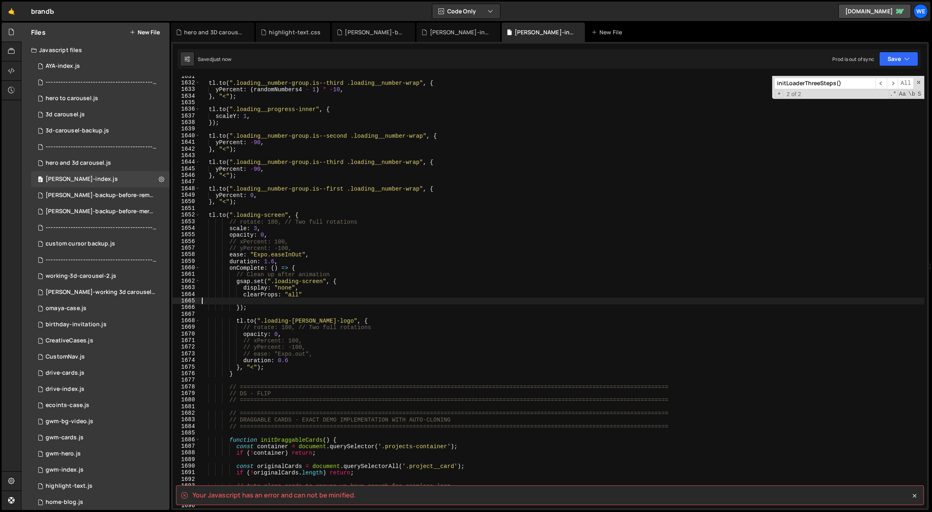
click at [367, 278] on div "tl . to ( ".loading__number-group.is--third .loading__number-wrap" , { yPercent…" at bounding box center [562, 296] width 724 height 446
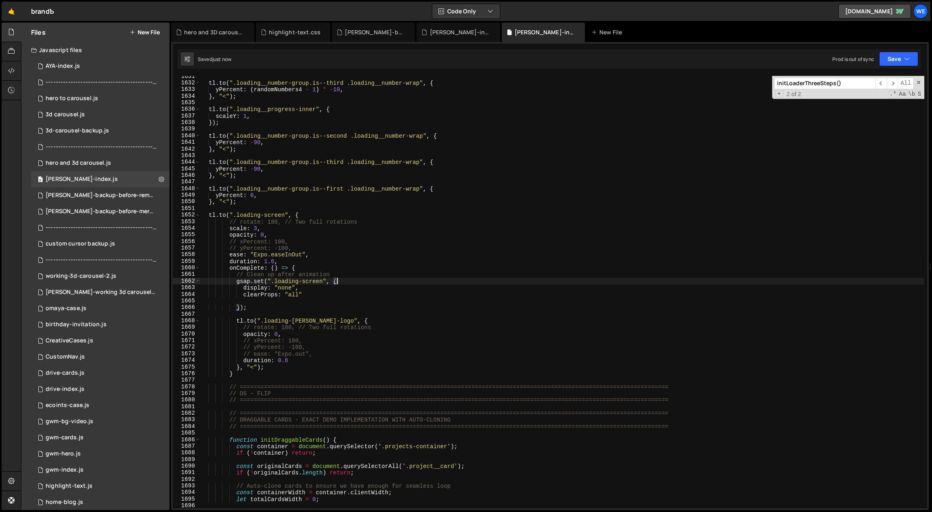
click at [298, 268] on div "tl . to ( ".loading__number-group.is--third .loading__number-wrap" , { yPercent…" at bounding box center [562, 296] width 724 height 446
type textarea "onComplete: () => {"
click at [275, 302] on div "tl . to ( ".loading__number-group.is--third .loading__number-wrap" , { yPercent…" at bounding box center [562, 296] width 724 height 446
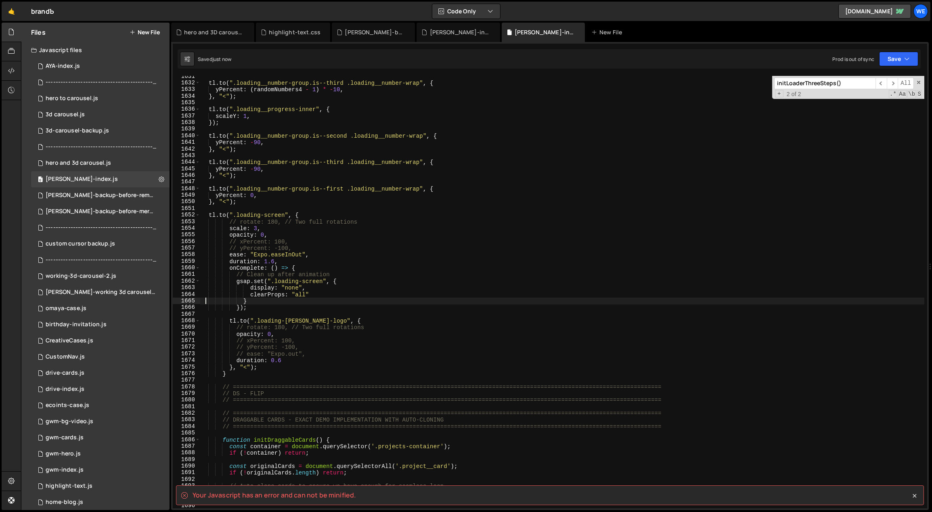
type textarea "}"
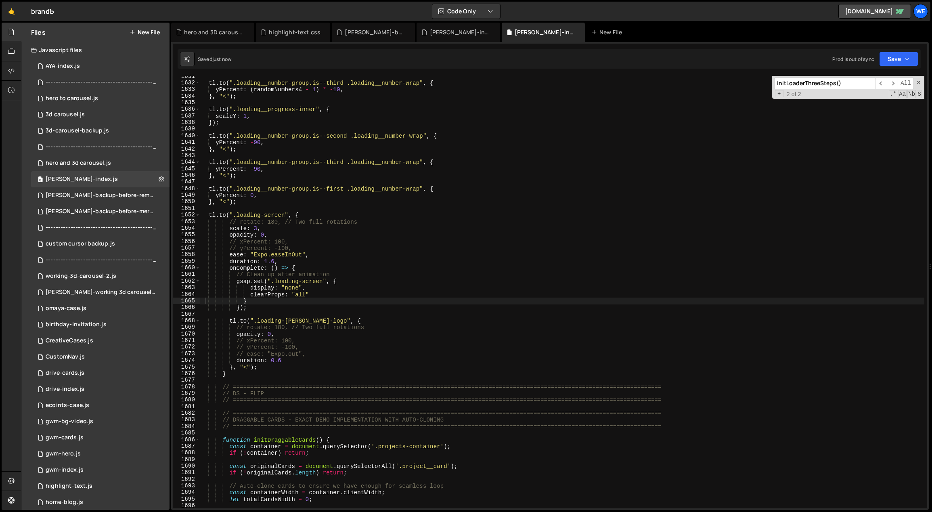
scroll to position [6824, 0]
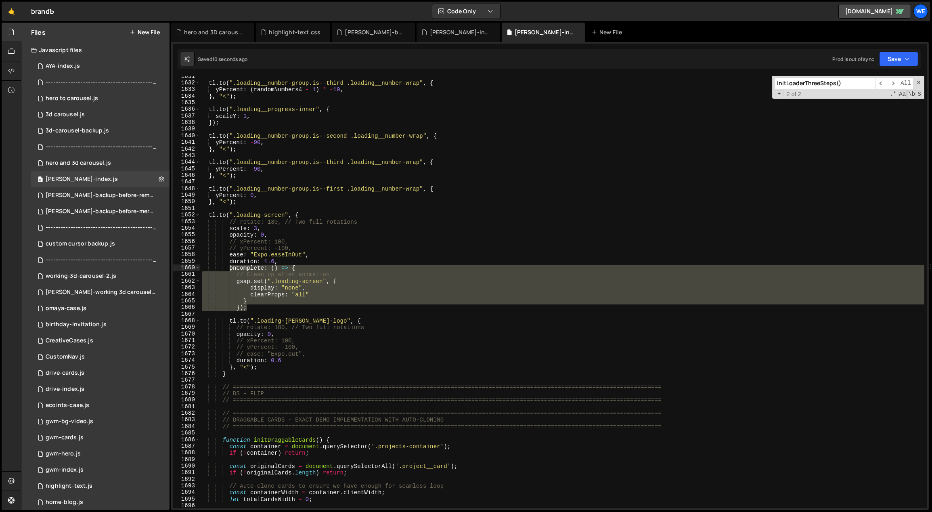
drag, startPoint x: 250, startPoint y: 309, endPoint x: 228, endPoint y: 270, distance: 44.4
click at [228, 270] on div "tl . to ( ".loading__number-group.is--third .loading__number-wrap" , { yPercent…" at bounding box center [562, 296] width 724 height 446
paste textarea "}"
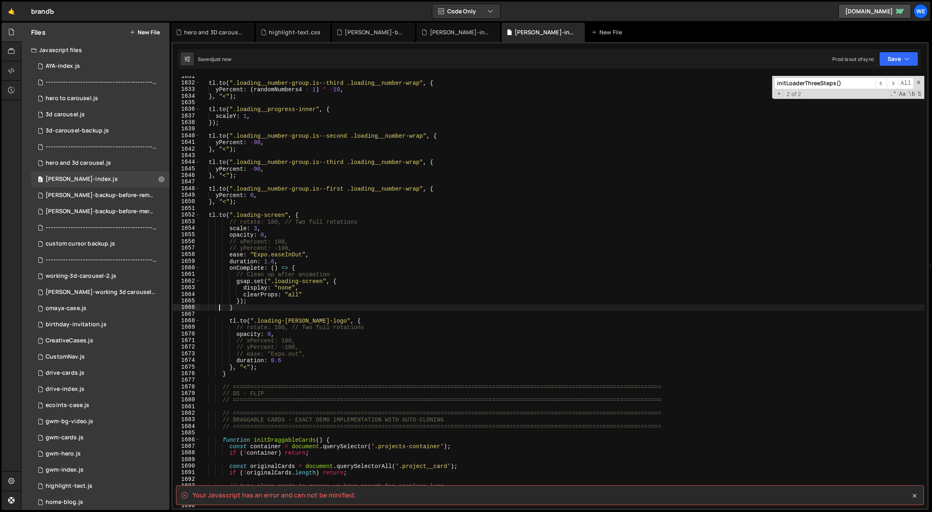
click at [261, 301] on div "tl . to ( ".loading__number-group.is--third .loading__number-wrap" , { yPercent…" at bounding box center [562, 296] width 724 height 446
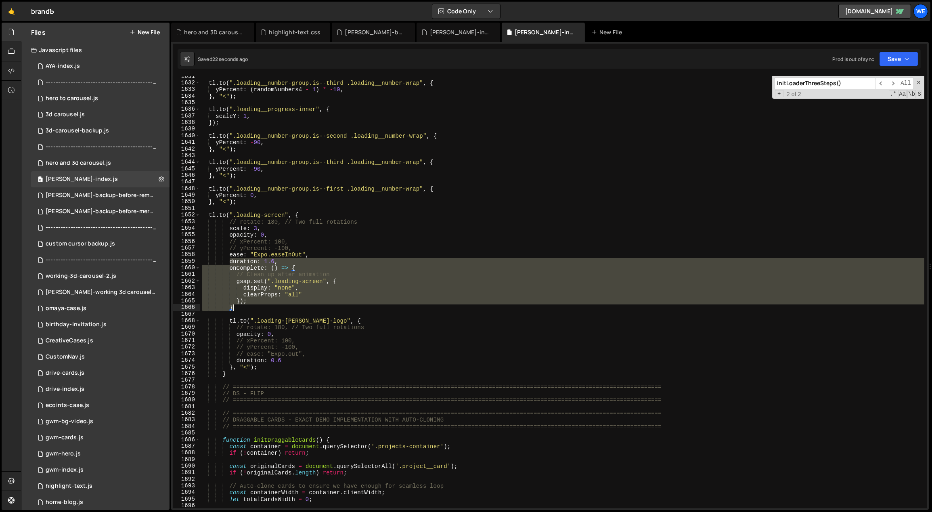
drag, startPoint x: 230, startPoint y: 261, endPoint x: 290, endPoint y: 309, distance: 76.4
click at [290, 309] on div "tl . to ( ".loading__number-group.is--third .loading__number-wrap" , { yPercent…" at bounding box center [562, 296] width 724 height 446
paste textarea "});"
type textarea "});"
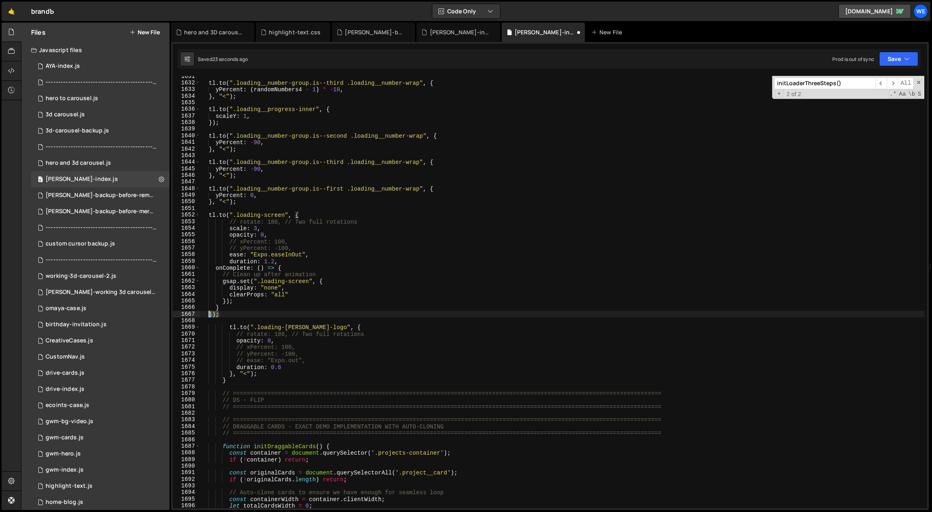
drag, startPoint x: 223, startPoint y: 314, endPoint x: 208, endPoint y: 315, distance: 14.5
click at [208, 315] on div "tl . to ( ".loading__number-group.is--third .loading__number-wrap" , { yPercent…" at bounding box center [562, 296] width 724 height 446
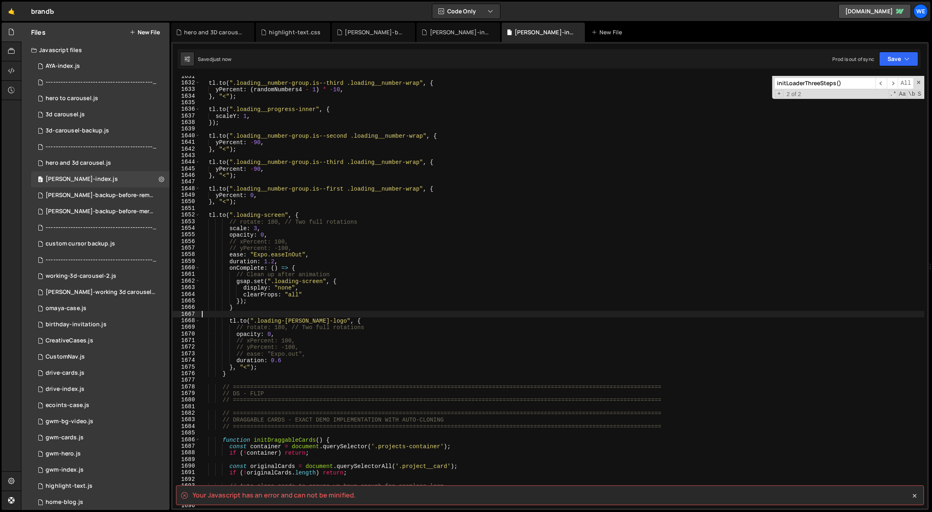
click at [248, 308] on div "tl . to ( ".loading__number-group.is--third .loading__number-wrap" , { yPercent…" at bounding box center [562, 296] width 724 height 446
type textarea "}"
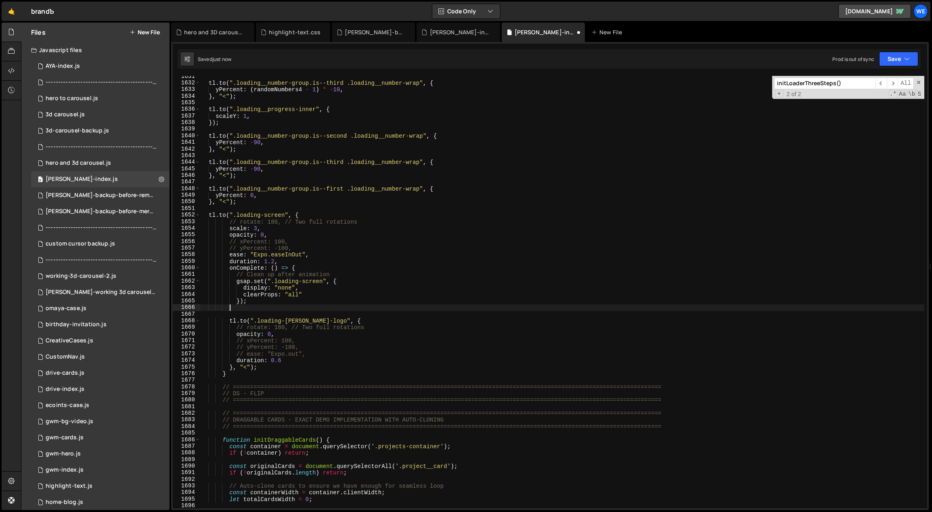
click at [263, 300] on div "tl . to ( ".loading__number-group.is--third .loading__number-wrap" , { yPercent…" at bounding box center [562, 296] width 724 height 446
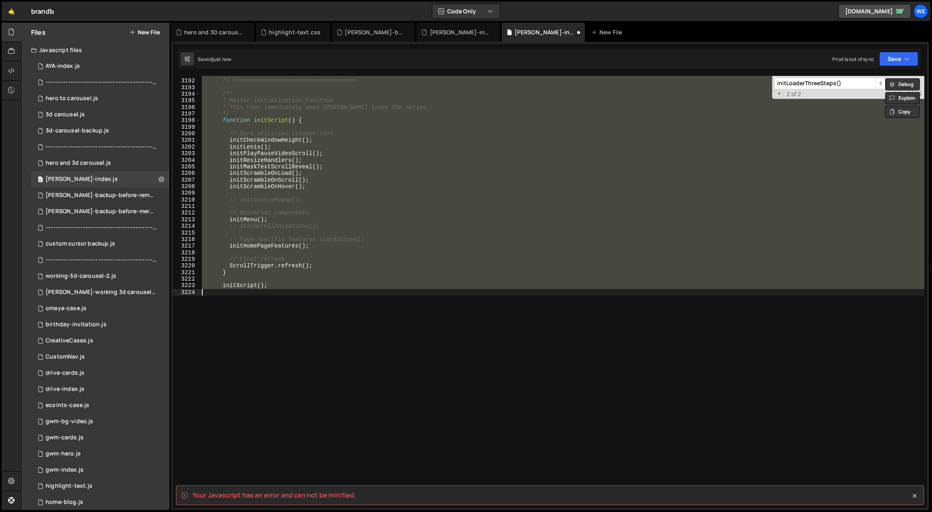
scroll to position [6698, 0]
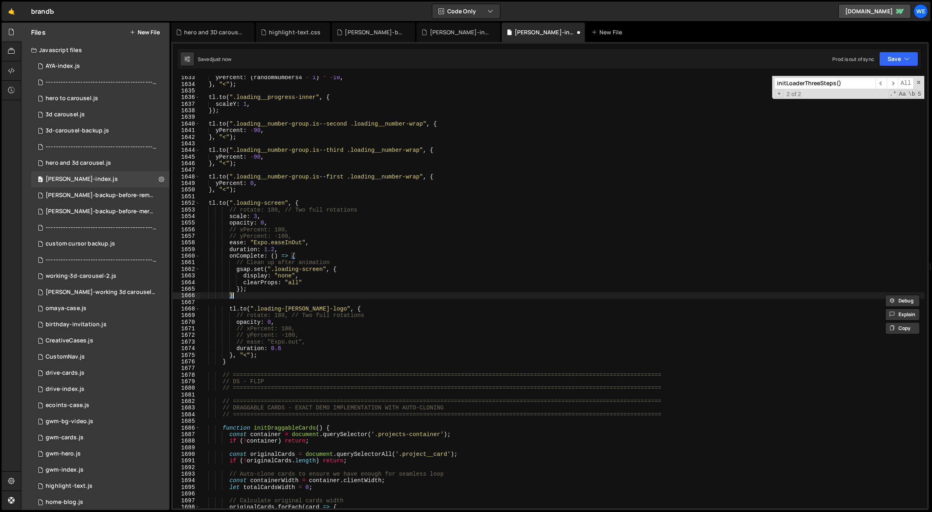
click at [257, 297] on div "yPercent : ( randomNumbers4 - 1 ) * - 10 , } , "<" ) ; tl . to ( ".loading__pro…" at bounding box center [562, 292] width 724 height 432
click at [304, 255] on div "yPercent : ( randomNumbers4 - 1 ) * - 10 , } , "<" ) ; tl . to ( ".loading__pro…" at bounding box center [562, 297] width 724 height 446
click at [266, 291] on div "yPercent : ( randomNumbers4 - 1 ) * - 10 , } , "<" ) ; tl . to ( ".loading__pro…" at bounding box center [562, 297] width 724 height 446
click at [319, 293] on div "yPercent : ( randomNumbers4 - 1 ) * - 10 , } , "<" ) ; tl . to ( ".loading__pro…" at bounding box center [562, 297] width 724 height 446
type textarea "}"
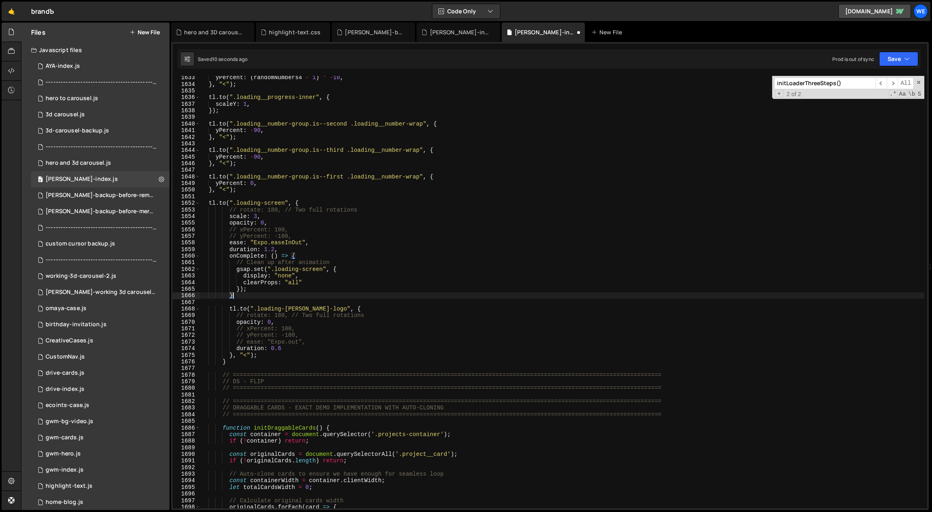
click at [293, 296] on div "yPercent : ( randomNumbers4 - 1 ) * - 10 , } , "<" ) ; tl . to ( ".loading__pro…" at bounding box center [562, 297] width 724 height 446
click at [306, 255] on div "yPercent : ( randomNumbers4 - 1 ) * - 10 , } , "<" ) ; tl . to ( ".loading__pro…" at bounding box center [562, 297] width 724 height 446
click at [301, 254] on div "yPercent : ( randomNumbers4 - 1 ) * - 10 , } , "<" ) ; tl . to ( ".loading__pro…" at bounding box center [562, 297] width 724 height 446
click at [266, 357] on div "yPercent : ( randomNumbers4 - 1 ) * - 10 , } , "<" ) ; tl . to ( ".loading__pro…" at bounding box center [562, 297] width 724 height 446
click at [259, 362] on div "yPercent : ( randomNumbers4 - 1 ) * - 10 , } , "<" ) ; tl . to ( ".loading__pro…" at bounding box center [562, 297] width 724 height 446
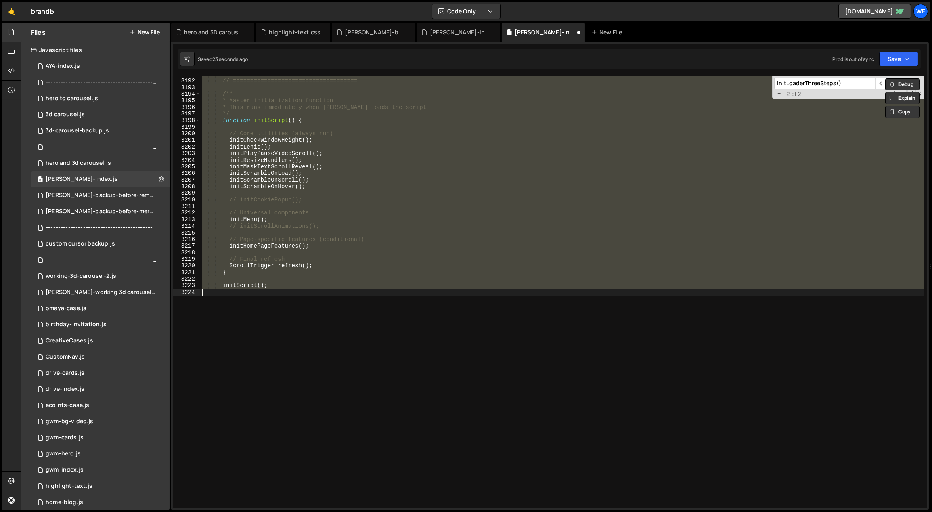
type textarea "} });"
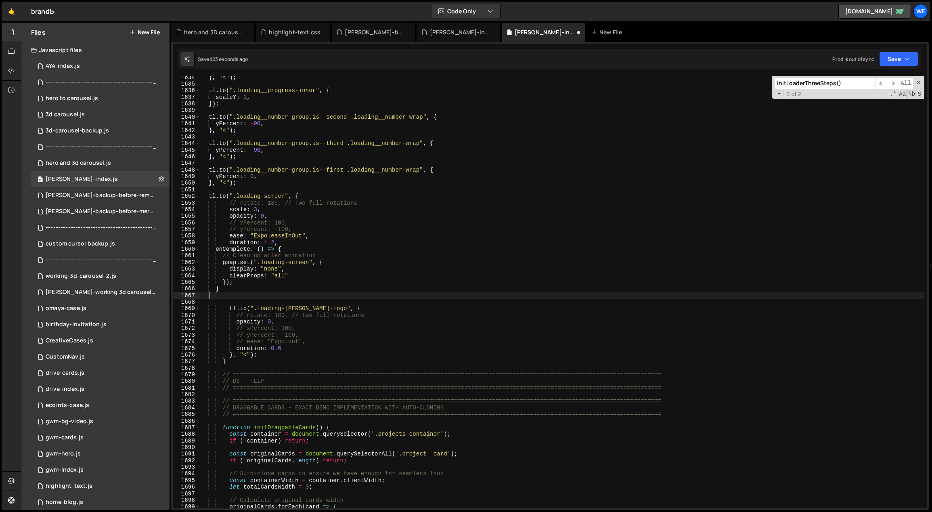
type textarea "initScript();"
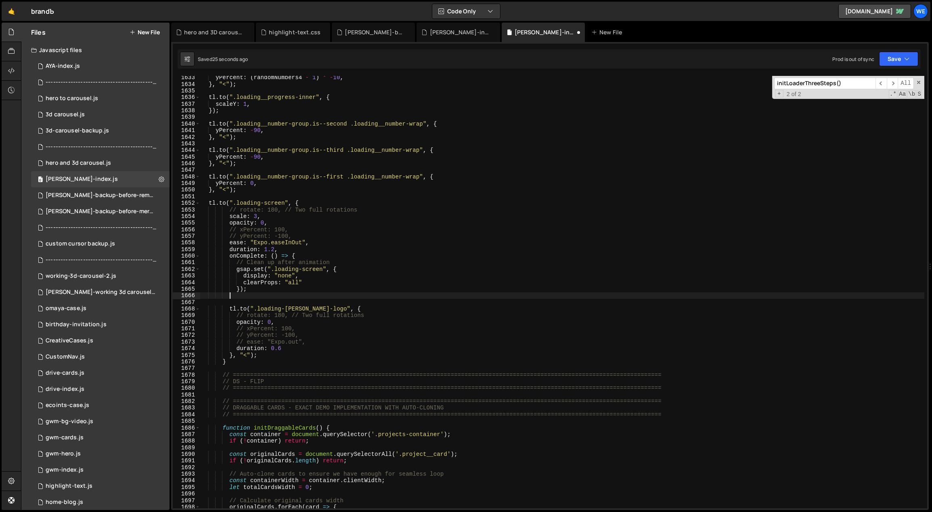
click at [261, 360] on div "yPercent : ( randomNumbers4 - 1 ) * - 10 , } , "<" ) ; tl . to ( ".loading__pro…" at bounding box center [562, 297] width 724 height 446
click at [312, 204] on div "yPercent : ( randomNumbers4 - 1 ) * - 10 , } , "<" ) ; tl . to ( ".loading__pro…" at bounding box center [562, 297] width 724 height 446
click at [262, 364] on div "yPercent : ( randomNumbers4 - 1 ) * - 10 , } , "<" ) ; tl . to ( ".loading__pro…" at bounding box center [562, 297] width 724 height 446
type textarea "}"
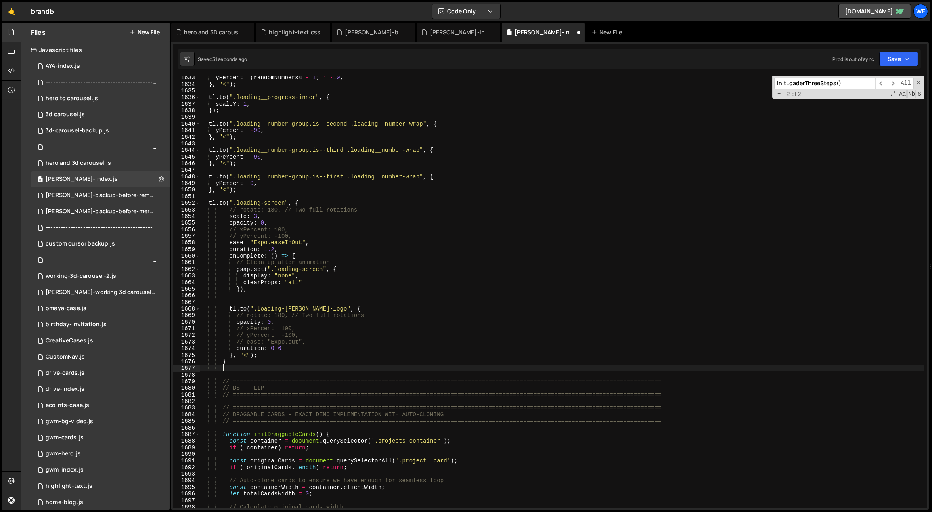
type textarea "}"
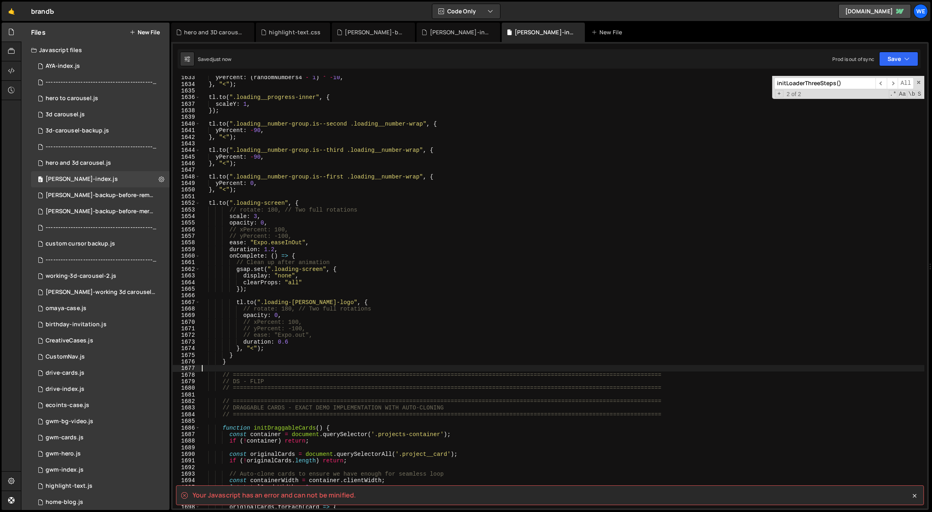
click at [305, 202] on div "yPercent : ( randomNumbers4 - 1 ) * - 10 , } , "<" ) ; tl . to ( ".loading__pro…" at bounding box center [562, 297] width 724 height 446
click at [228, 202] on div "yPercent : ( randomNumbers4 - 1 ) * - 10 , } , "<" ) ; tl . to ( ".loading__pro…" at bounding box center [562, 297] width 724 height 446
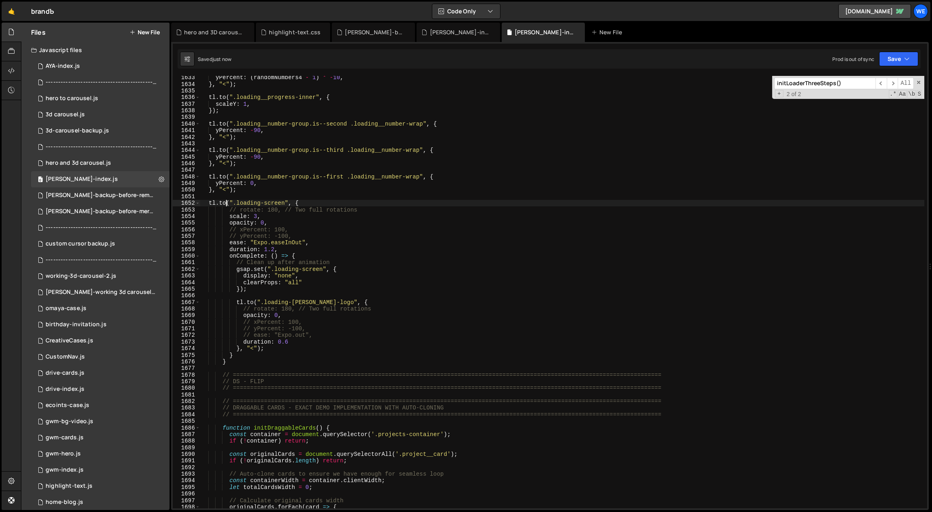
click at [240, 360] on div "yPercent : ( randomNumbers4 - 1 ) * - 10 , } , "<" ) ; tl . to ( ".loading__pro…" at bounding box center [562, 297] width 724 height 446
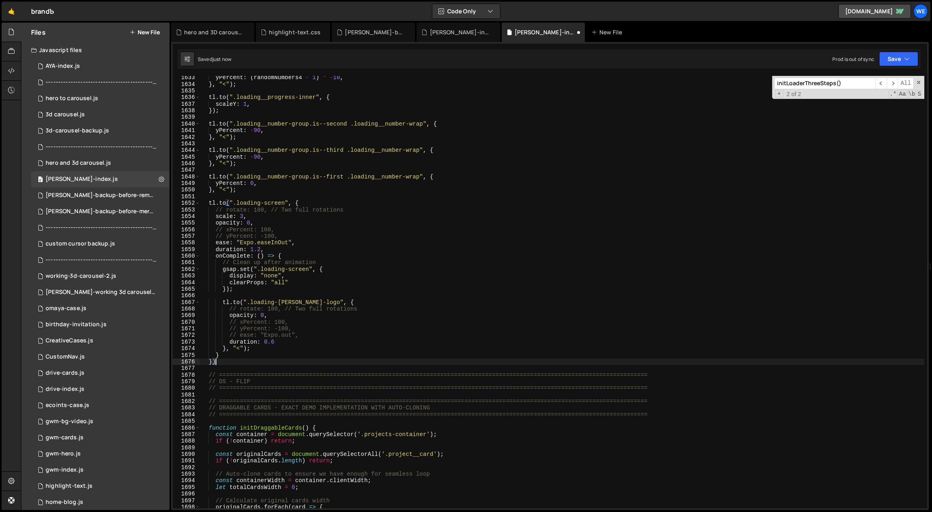
scroll to position [0, 0]
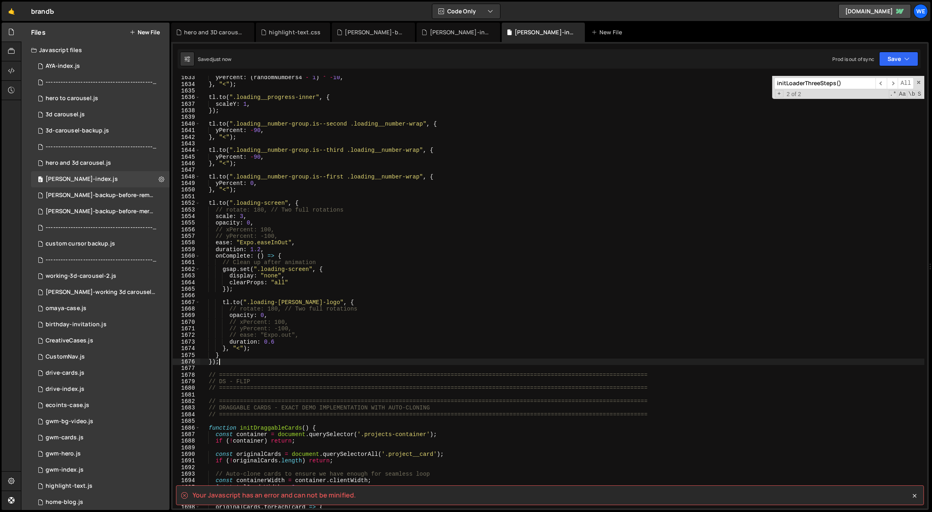
click at [236, 353] on div "yPercent : ( randomNumbers4 - 1 ) * - 10 , } , "<" ) ; tl . to ( ".loading__pro…" at bounding box center [562, 297] width 724 height 446
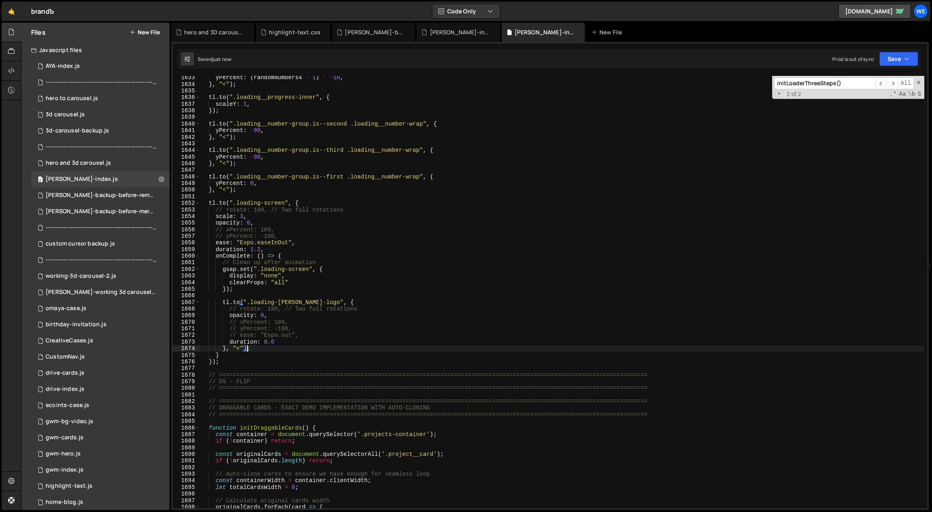
click at [245, 347] on div "yPercent : ( randomNumbers4 - 1 ) * - 10 , } , "<" ) ; tl . to ( ".loading__pro…" at bounding box center [562, 297] width 724 height 446
click at [349, 301] on div "yPercent : ( randomNumbers4 - 1 ) * - 10 , } , "<" ) ; tl . to ( ".loading__pro…" at bounding box center [562, 297] width 724 height 446
click at [330, 266] on div "yPercent : ( randomNumbers4 - 1 ) * - 10 , } , "<" ) ; tl . to ( ".loading__pro…" at bounding box center [562, 297] width 724 height 446
click at [252, 269] on div "yPercent : ( randomNumbers4 - 1 ) * - 10 , } , "<" ) ; tl . to ( ".loading__pro…" at bounding box center [562, 297] width 724 height 446
click at [283, 255] on div "yPercent : ( randomNumbers4 - 1 ) * - 10 , } , "<" ) ; tl . to ( ".loading__pro…" at bounding box center [562, 297] width 724 height 446
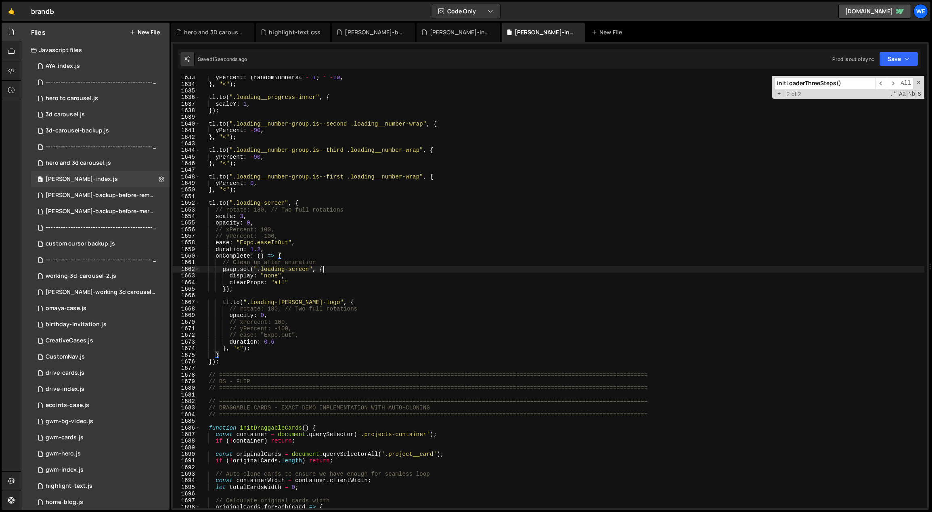
click at [332, 268] on div "yPercent : ( randomNumbers4 - 1 ) * - 10 , } , "<" ) ; tl . to ( ".loading__pro…" at bounding box center [562, 297] width 724 height 446
click at [292, 253] on div "yPercent : ( randomNumbers4 - 1 ) * - 10 , } , "<" ) ; tl . to ( ".loading__pro…" at bounding box center [562, 297] width 724 height 446
type textarea "onComplete: () => {"
click at [255, 294] on div "yPercent : ( randomNumbers4 - 1 ) * - 10 , } , "<" ) ; tl . to ( ".loading__pro…" at bounding box center [562, 297] width 724 height 446
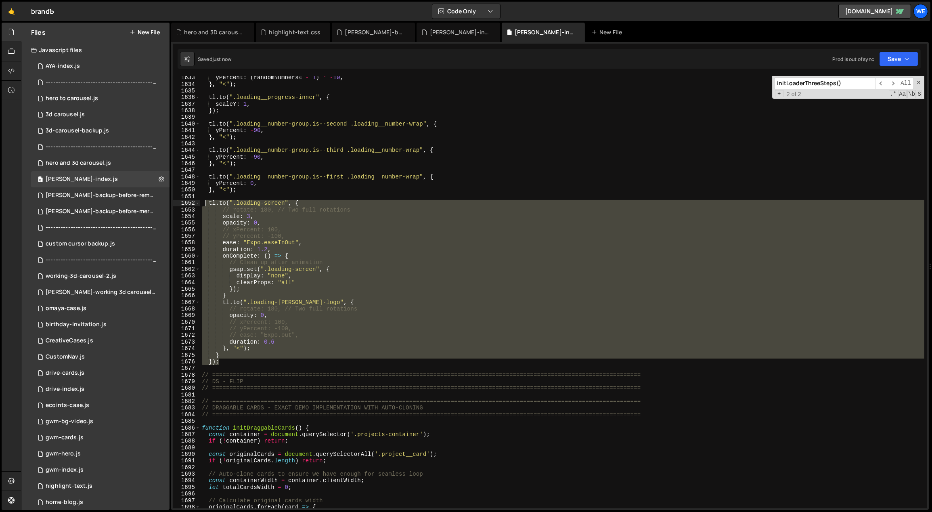
drag, startPoint x: 222, startPoint y: 364, endPoint x: 206, endPoint y: 204, distance: 161.4
click at [206, 204] on div "yPercent : ( randomNumbers4 - 1 ) * - 10 , } , "<" ) ; tl . to ( ".loading__pro…" at bounding box center [562, 297] width 724 height 446
click at [374, 315] on div "yPercent : ( randomNumbers4 - 1 ) * - 10 , } , "<" ) ; tl . to ( ".loading__pro…" at bounding box center [562, 292] width 724 height 432
drag, startPoint x: 220, startPoint y: 282, endPoint x: 208, endPoint y: 203, distance: 80.3
click at [208, 203] on div "yPercent : ( randomNumbers4 - 1 ) * - 10 , } , "<" ) ; tl . to ( ".loading__pro…" at bounding box center [562, 297] width 724 height 446
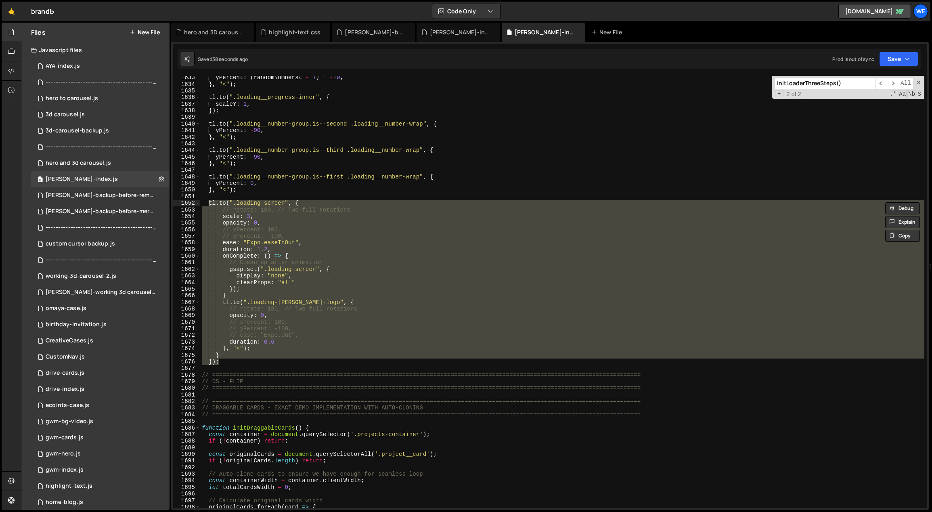
paste textarea "}, "<"); // <-- Position parameter stays outside"
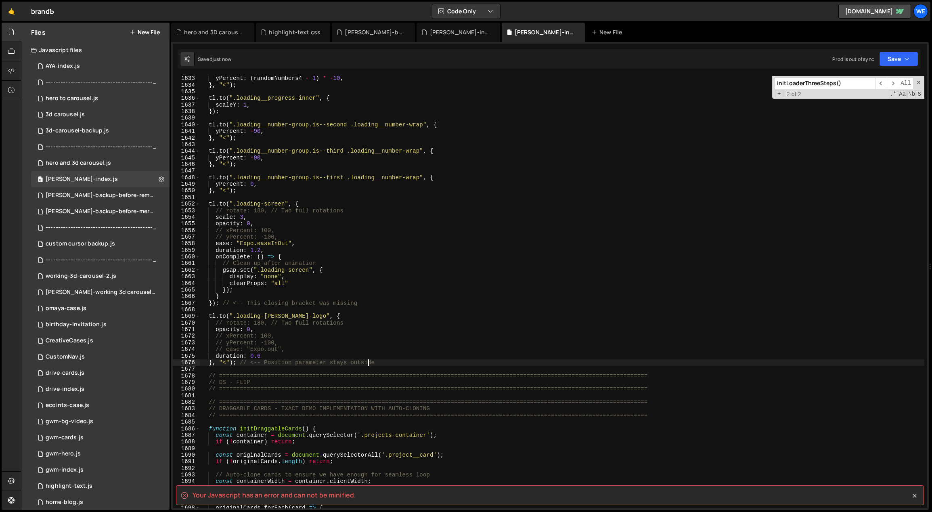
scroll to position [6697, 0]
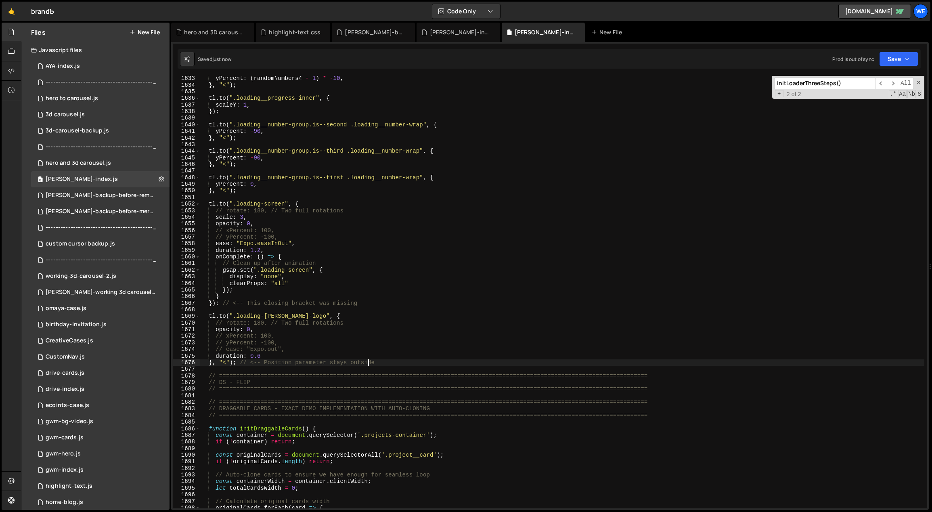
click at [389, 323] on div "yPercent : ( randomNumbers4 - 1 ) * - 10 , } , "<" ) ; tl . to ( ".loading__pro…" at bounding box center [562, 298] width 724 height 446
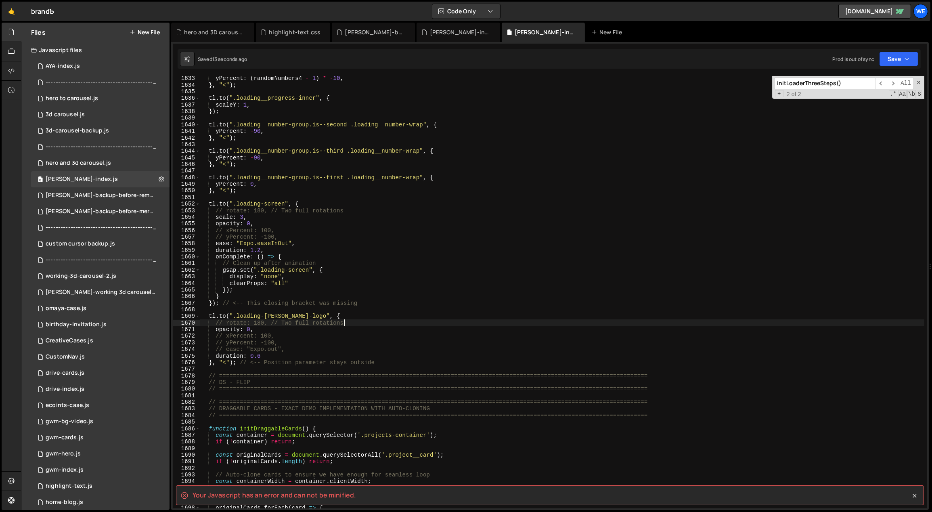
click at [389, 323] on div "yPercent : ( randomNumbers4 - 1 ) * - 10 , } , "<" ) ; tl . to ( ".loading__pro…" at bounding box center [562, 298] width 724 height 446
type textarea "initScript();"
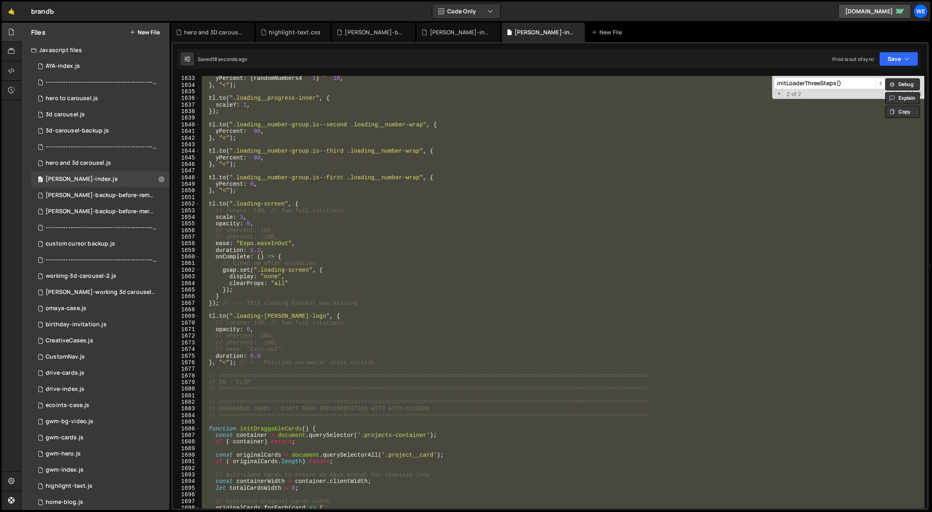
click at [282, 370] on div "yPercent : ( randomNumbers4 - 1 ) * - 10 , } , "<" ) ; tl . to ( ".loading__pro…" at bounding box center [562, 292] width 724 height 432
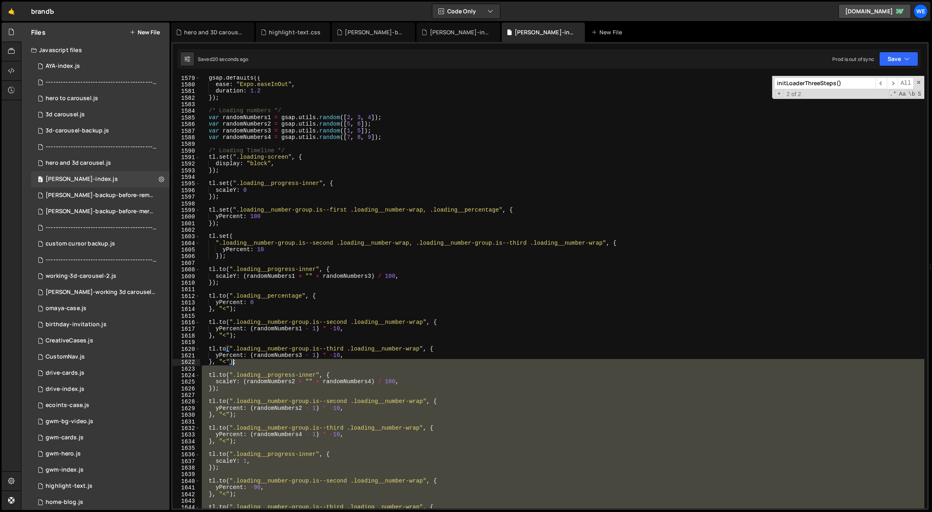
scroll to position [6384, 0]
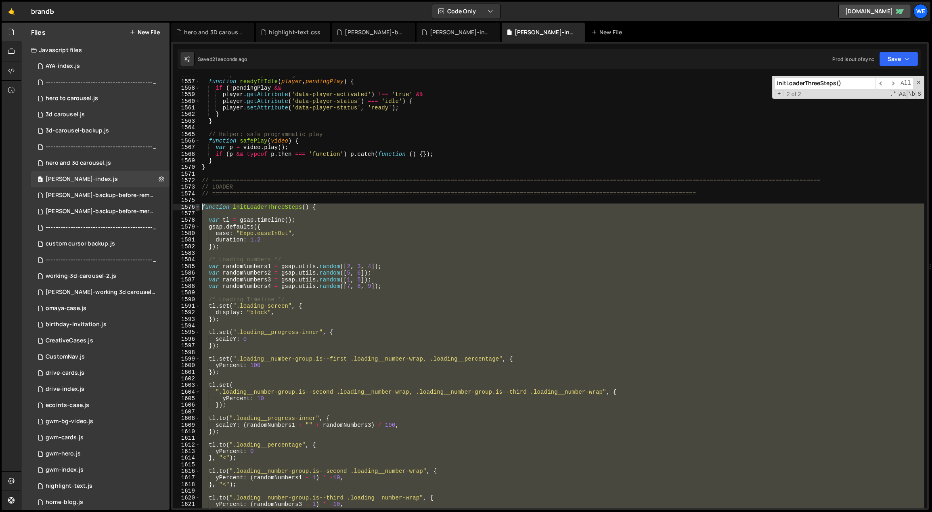
drag, startPoint x: 249, startPoint y: 370, endPoint x: 198, endPoint y: 207, distance: 170.8
click at [198, 207] on div "1556 1557 1558 1559 1560 1561 1562 1563 1564 1565 1566 1567 1568 1569 1570 1571…" at bounding box center [550, 292] width 754 height 432
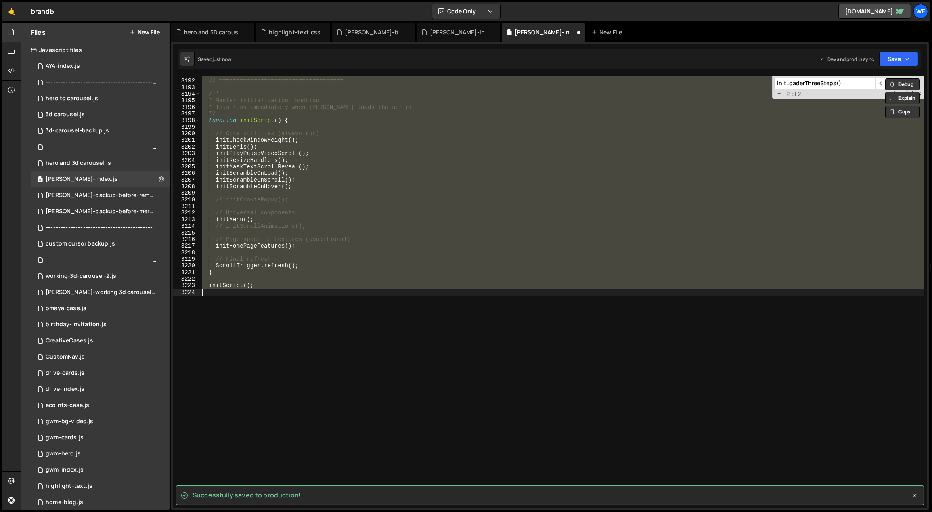
scroll to position [12790, 0]
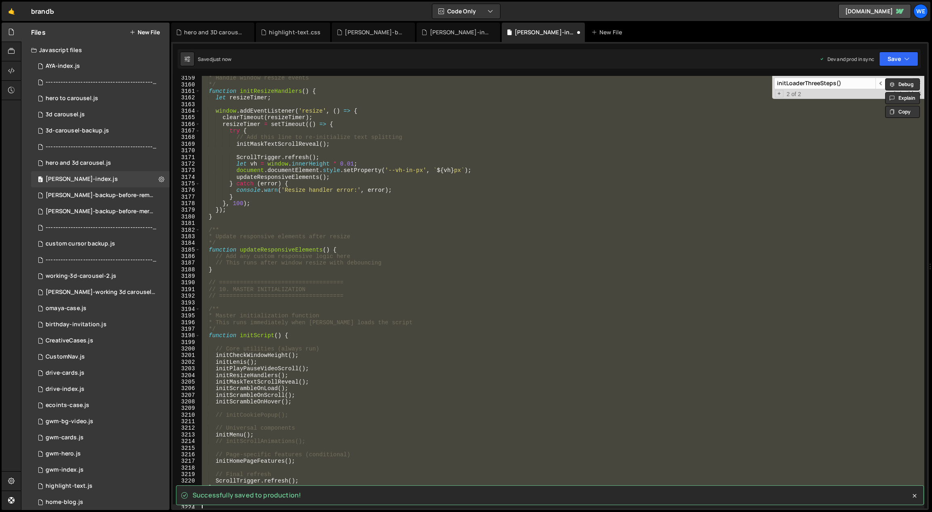
click at [324, 290] on div "* Handle window resize events */ function initResizeHandlers ( ) { let resizeTi…" at bounding box center [562, 292] width 724 height 432
type textarea "// 10. MASTER INITIALIZATION"
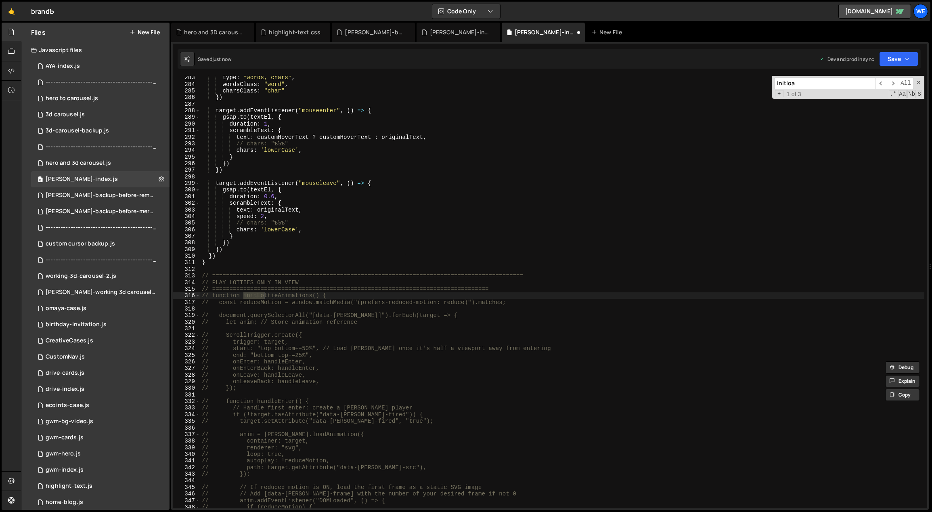
scroll to position [1722, 0]
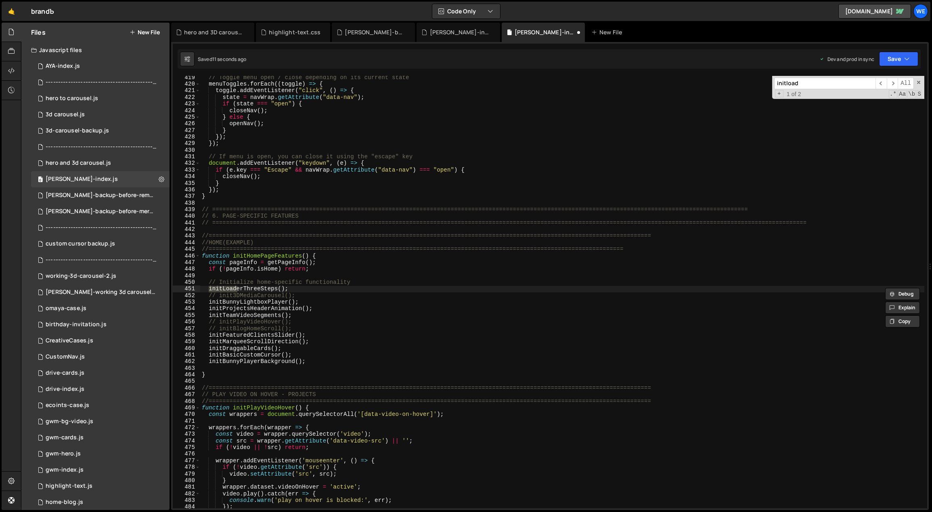
type input "initload"
click at [330, 301] on div "// Toggle menu open / close depending on its current state menuToggles . forEac…" at bounding box center [562, 297] width 724 height 446
click at [325, 291] on div "// Toggle menu open / close depending on its current state menuToggles . forEac…" at bounding box center [562, 297] width 724 height 446
drag, startPoint x: 278, startPoint y: 289, endPoint x: 242, endPoint y: 288, distance: 36.3
click at [242, 288] on div "// Toggle menu open / close depending on its current state menuToggles . forEac…" at bounding box center [562, 297] width 724 height 446
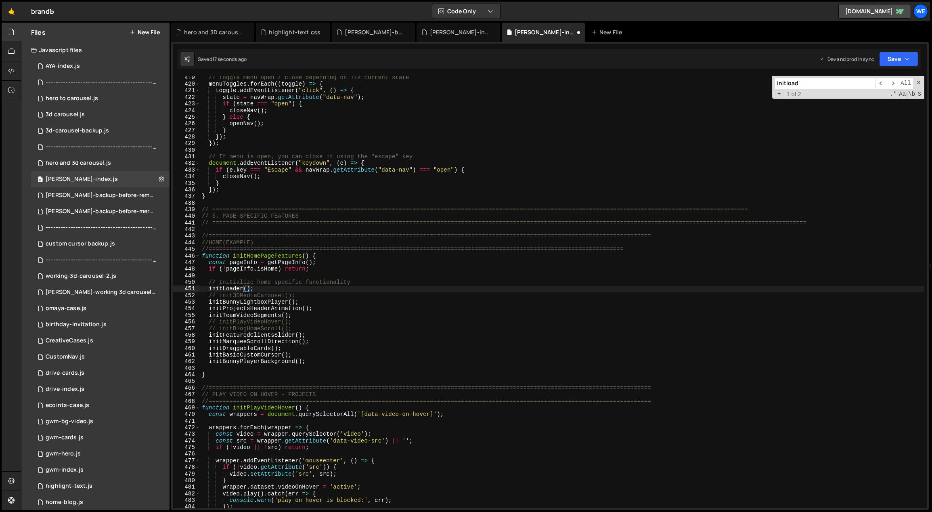
click at [815, 84] on input "initload" at bounding box center [824, 83] width 101 height 12
click at [884, 84] on span "​" at bounding box center [880, 83] width 11 height 12
click at [889, 84] on span "​" at bounding box center [892, 83] width 11 height 12
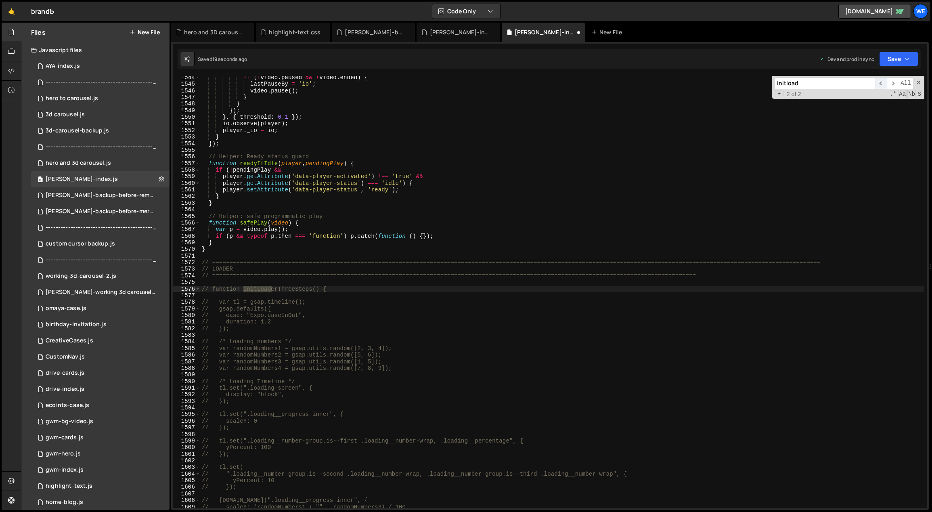
click at [880, 82] on span "​" at bounding box center [880, 83] width 11 height 12
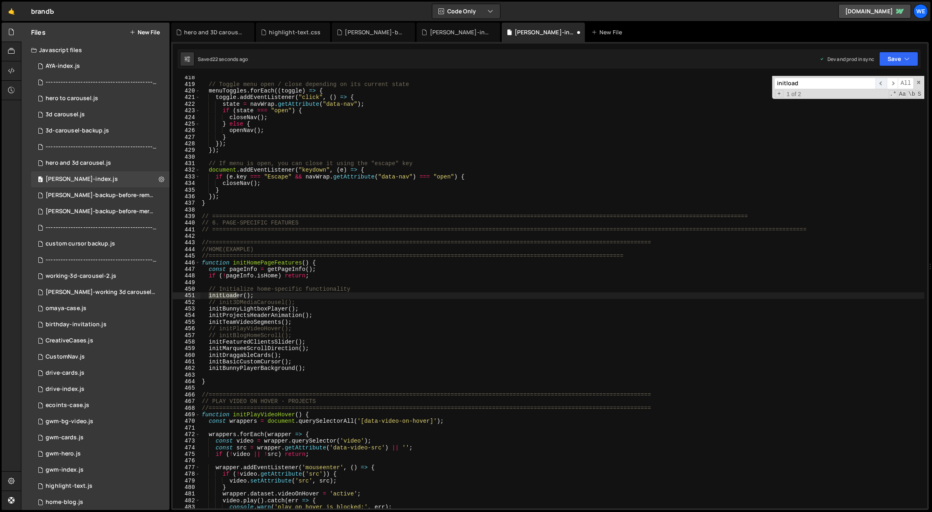
click at [881, 82] on span "​" at bounding box center [880, 83] width 11 height 12
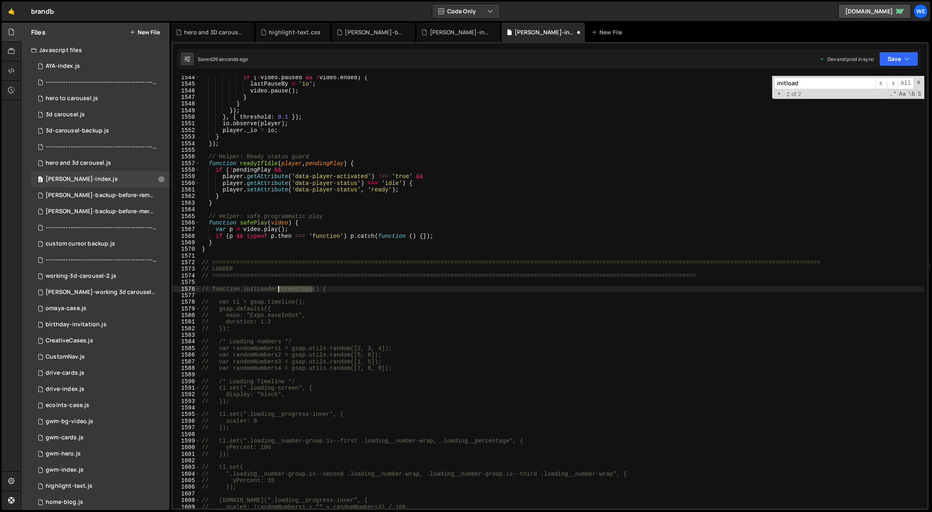
drag, startPoint x: 312, startPoint y: 288, endPoint x: 277, endPoint y: 287, distance: 34.7
click at [277, 287] on div "if ( ! video . paused && ! video . ended ) { lastPauseBy = 'io' ; video . pause…" at bounding box center [562, 297] width 724 height 446
click at [344, 303] on div "if ( ! video . paused && ! video . ended ) { lastPauseBy = 'io' ; video . pause…" at bounding box center [562, 297] width 724 height 446
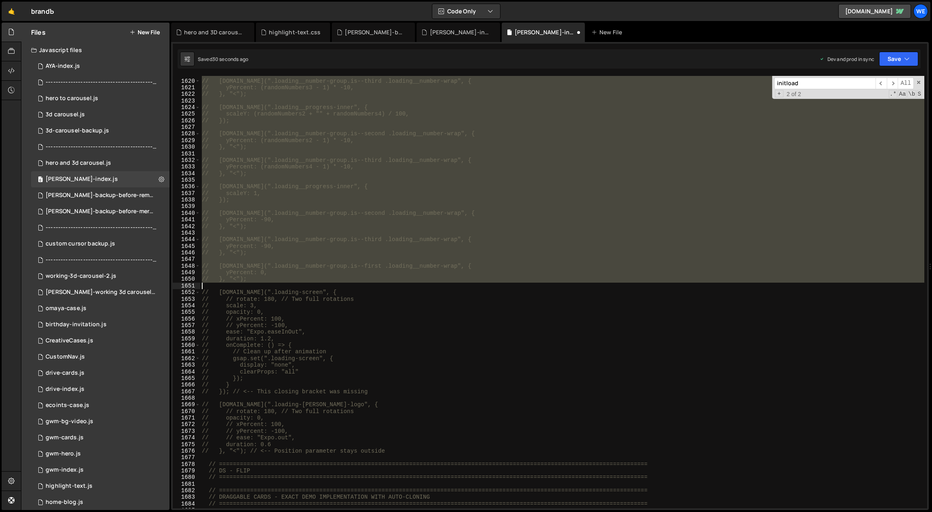
scroll to position [6708, 0]
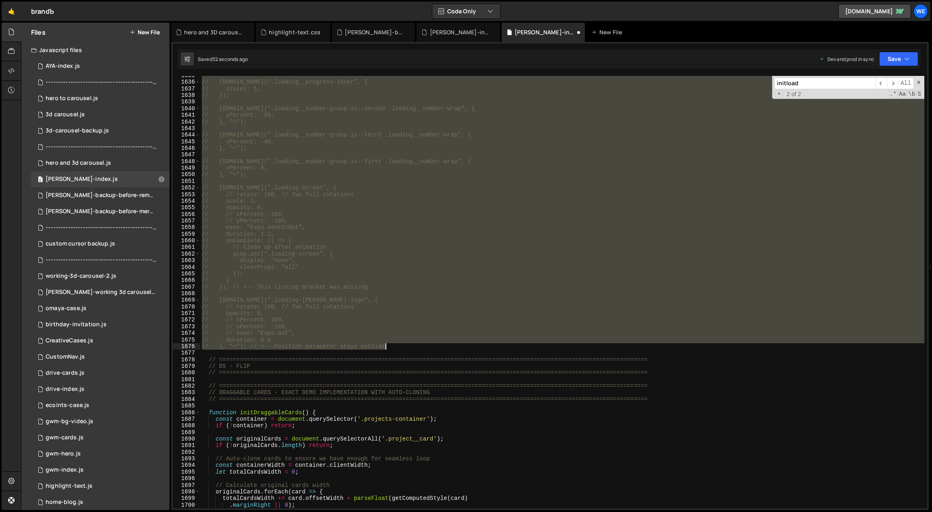
drag, startPoint x: 203, startPoint y: 249, endPoint x: 433, endPoint y: 345, distance: 249.6
click at [433, 345] on div "// tl.to(".loading__progress-inner", { // scaleY: 1, // }); // tl.to(".loading_…" at bounding box center [562, 295] width 724 height 446
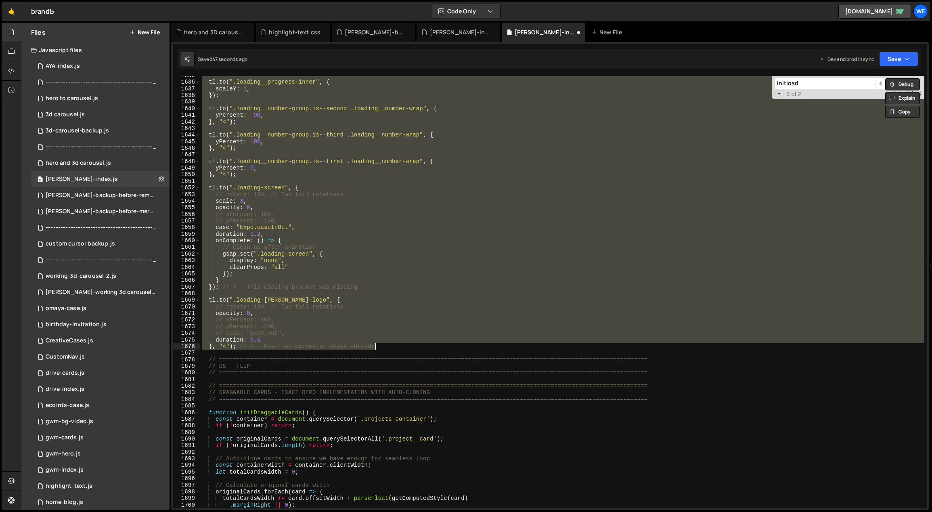
click at [414, 323] on div "tl . to ( ".loading__progress-inner" , { scaleY : 1 , }) ; tl . to ( ".loading_…" at bounding box center [562, 292] width 724 height 432
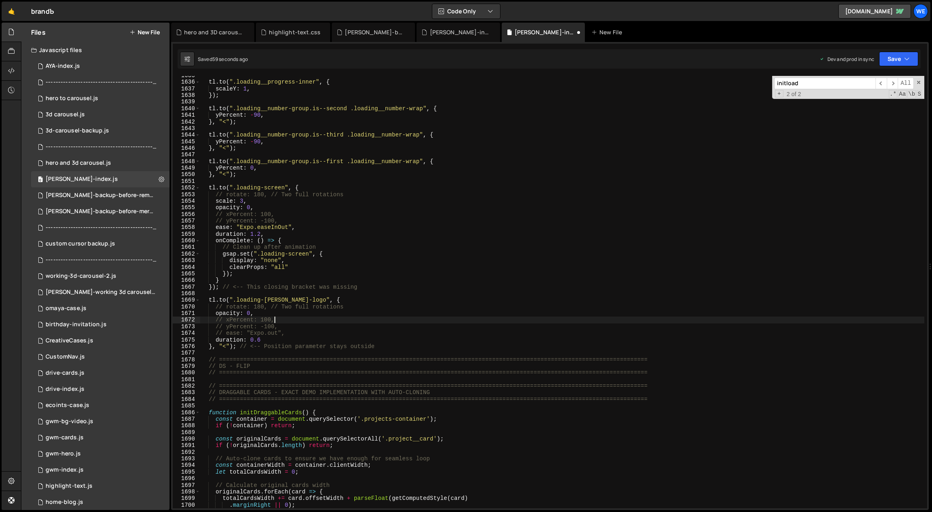
click at [384, 345] on div "tl . to ( ".loading__progress-inner" , { scaleY : 1 , }) ; tl . to ( ".loading_…" at bounding box center [562, 295] width 724 height 446
type textarea "}, "<"); // <-- Position parameter stays outside"
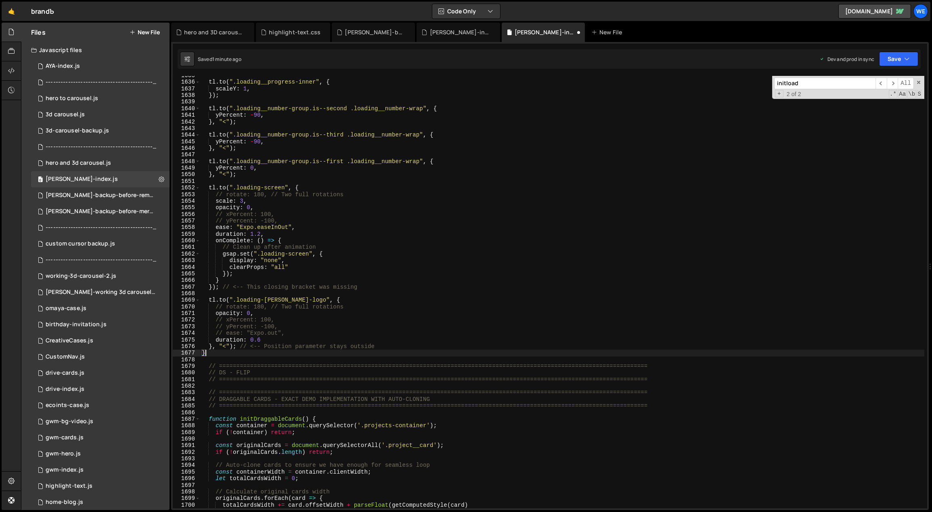
scroll to position [0, 0]
click at [427, 280] on div "tl . to ( ".loading__progress-inner" , { scaleY : 1 , }) ; tl . to ( ".loading_…" at bounding box center [562, 295] width 724 height 446
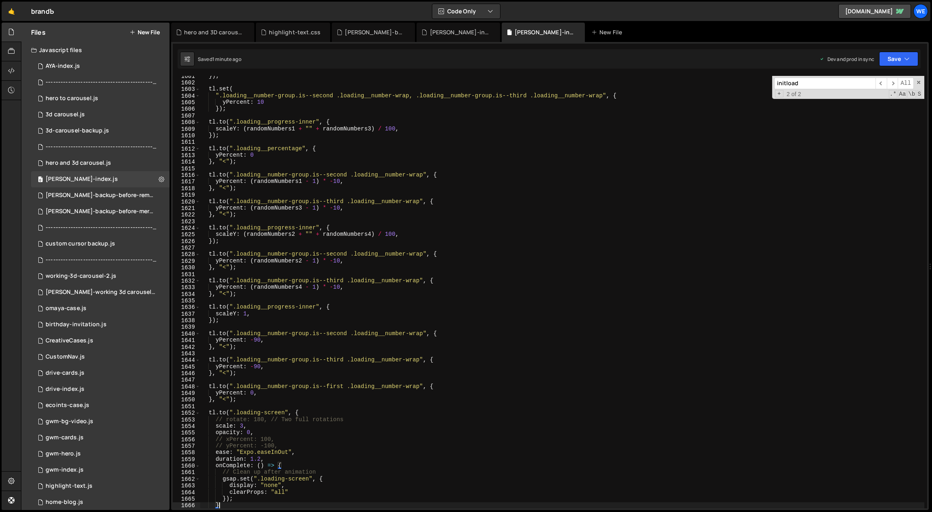
scroll to position [6431, 0]
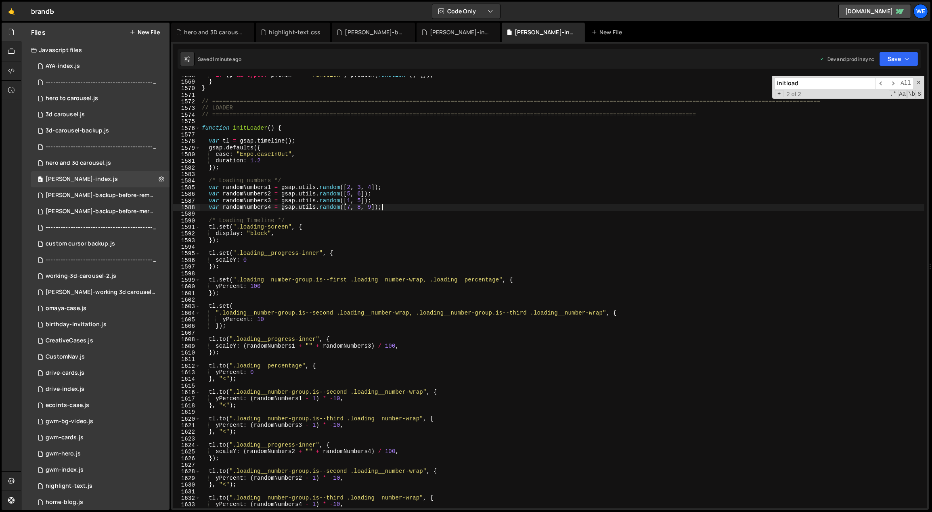
click at [397, 208] on div "if ( p && typeof p . then === 'function' ) p . catch ( function ( ) { }) ; } } …" at bounding box center [562, 295] width 724 height 446
type textarea "var randomNumbers4 = gsap.utils.random([7, 8, 9]);"
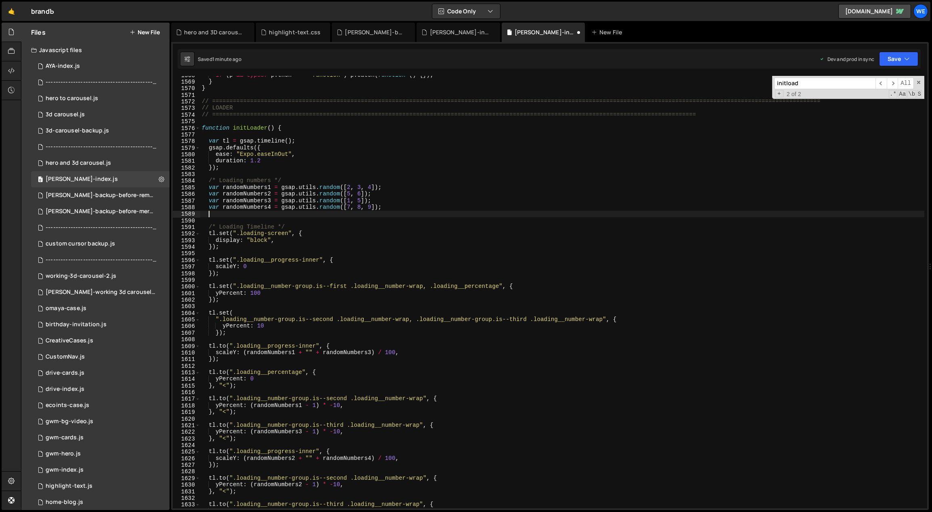
paste textarea "tl.call(() => lenis.stop(), null, 0);"
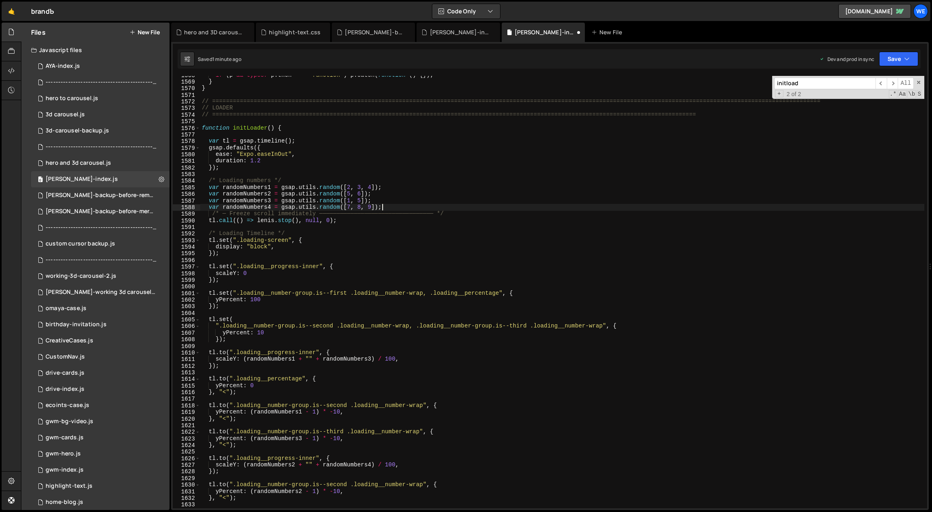
click at [391, 206] on div "if ( p && typeof p . then === 'function' ) p . catch ( function ( ) { }) ; } } …" at bounding box center [562, 295] width 724 height 446
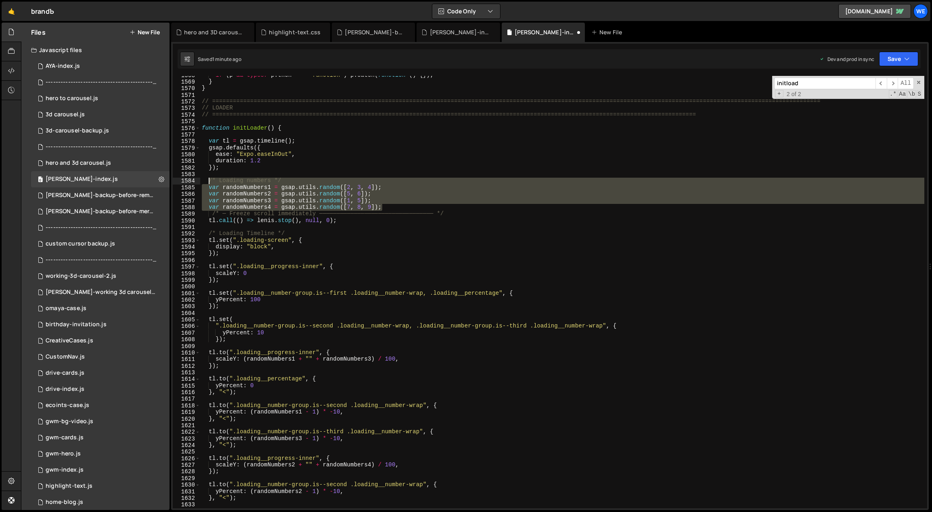
drag, startPoint x: 384, startPoint y: 206, endPoint x: 209, endPoint y: 181, distance: 177.3
click at [209, 181] on div "if ( p && typeof p . then === 'function' ) p . catch ( function ( ) { }) ; } } …" at bounding box center [562, 295] width 724 height 446
type textarea "/* Loading numbers */ var randomNumbers1 = gsap.utils.random([2, 3, 4]);"
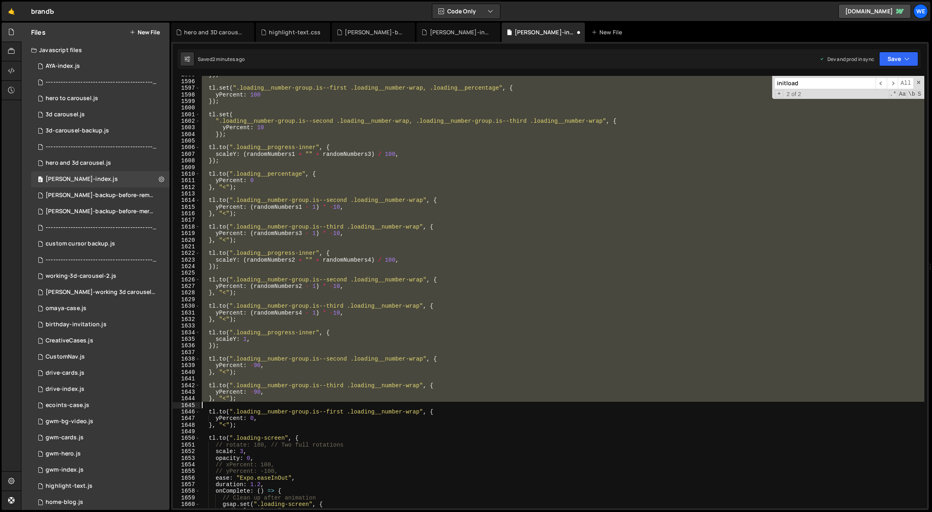
scroll to position [6546, 0]
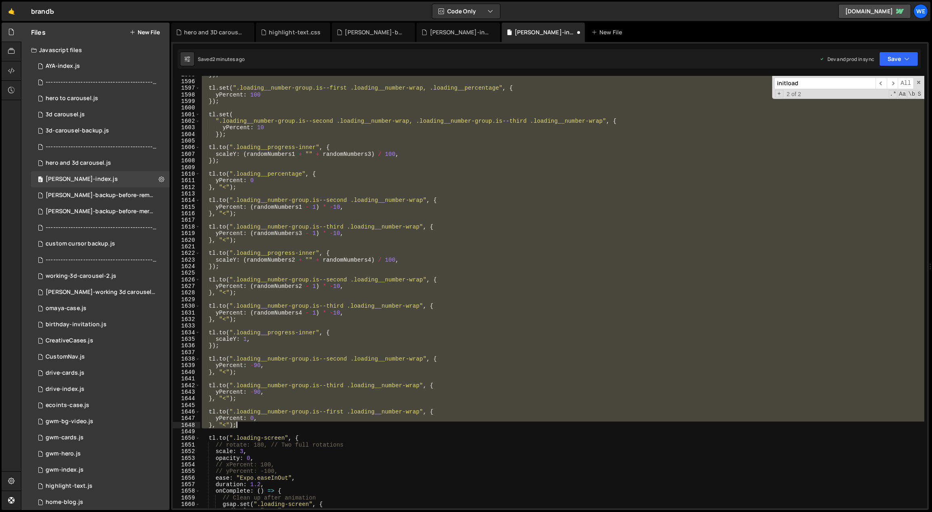
drag, startPoint x: 209, startPoint y: 239, endPoint x: 417, endPoint y: 423, distance: 277.9
click at [417, 424] on div "}) ; tl . set ( ".loading__number-group.is--first .loading__number-wrap, .loadi…" at bounding box center [562, 294] width 724 height 446
type textarea "yPercent: 0, }, "<");"
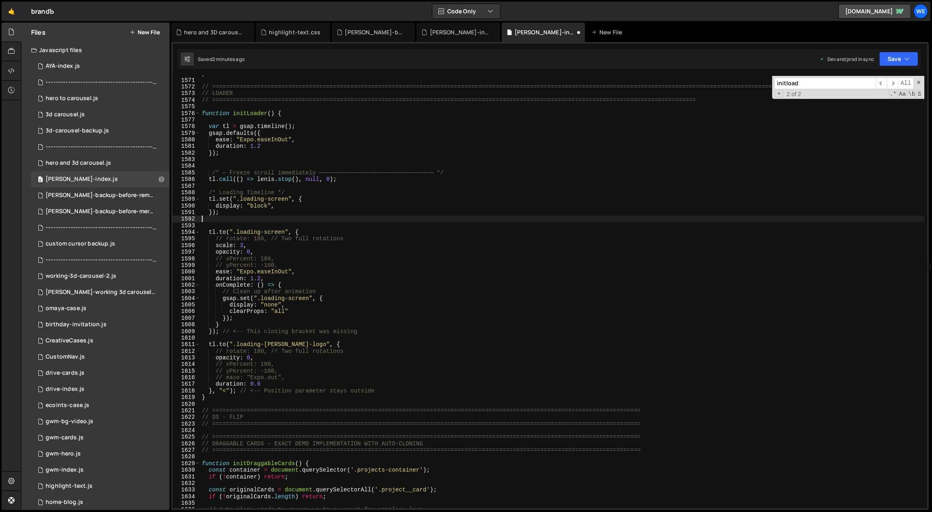
scroll to position [6538, 0]
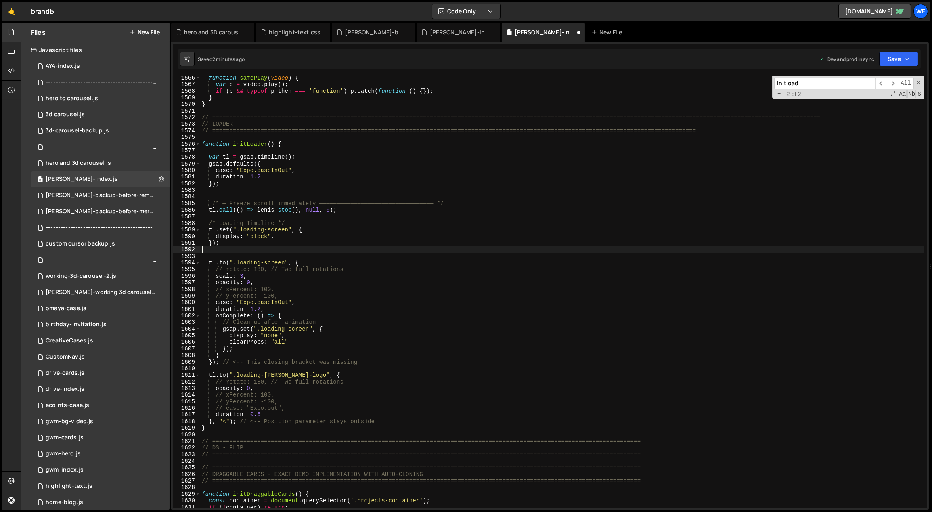
click at [280, 249] on div "function safePlay ( video ) { var p = video . play ( ) ; if ( p && typeof p . t…" at bounding box center [562, 298] width 724 height 446
click at [358, 270] on div "function safePlay ( video ) { var p = video . play ( ) ; if ( p && typeof p . t…" at bounding box center [562, 298] width 724 height 446
type textarea "// rotate: 180, // Two full rotations"
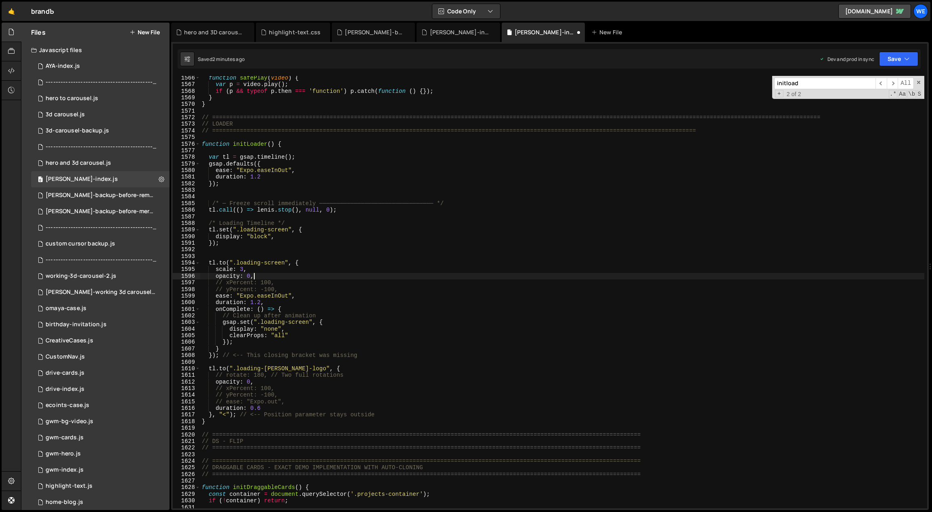
type textarea "// xPercent: 100,"
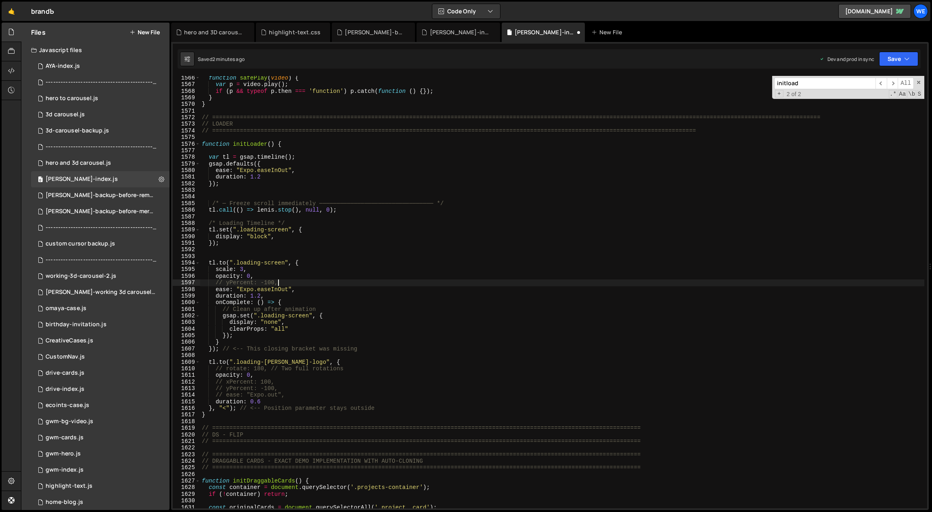
type textarea "// yPercent: -100"
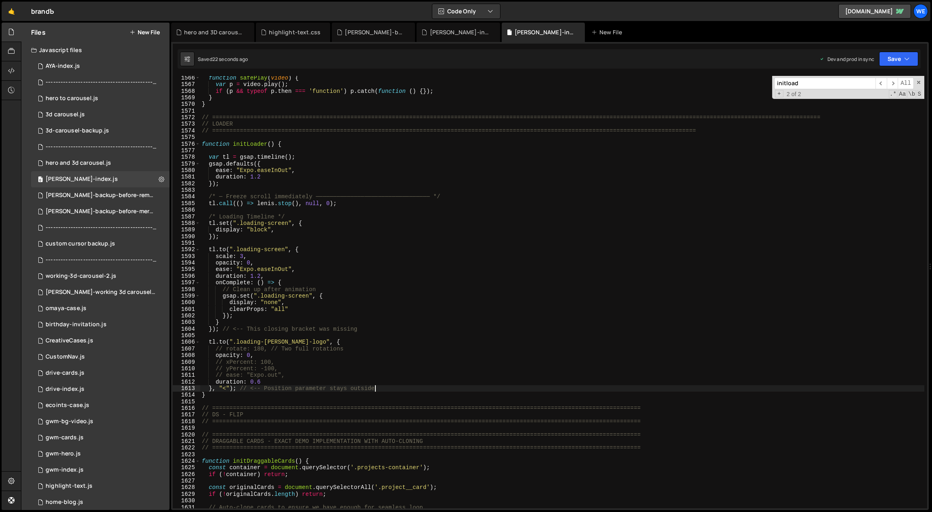
click at [396, 387] on div "function safePlay ( video ) { var p = video . play ( ) ; if ( p && typeof p . t…" at bounding box center [562, 298] width 724 height 446
type textarea "}, "<"); // <-- Position parameter stays outside"
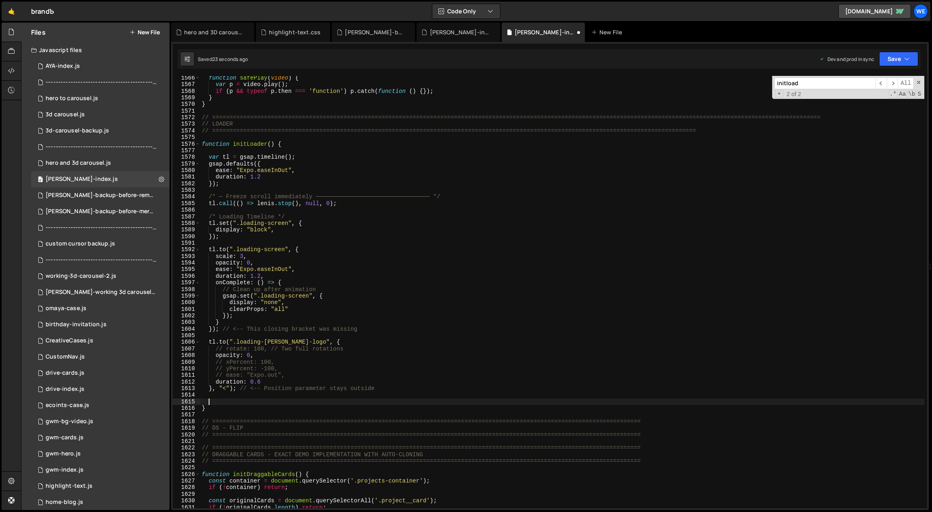
paste textarea "tl.call(() => lenis.start());"
click at [367, 406] on div "function safePlay ( video ) { var p = video . play ( ) ; if ( p && typeof p . t…" at bounding box center [562, 298] width 724 height 446
click at [330, 281] on div "function safePlay ( video ) { var p = video . play ( ) ; if ( p && typeof p . t…" at bounding box center [562, 298] width 724 height 446
click at [299, 249] on div "function safePlay ( video ) { var p = video . play ( ) ; if ( p && typeof p . t…" at bounding box center [562, 298] width 724 height 446
type textarea "tl.to(".loading-screen", {"
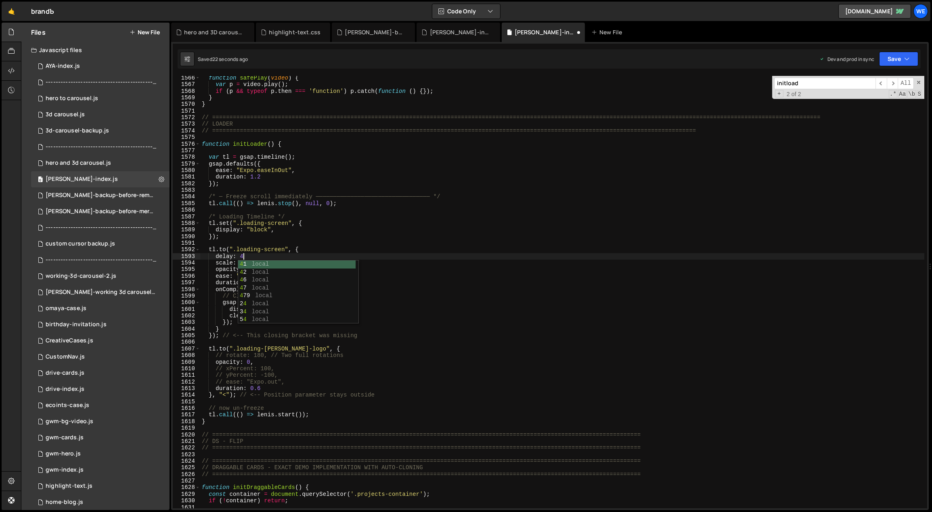
scroll to position [0, 2]
click at [241, 256] on div "function safePlay ( video ) { var p = video . play ( ) ; if ( p && typeof p . t…" at bounding box center [562, 298] width 724 height 446
click at [240, 254] on div "function safePlay ( video ) { var p = video . play ( ) ; if ( p && typeof p . t…" at bounding box center [562, 298] width 724 height 446
click at [425, 332] on div "function safePlay ( video ) { var p = video . play ( ) ; if ( p && typeof p . t…" at bounding box center [562, 298] width 724 height 446
click at [410, 280] on div "function safePlay ( video ) { var p = video . play ( ) ; if ( p && typeof p . t…" at bounding box center [562, 298] width 724 height 446
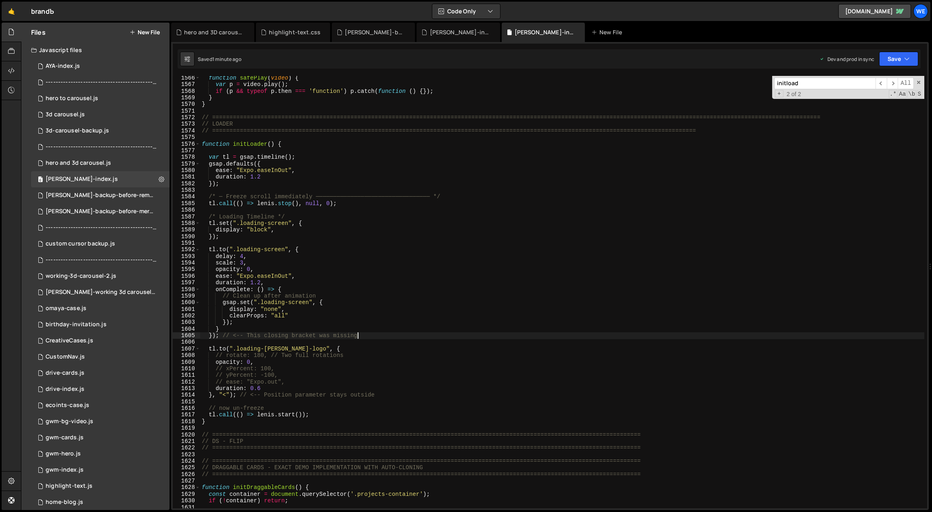
type textarea "duration: 1.2,"
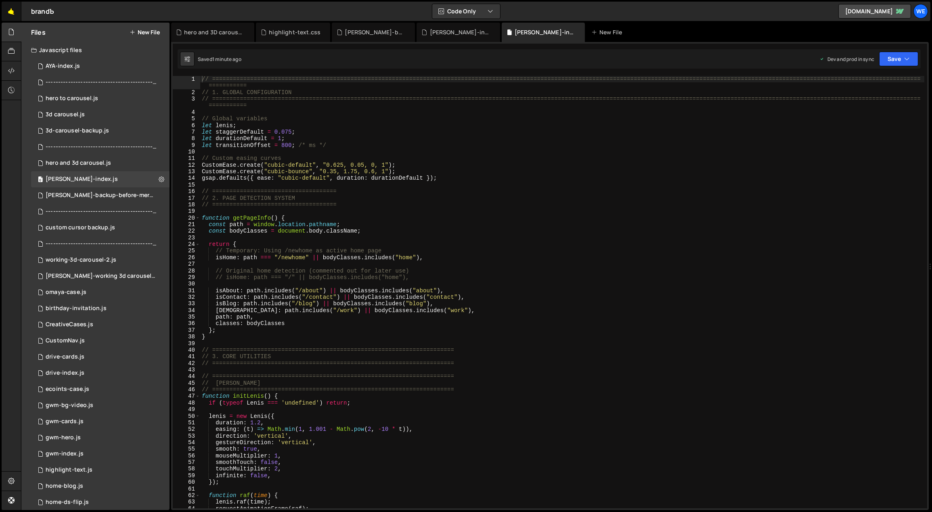
click at [15, 12] on link "🤙" at bounding box center [12, 11] width 20 height 19
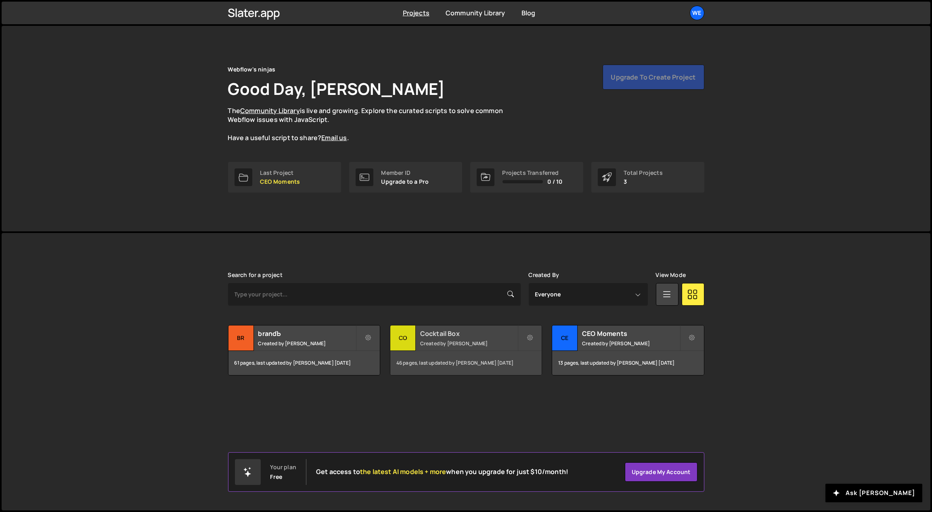
click at [466, 335] on h2 "Cocktail Box" at bounding box center [468, 333] width 97 height 9
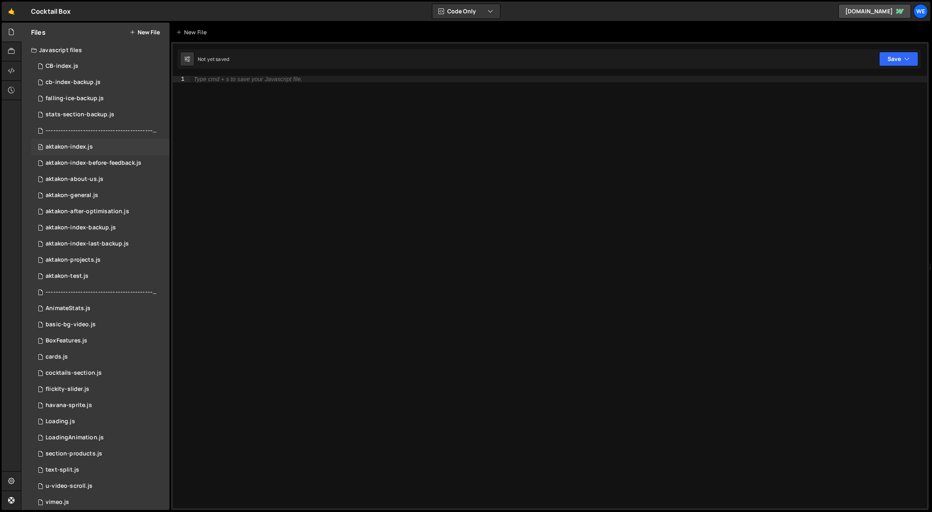
click at [82, 150] on div "aktakon-index.js" at bounding box center [69, 146] width 47 height 7
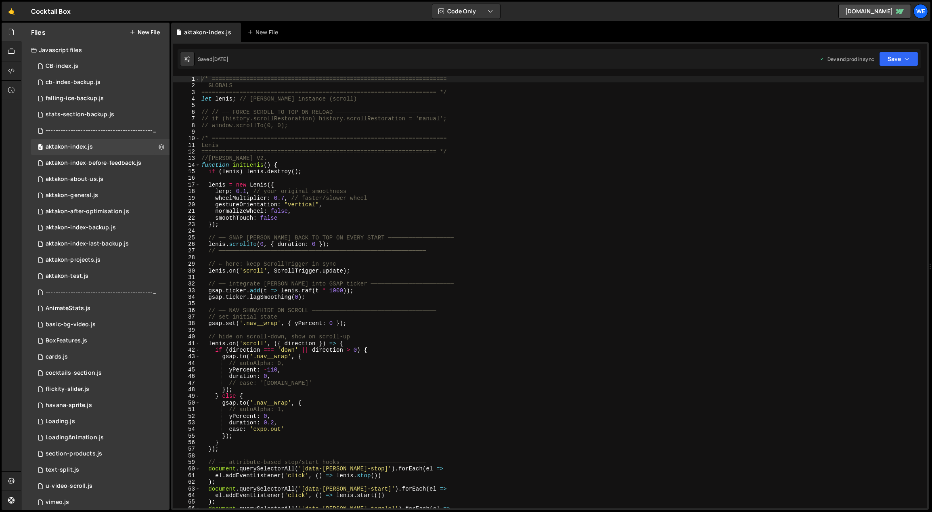
scroll to position [436, 0]
click at [357, 222] on div "/* ==================================================================== GLOBALS…" at bounding box center [562, 299] width 725 height 446
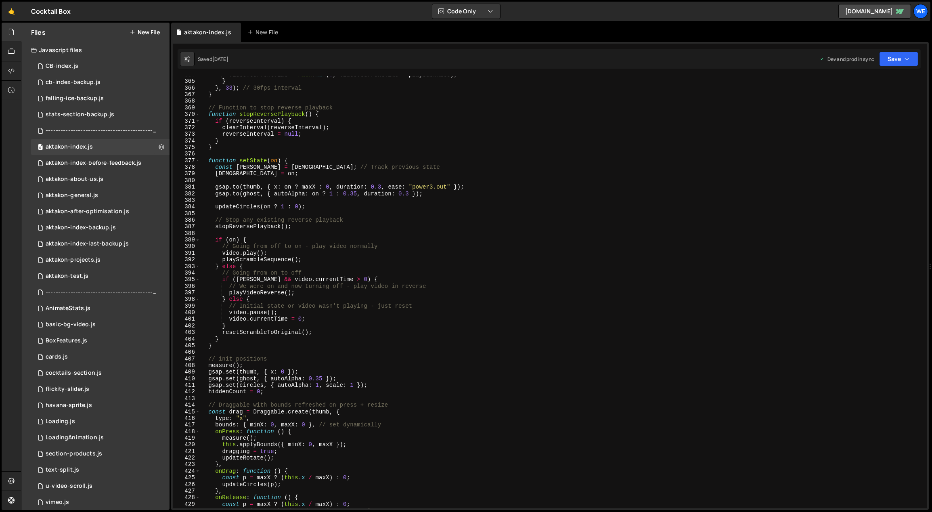
scroll to position [2692, 0]
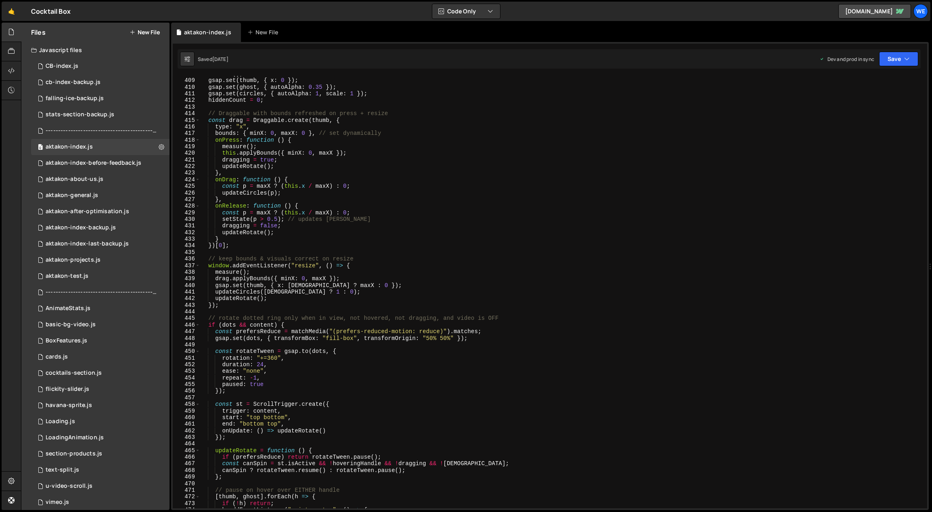
click at [374, 278] on div "measure ( ) ; gsap . set ( thumb , { x : 0 }) ; gsap . set ( ghost , { autoAlph…" at bounding box center [562, 294] width 725 height 446
type textarea "drag.applyBounds({ minX: 0, maxX });"
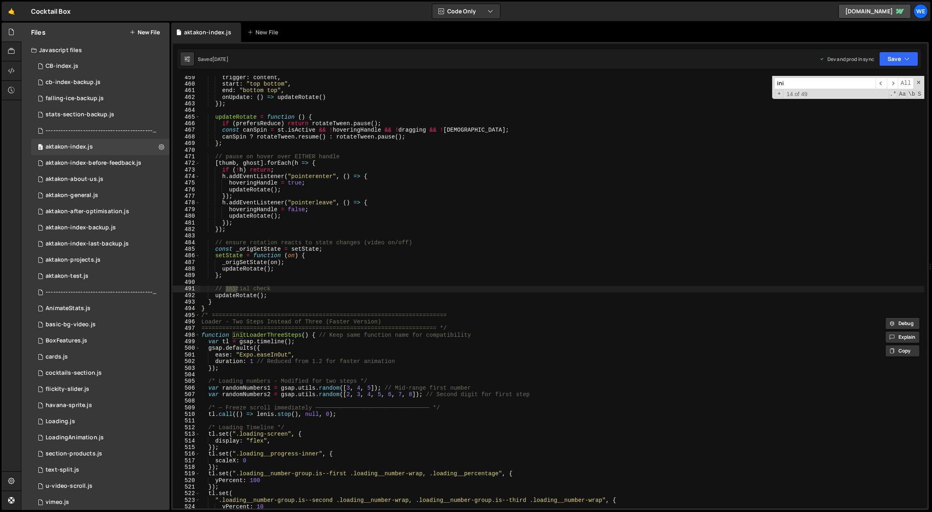
scroll to position [3026, 0]
type input "initloade"
click at [329, 372] on div "trigger : content , start : "top bottom" , end : "bottom top" , onUpdate : ( ) …" at bounding box center [562, 297] width 725 height 446
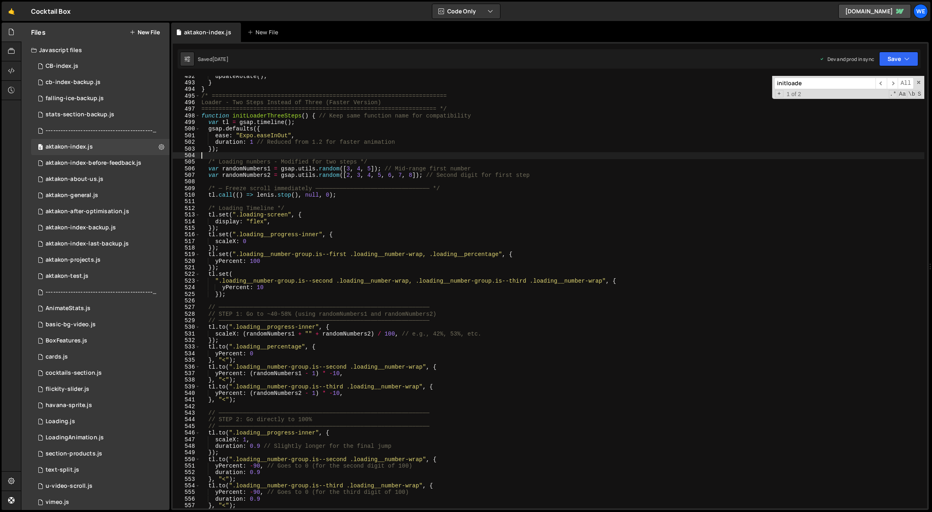
scroll to position [3238, 0]
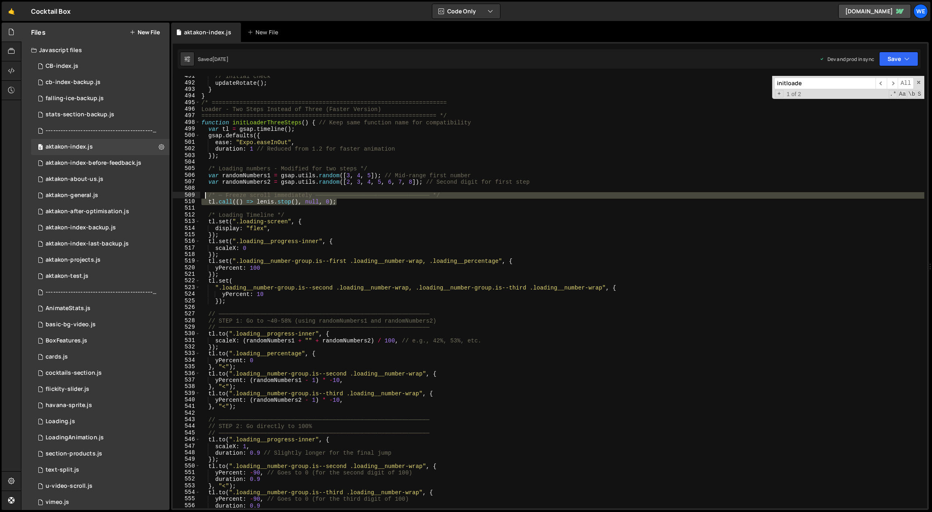
drag, startPoint x: 343, startPoint y: 202, endPoint x: 205, endPoint y: 198, distance: 137.3
click at [205, 198] on div "// initial check updateRotate ( ) ; } } /* ====================================…" at bounding box center [562, 296] width 725 height 446
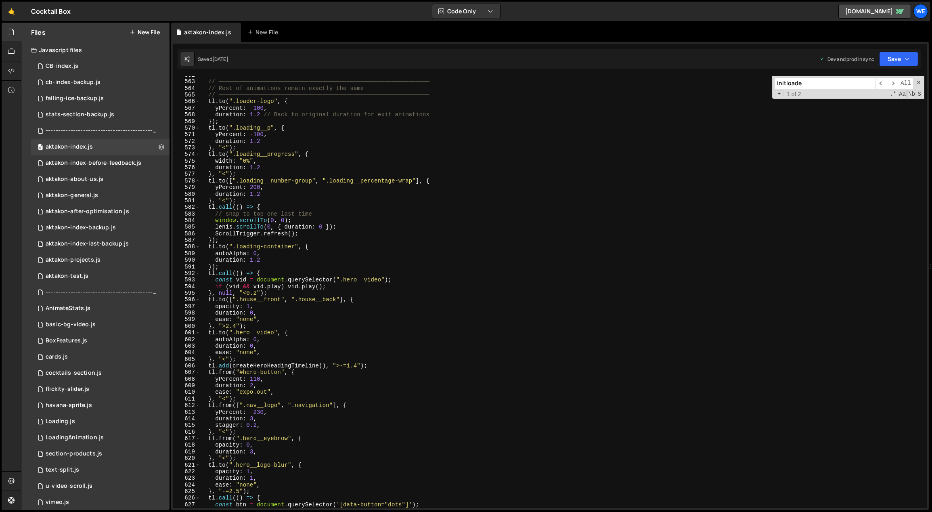
scroll to position [3843, 0]
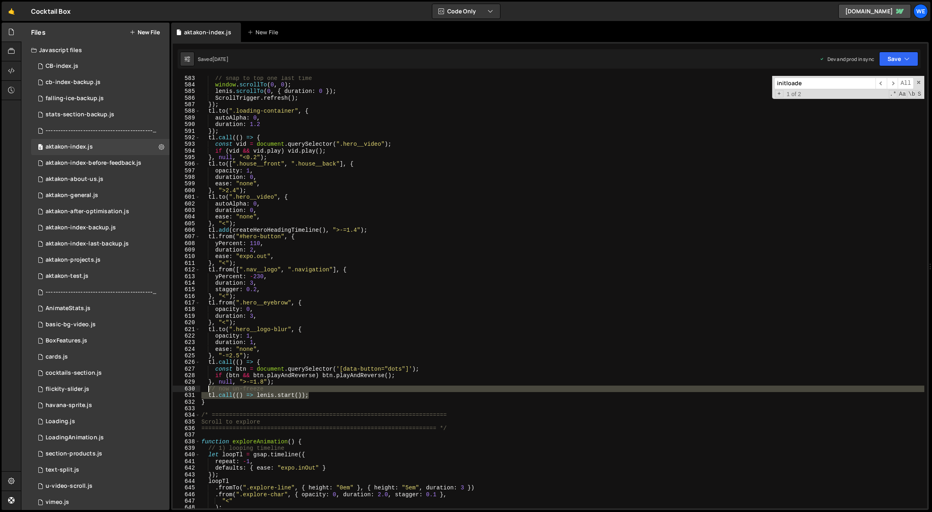
drag, startPoint x: 318, startPoint y: 396, endPoint x: 207, endPoint y: 391, distance: 111.1
click at [207, 391] on div "// snap to top one last time window . scrollTo ( 0 , 0 ) ; [PERSON_NAME] . scro…" at bounding box center [562, 298] width 725 height 446
type textarea "// now un-freeze [DOMAIN_NAME](() => [PERSON_NAME][DOMAIN_NAME]());"
